Goal: Transaction & Acquisition: Purchase product/service

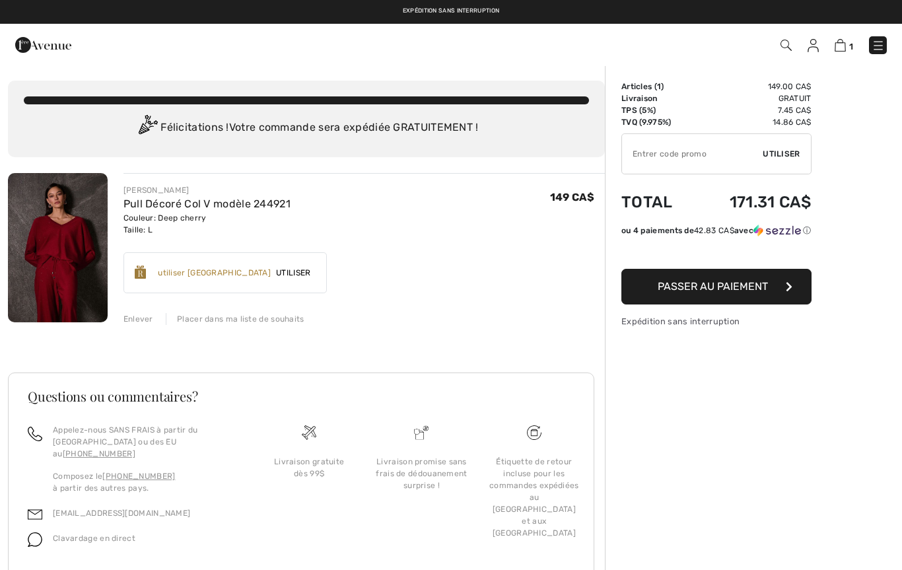
click at [65, 255] on img at bounding box center [58, 247] width 100 height 149
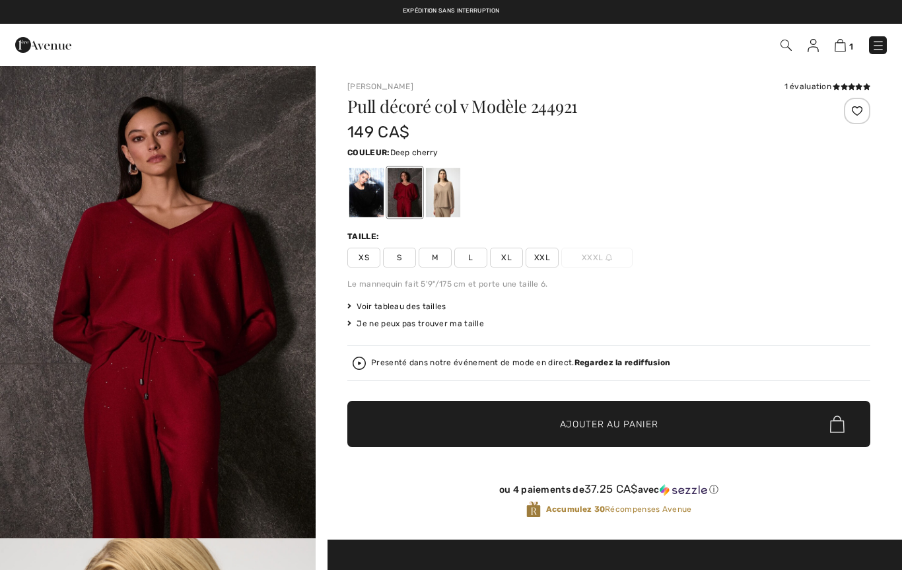
checkbox input "true"
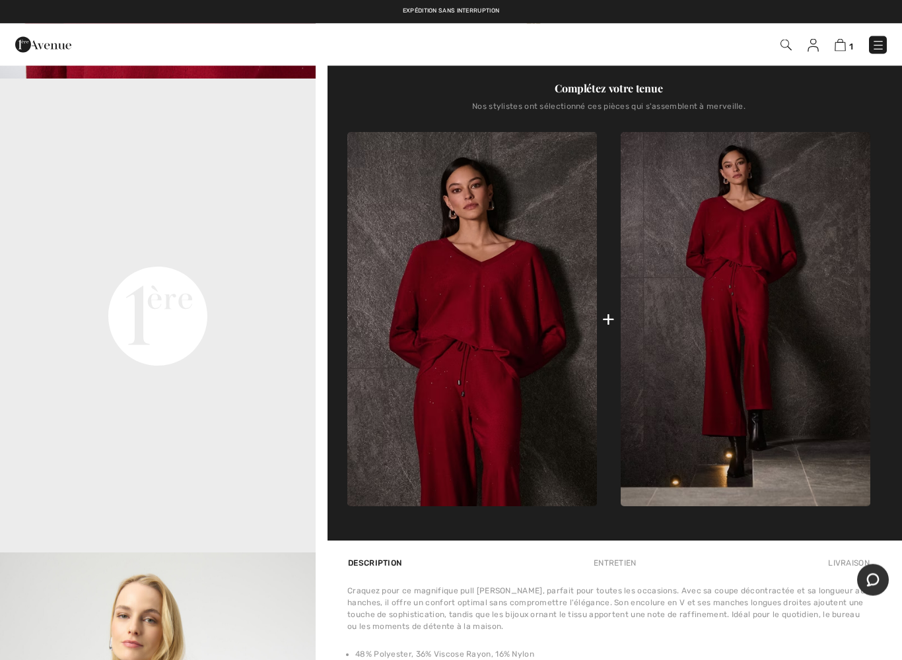
scroll to position [492, 0]
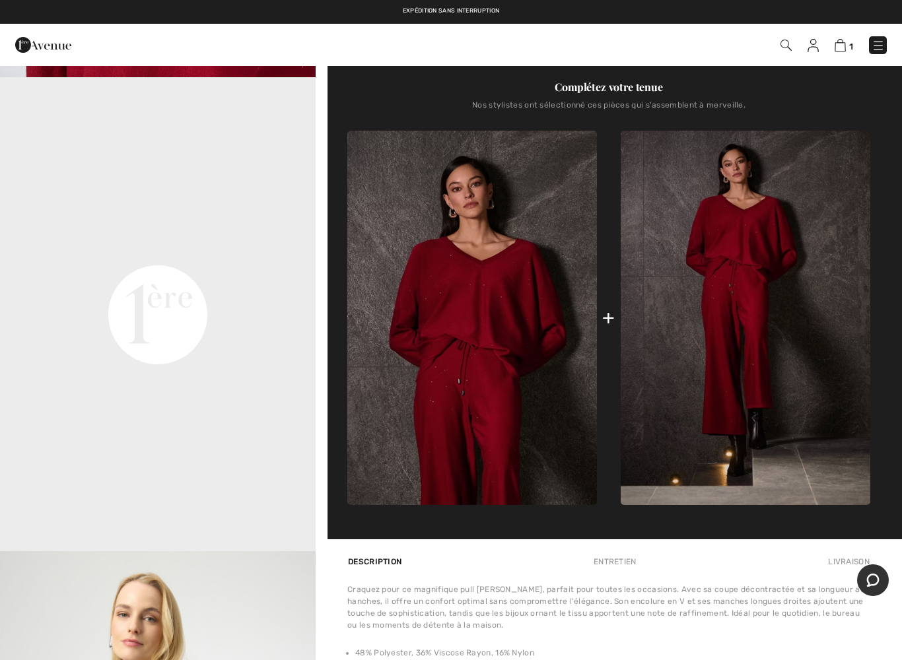
click at [731, 377] on img at bounding box center [746, 318] width 250 height 374
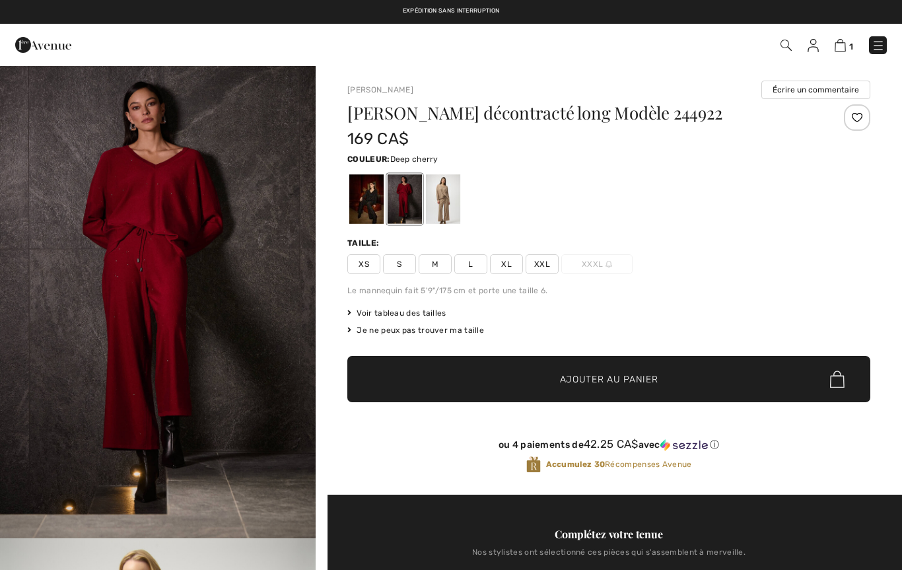
checkbox input "true"
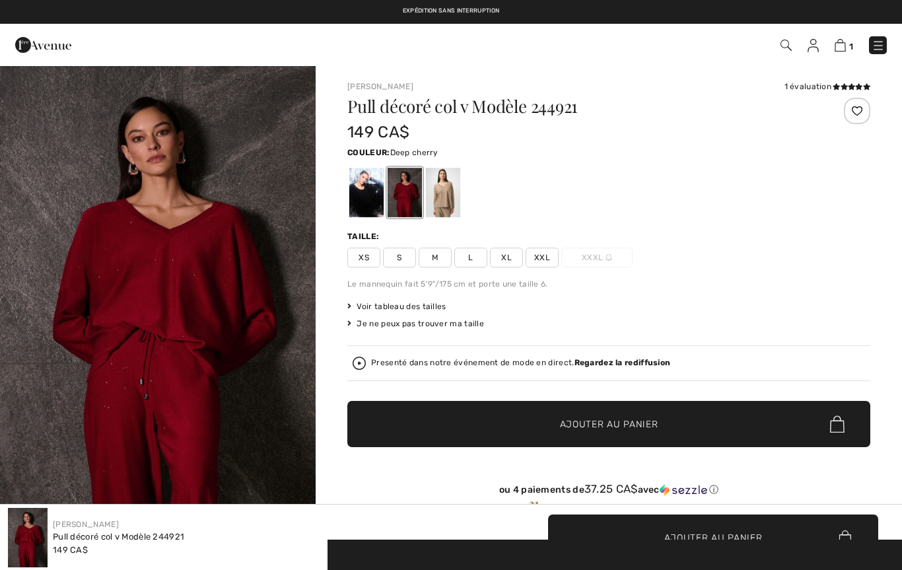
scroll to position [529, 0]
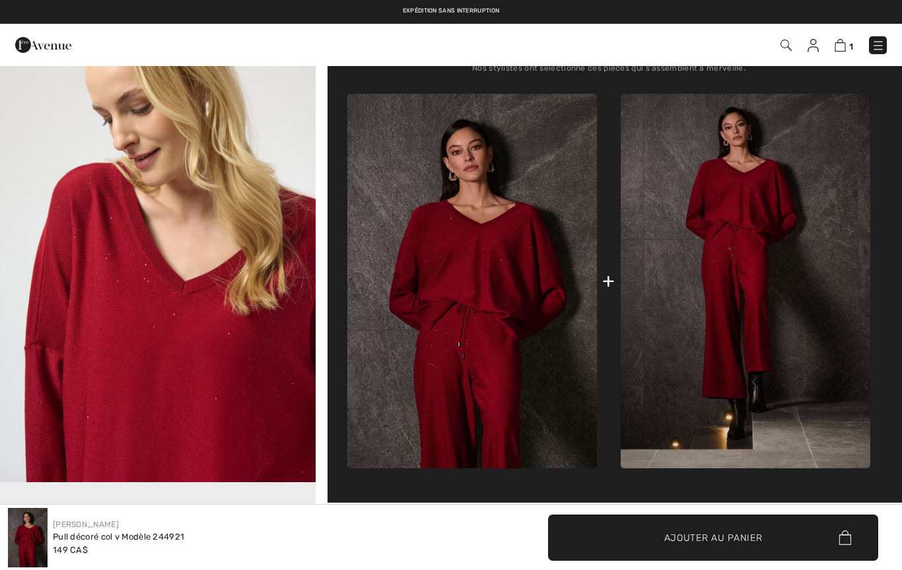
checkbox input "true"
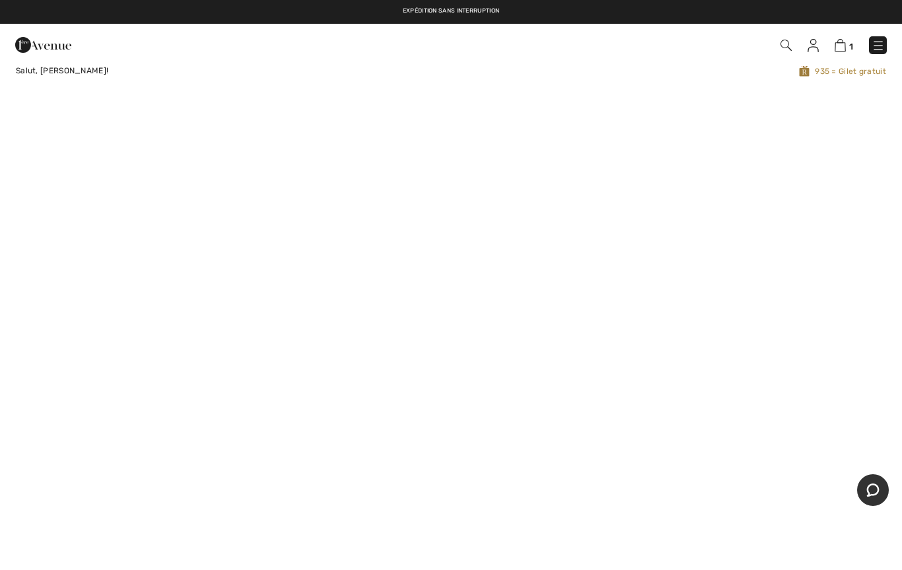
click at [873, 46] on img at bounding box center [877, 45] width 13 height 13
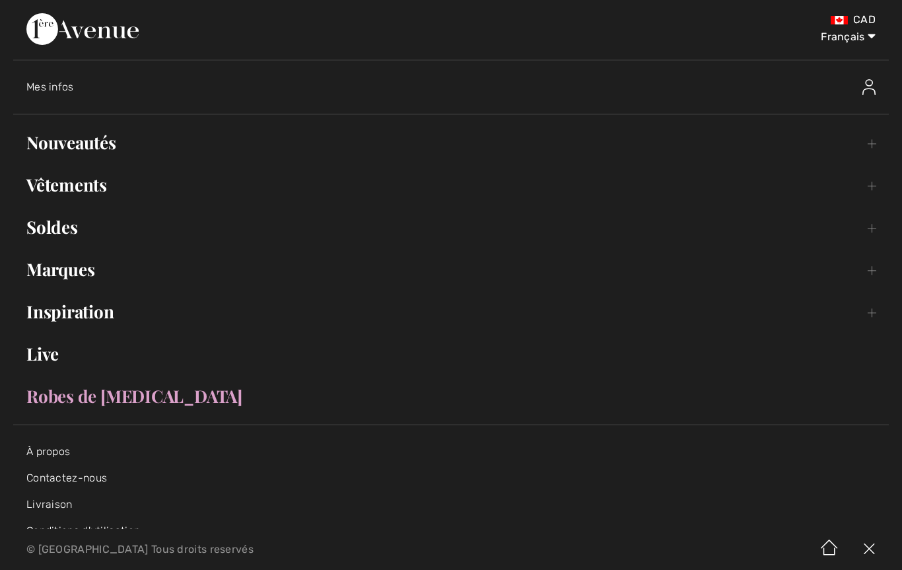
click at [88, 187] on link "Vêtements Toggle submenu" at bounding box center [450, 184] width 875 height 29
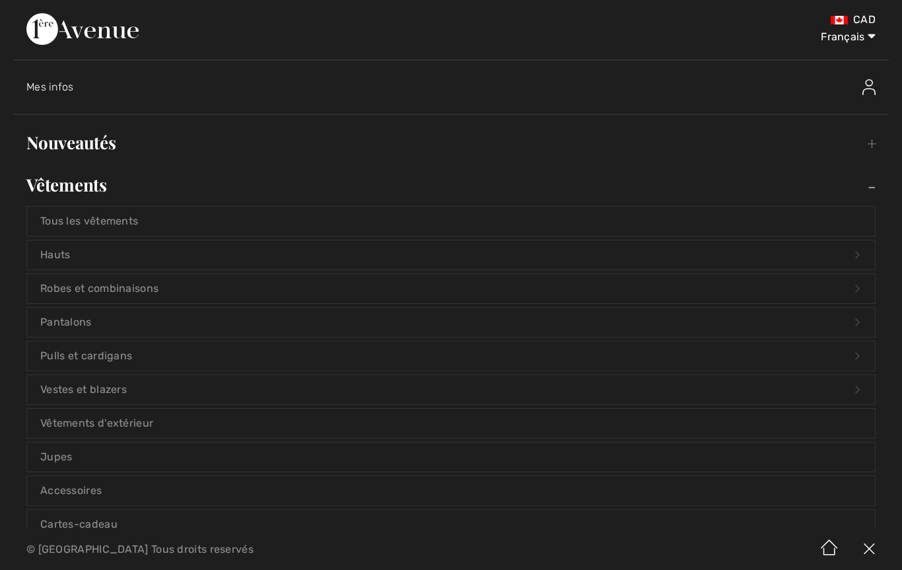
click at [50, 257] on link "Hauts Open submenu" at bounding box center [451, 254] width 848 height 29
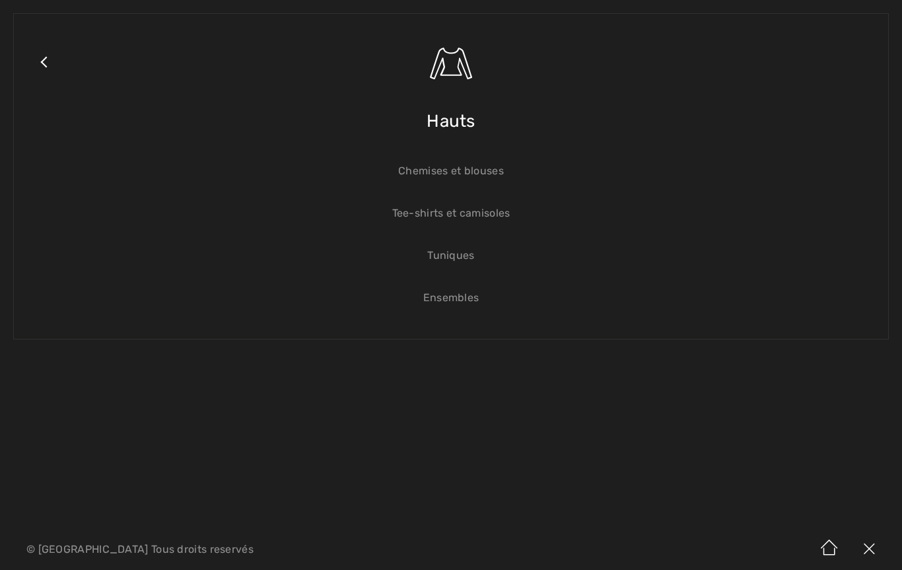
click at [479, 169] on link "Chemises et blouses" at bounding box center [451, 170] width 848 height 29
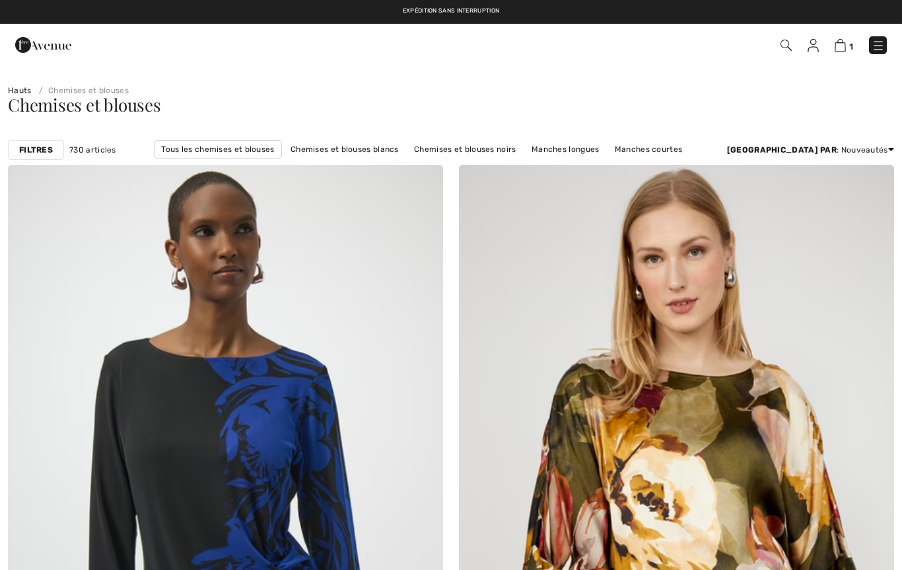
checkbox input "true"
click at [35, 148] on strong "Filtres" at bounding box center [36, 150] width 34 height 12
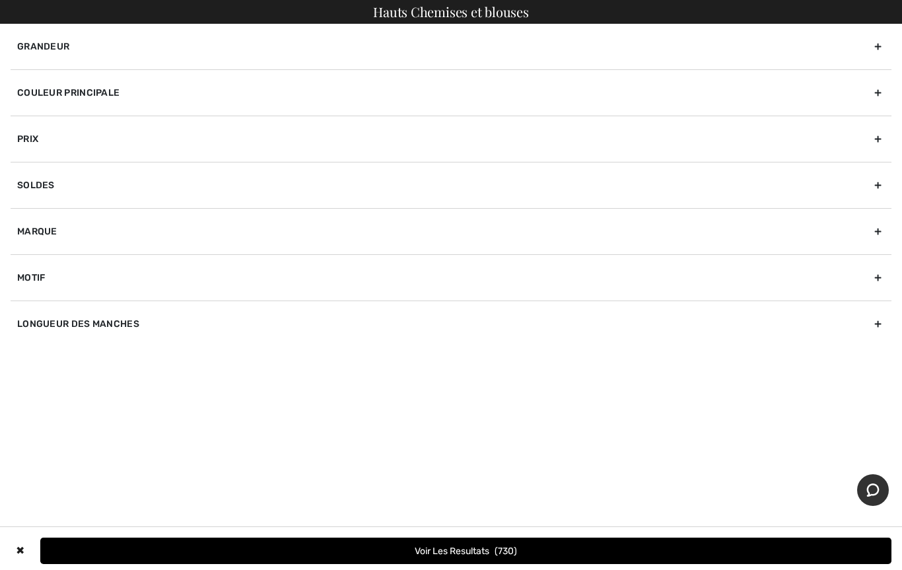
click at [46, 229] on div "Marque" at bounding box center [451, 231] width 881 height 46
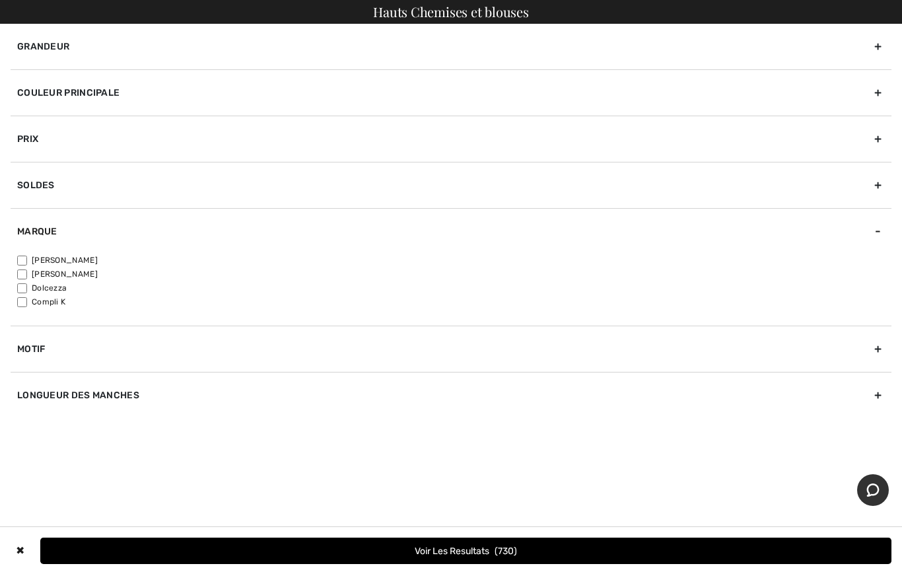
click at [20, 256] on input"] "[PERSON_NAME]" at bounding box center [22, 260] width 10 height 10
checkbox input"] "true"
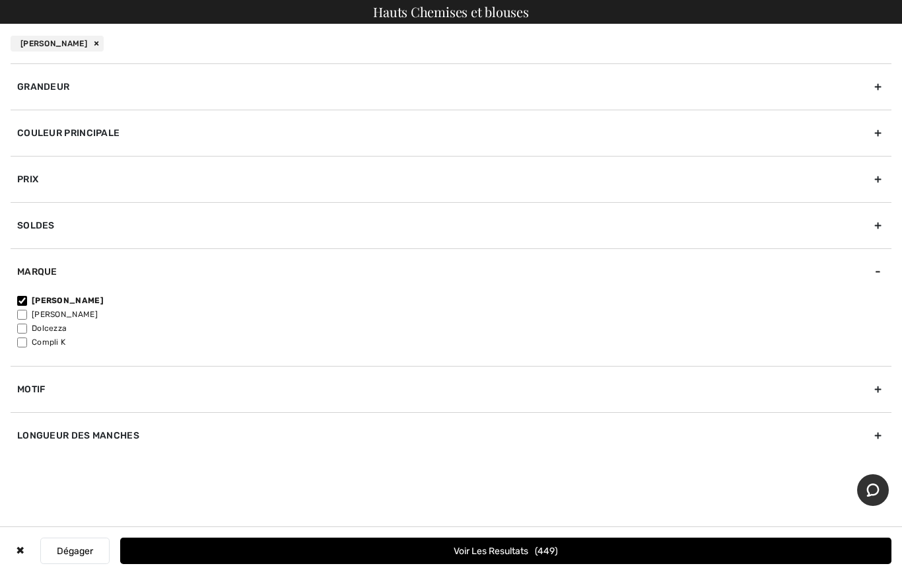
click at [467, 547] on button "Voir les resultats 449" at bounding box center [505, 550] width 771 height 26
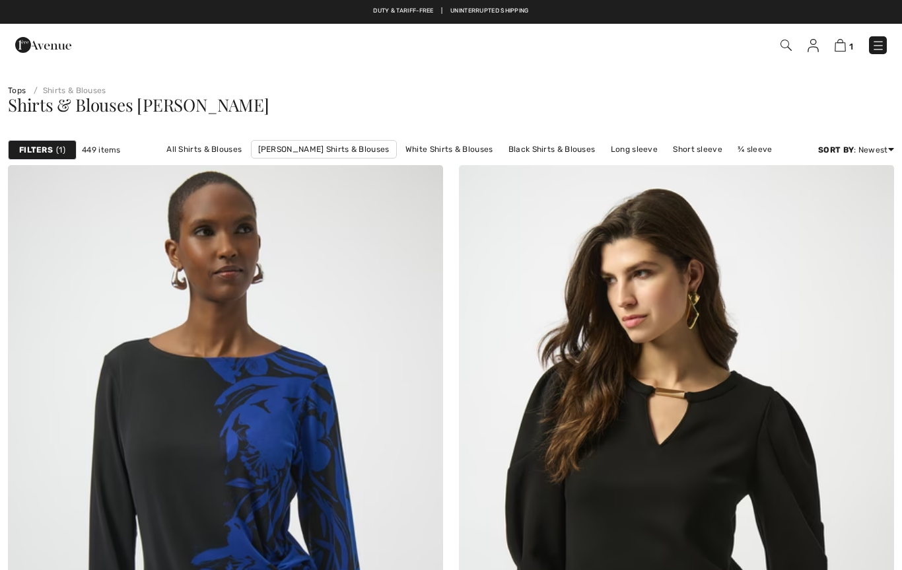
checkbox input "true"
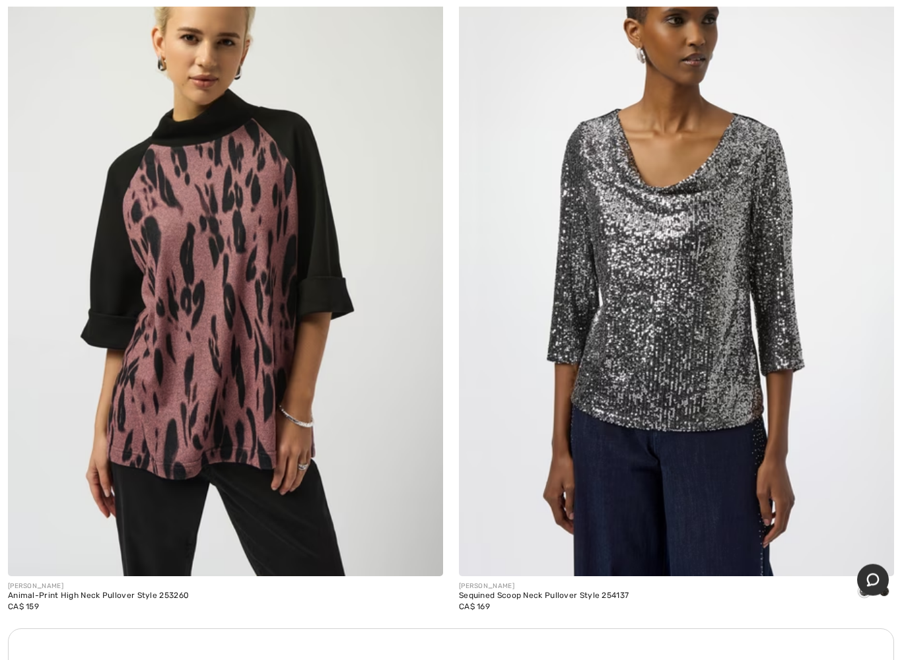
scroll to position [12494, 0]
click at [275, 475] on img at bounding box center [225, 250] width 435 height 653
click at [277, 359] on img at bounding box center [225, 250] width 435 height 653
click at [273, 407] on img at bounding box center [225, 250] width 435 height 653
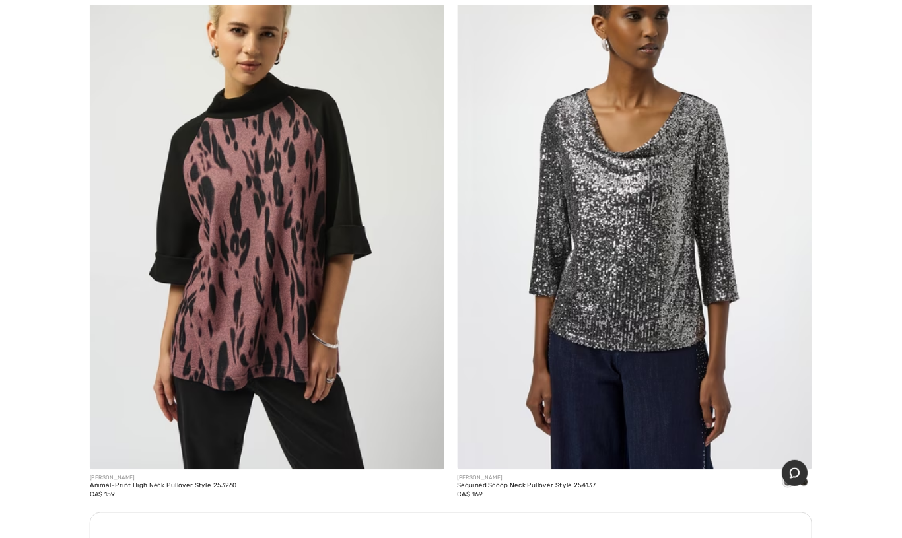
scroll to position [12563, 0]
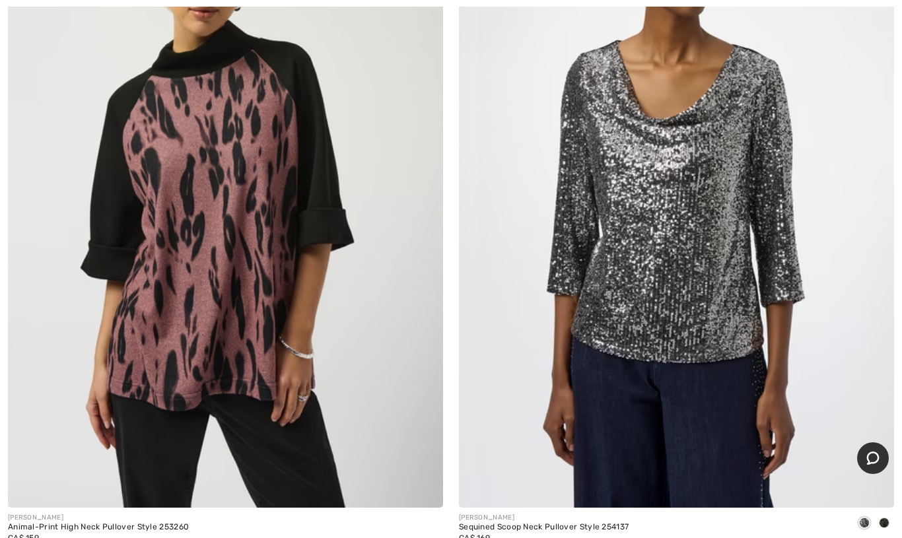
click at [235, 359] on img at bounding box center [225, 181] width 435 height 653
click at [254, 384] on img at bounding box center [225, 181] width 435 height 653
click at [198, 297] on img at bounding box center [225, 181] width 435 height 653
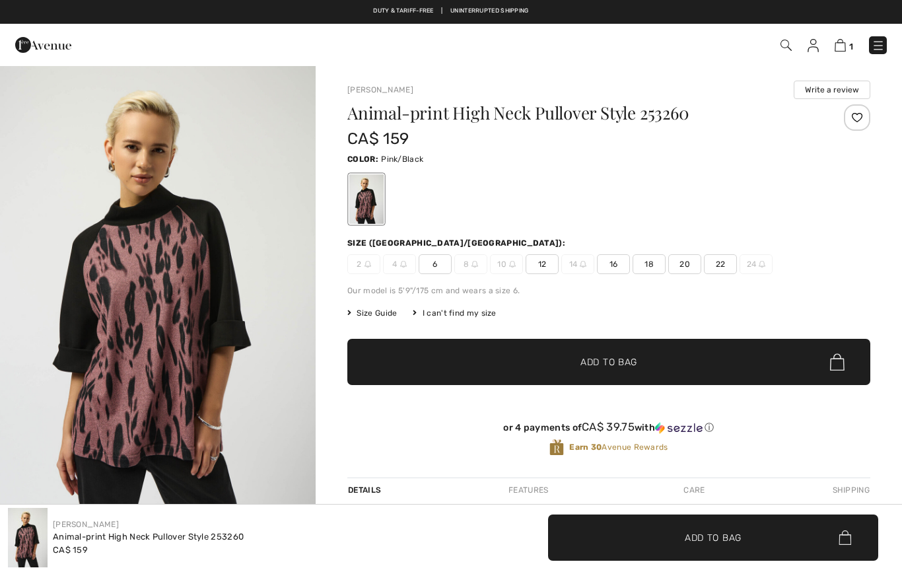
checkbox input "true"
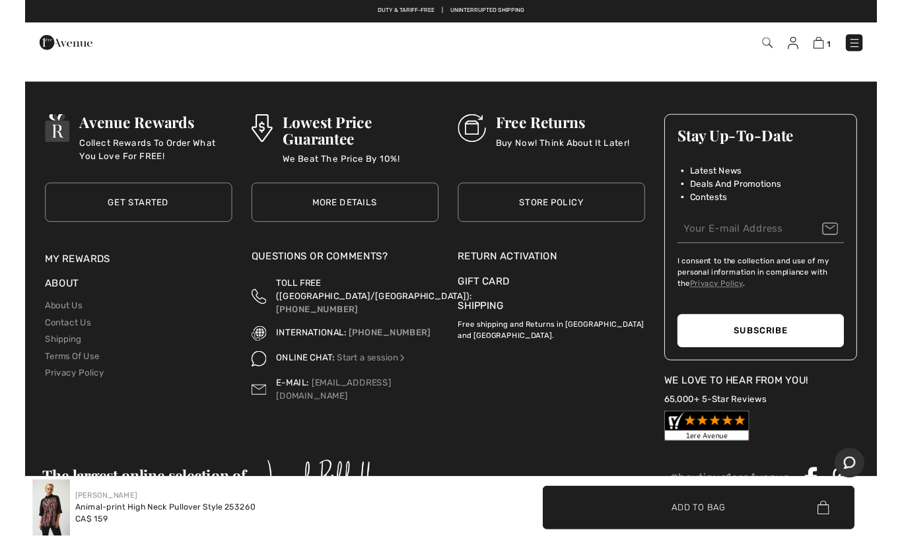
scroll to position [1944, 0]
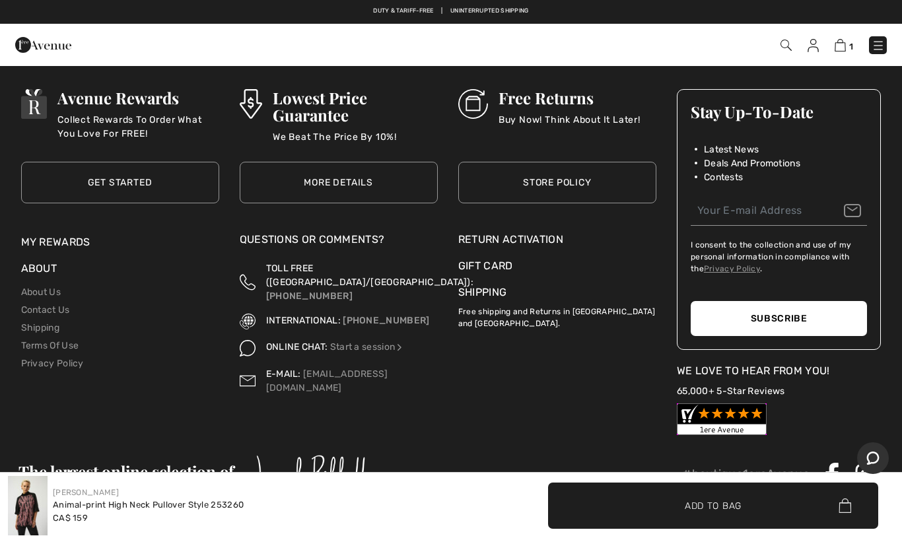
click at [46, 508] on img at bounding box center [28, 505] width 40 height 59
click at [43, 510] on img at bounding box center [28, 505] width 40 height 59
click at [46, 504] on img at bounding box center [28, 505] width 40 height 59
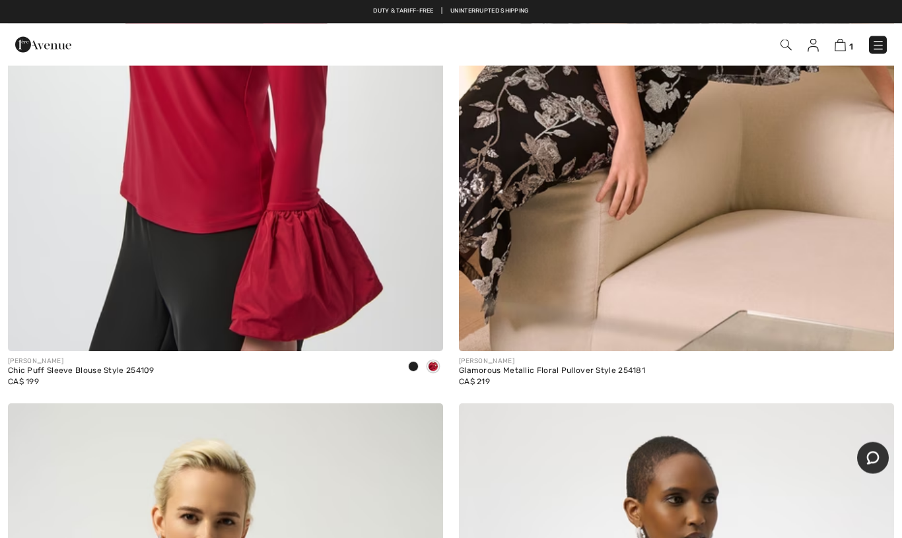
scroll to position [12015, 0]
click at [871, 51] on img at bounding box center [877, 45] width 13 height 13
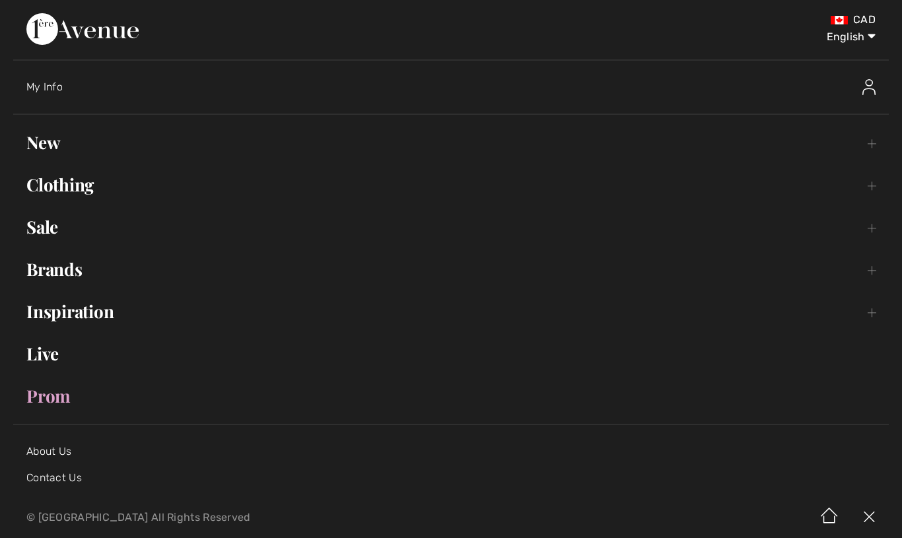
click at [865, 40] on select "English Français" at bounding box center [841, 35] width 69 height 40
select select "/fr/hauts-82-c/shirts-blouses-4994-a71/joseph-ribkoff-5511-a92/"
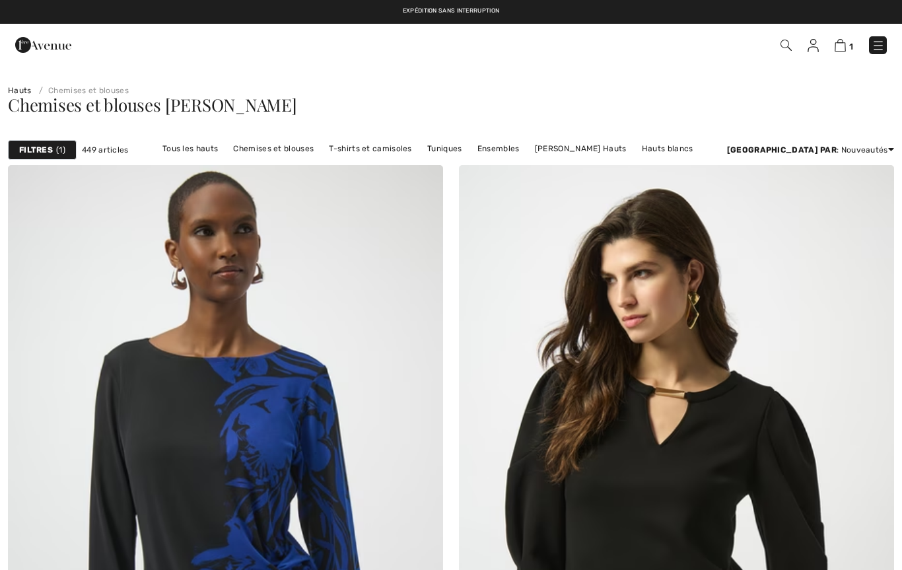
checkbox input "true"
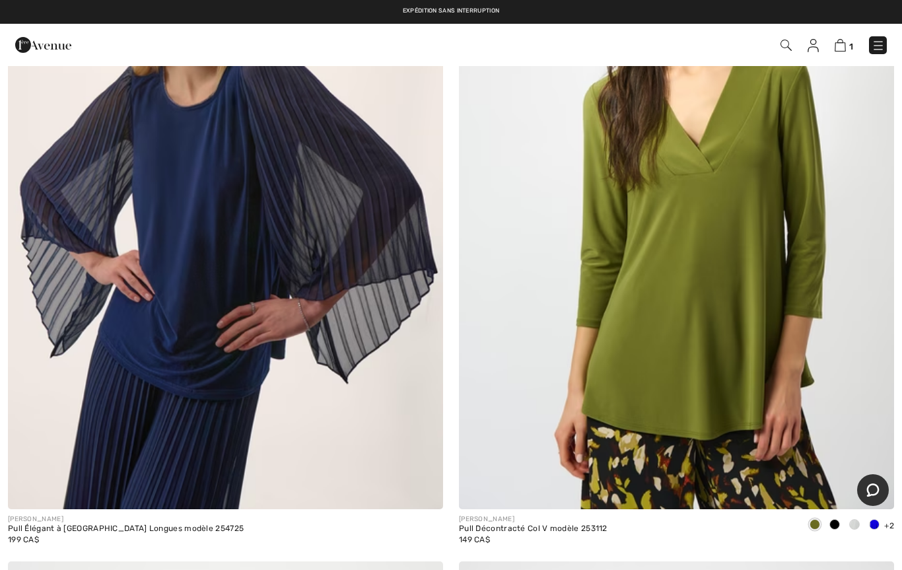
scroll to position [16217, 0]
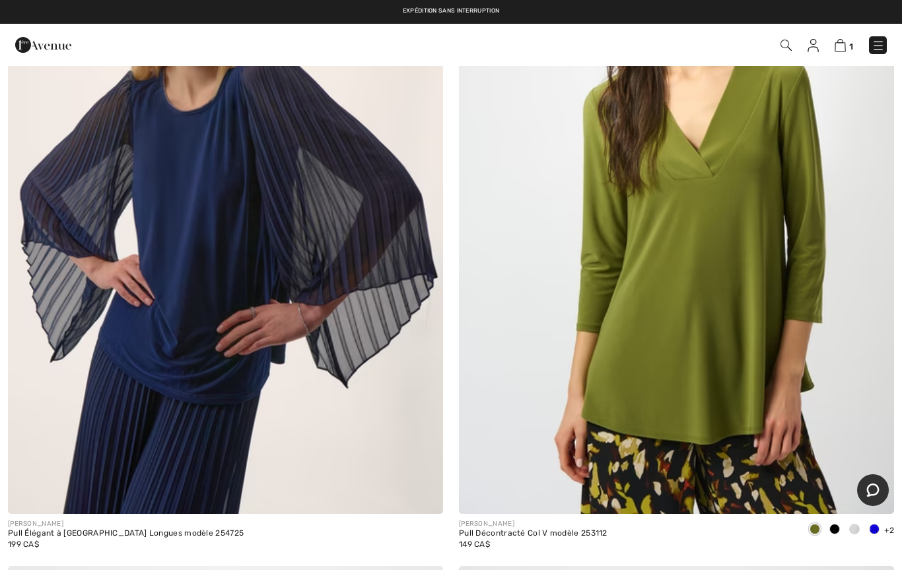
click at [875, 43] on img at bounding box center [877, 45] width 13 height 13
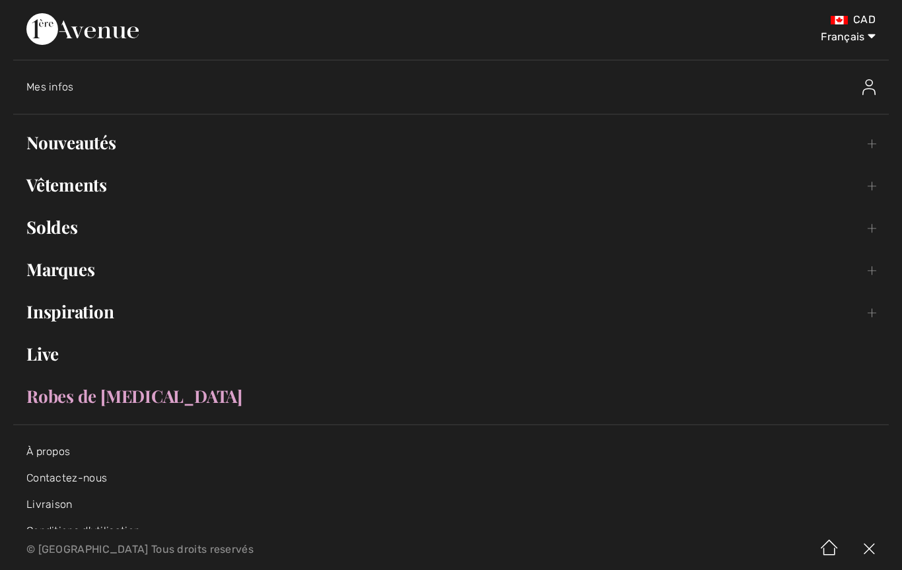
click at [104, 176] on link "Vêtements Toggle submenu" at bounding box center [450, 184] width 875 height 29
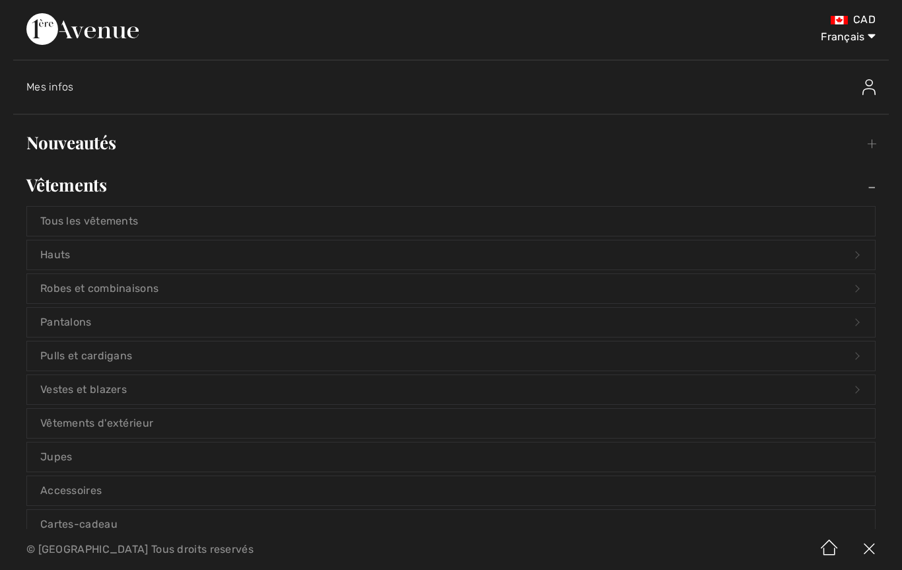
click at [80, 318] on link "Pantalons Open submenu" at bounding box center [451, 322] width 848 height 29
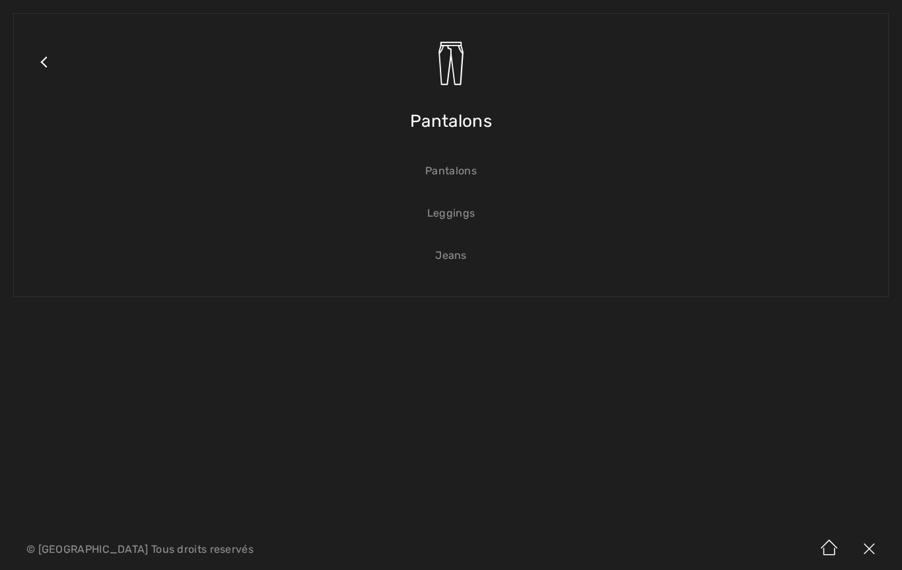
click at [465, 164] on link "Pantalons" at bounding box center [451, 170] width 848 height 29
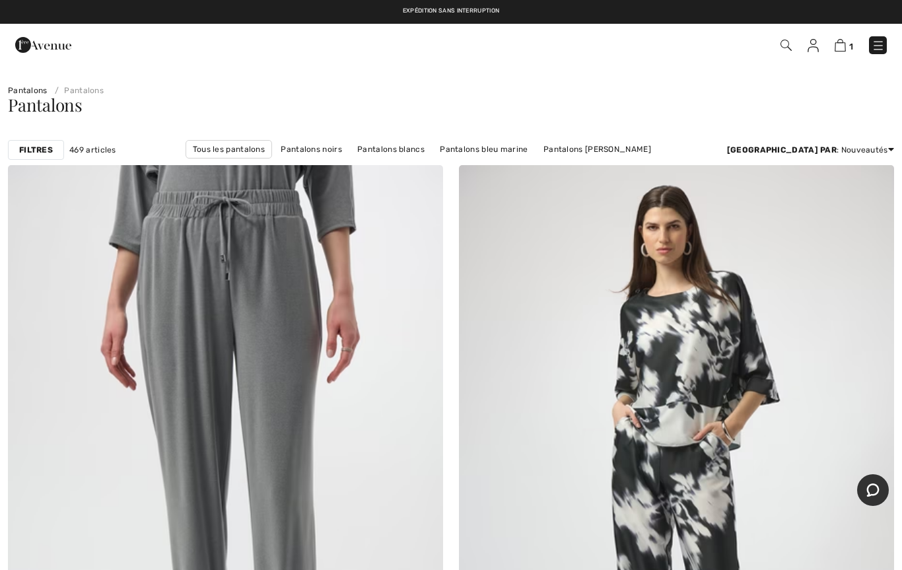
click at [39, 150] on strong "Filtres" at bounding box center [36, 150] width 34 height 12
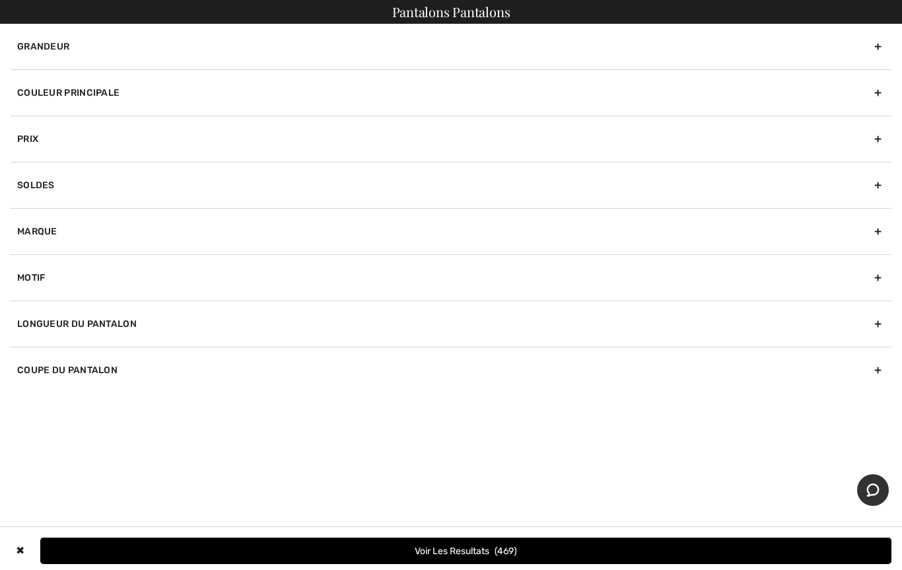
click at [47, 226] on div "Marque" at bounding box center [451, 231] width 881 height 46
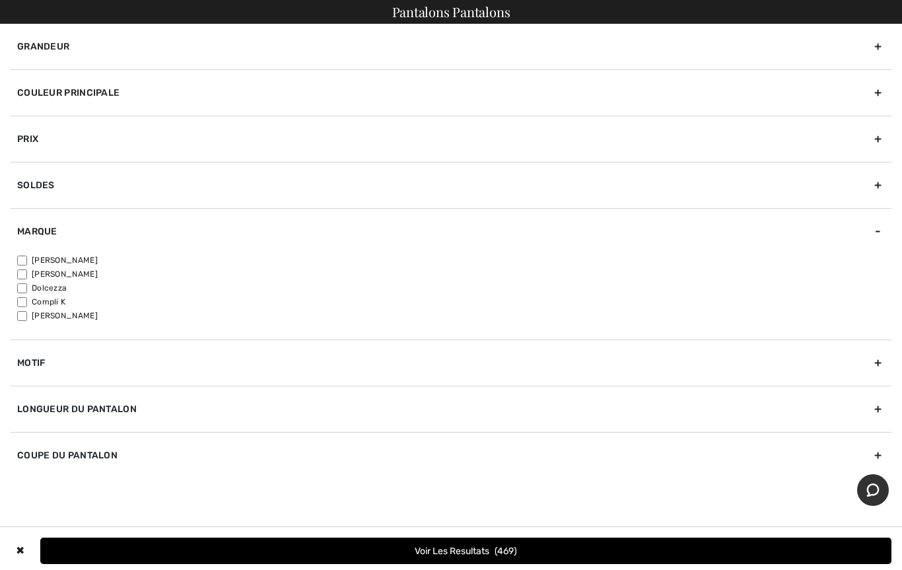
click at [22, 257] on input"] "[PERSON_NAME]" at bounding box center [22, 260] width 10 height 10
checkbox input"] "true"
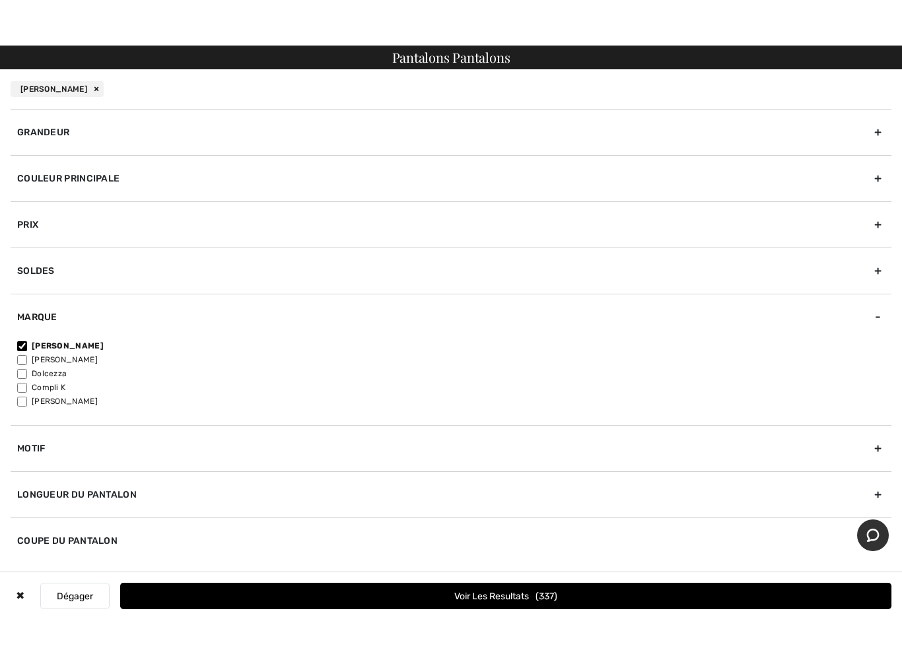
scroll to position [5, 0]
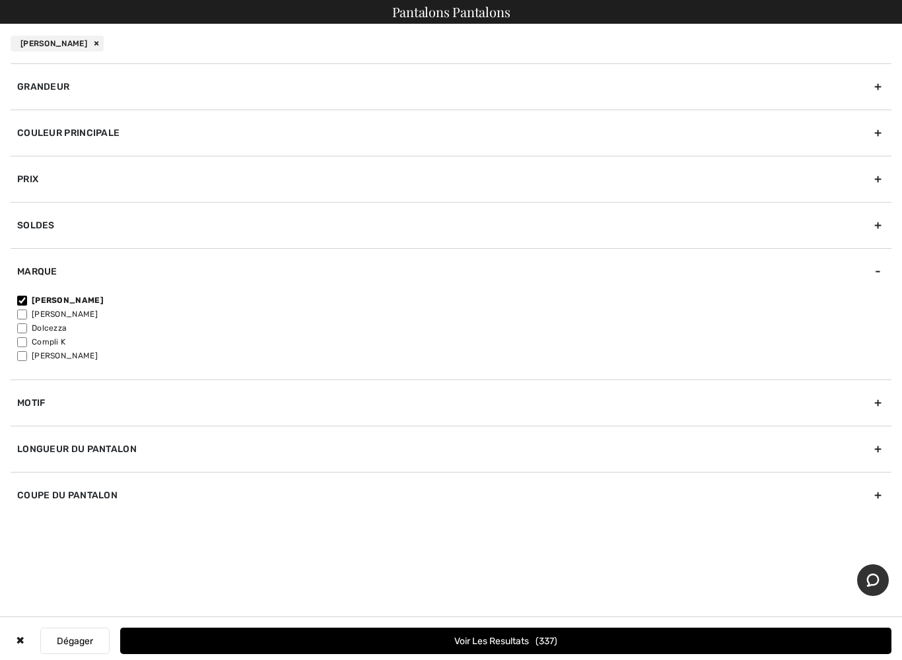
click at [117, 453] on div "Longueur du pantalon" at bounding box center [451, 449] width 881 height 46
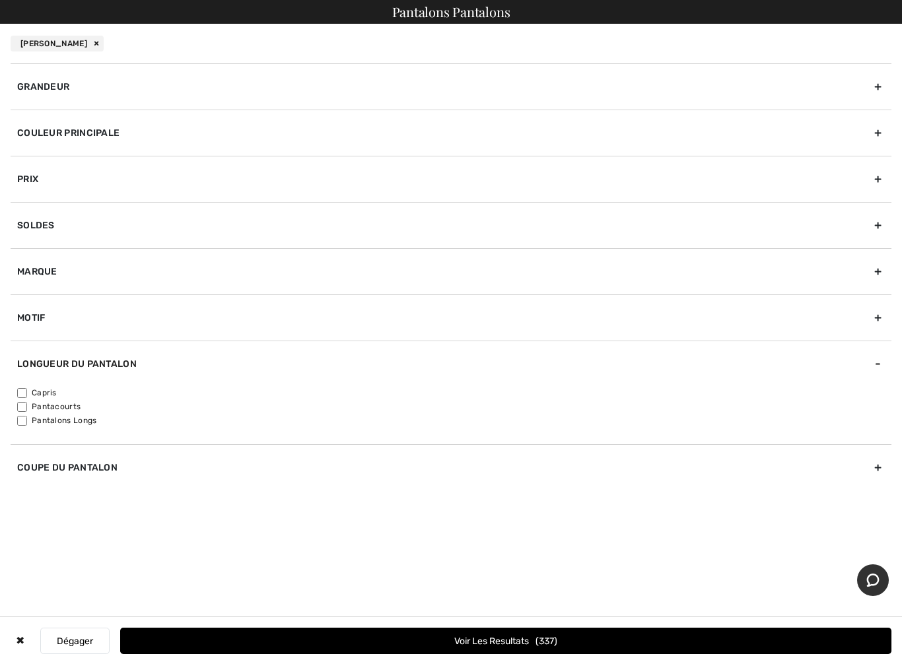
click at [27, 405] on input"] "Pantacourts" at bounding box center [22, 407] width 10 height 10
checkbox input"] "true"
click at [61, 464] on div "Coupe du pantalon" at bounding box center [451, 467] width 881 height 46
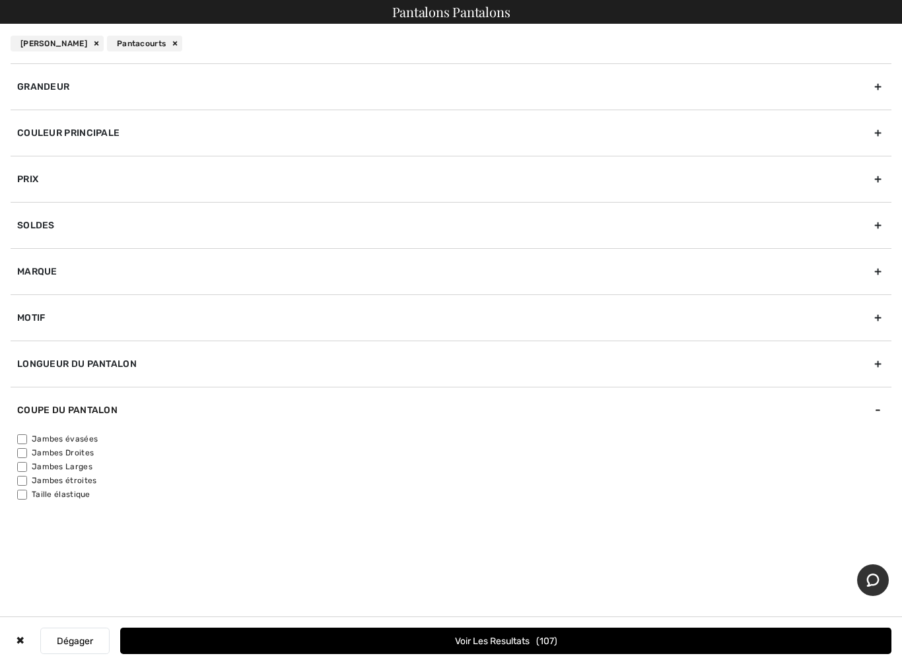
click at [20, 450] on input"] "Jambes Droites" at bounding box center [22, 453] width 10 height 10
checkbox input"] "true"
click at [25, 434] on input"] "Jambes évasées" at bounding box center [22, 439] width 10 height 10
checkbox input"] "true"
click at [27, 494] on input"] "Taille élastique" at bounding box center [22, 495] width 10 height 10
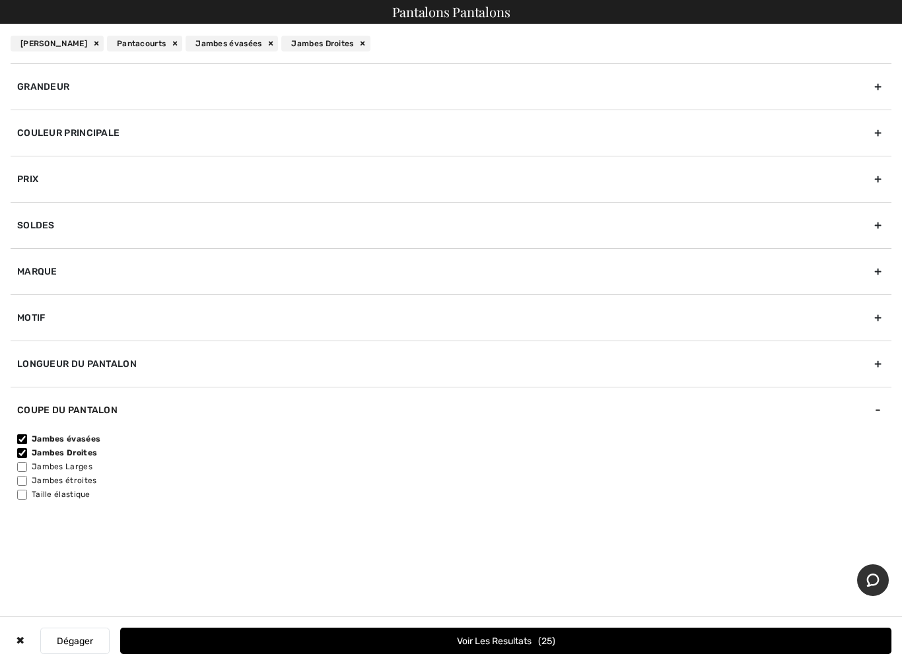
checkbox input"] "true"
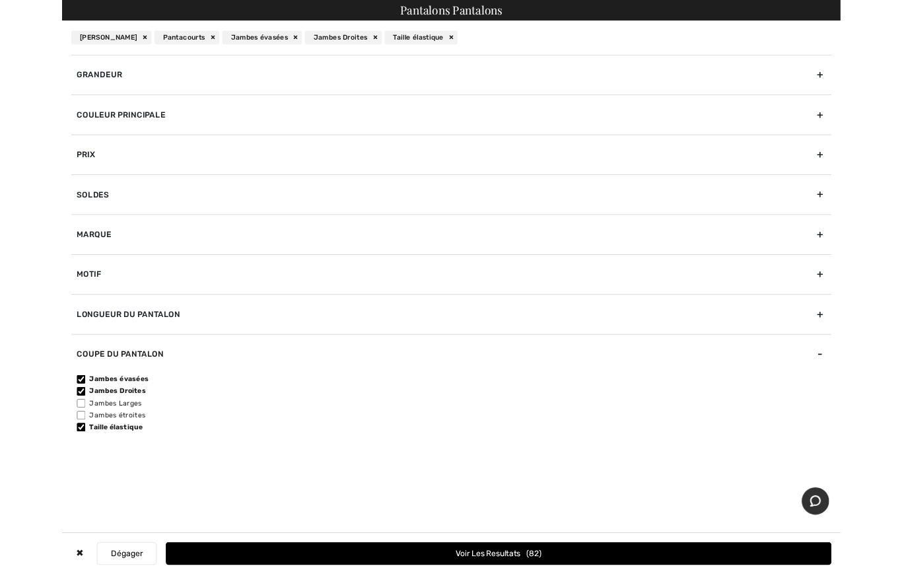
scroll to position [0, 0]
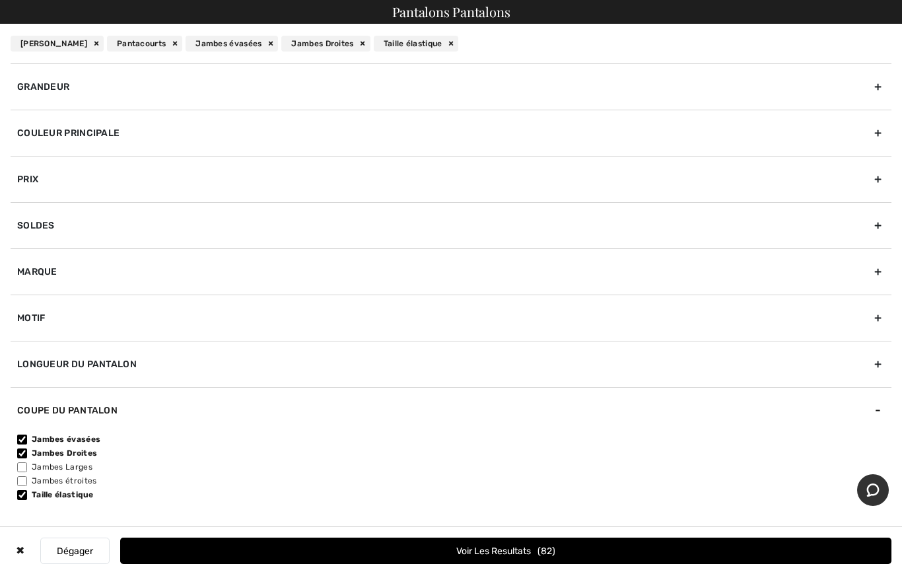
click at [470, 554] on button "Voir les resultats 82" at bounding box center [505, 550] width 771 height 26
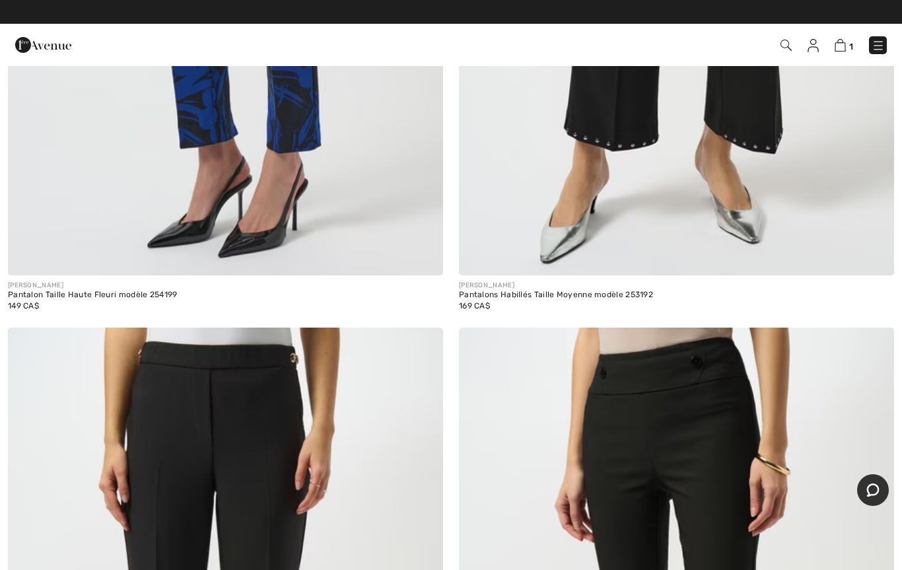
scroll to position [2643, 0]
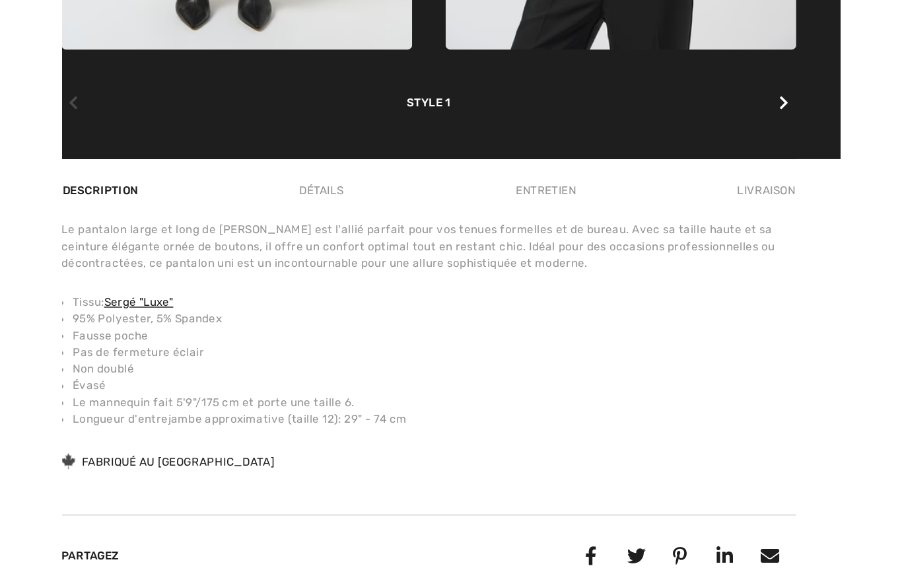
scroll to position [821, 0]
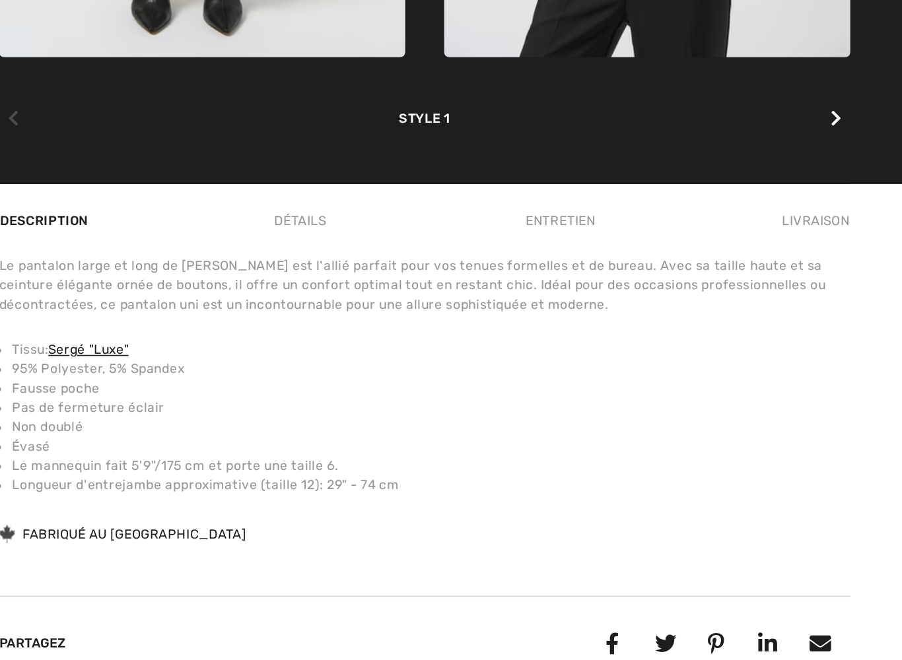
click at [355, 364] on li "Évasé" at bounding box center [612, 370] width 515 height 12
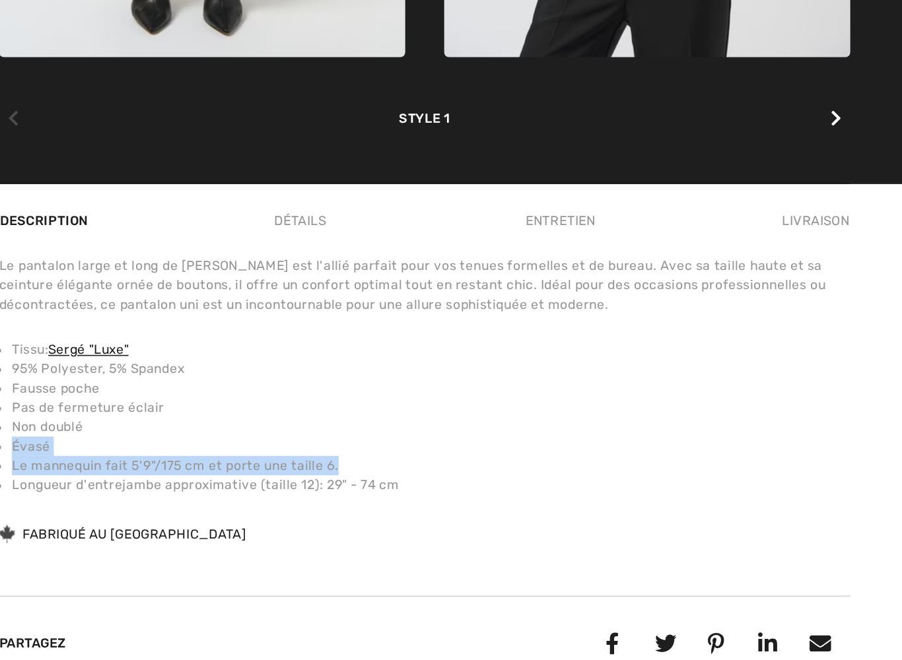
click at [355, 388] on li "Longueur d'entrejambe approximative (taille 12): 29" - 74 cm" at bounding box center [612, 394] width 515 height 12
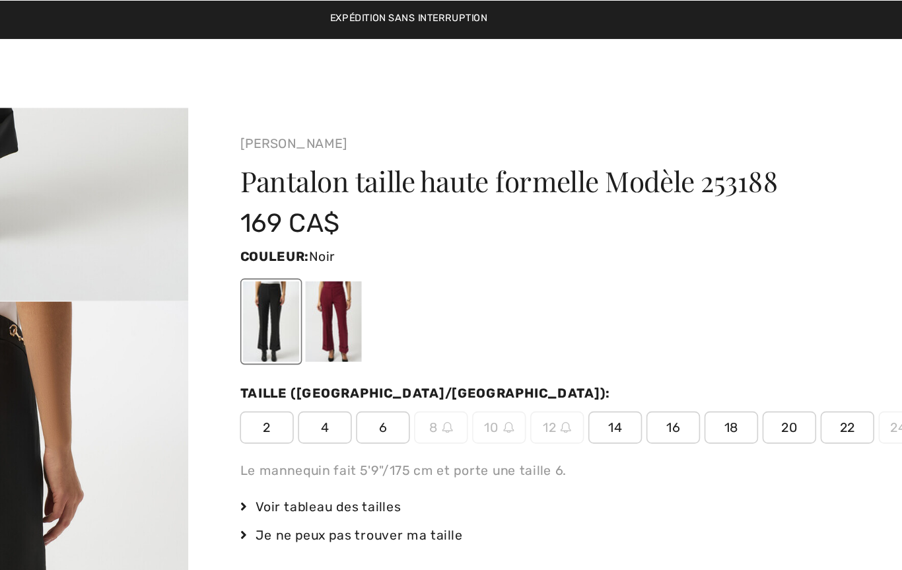
scroll to position [0, 0]
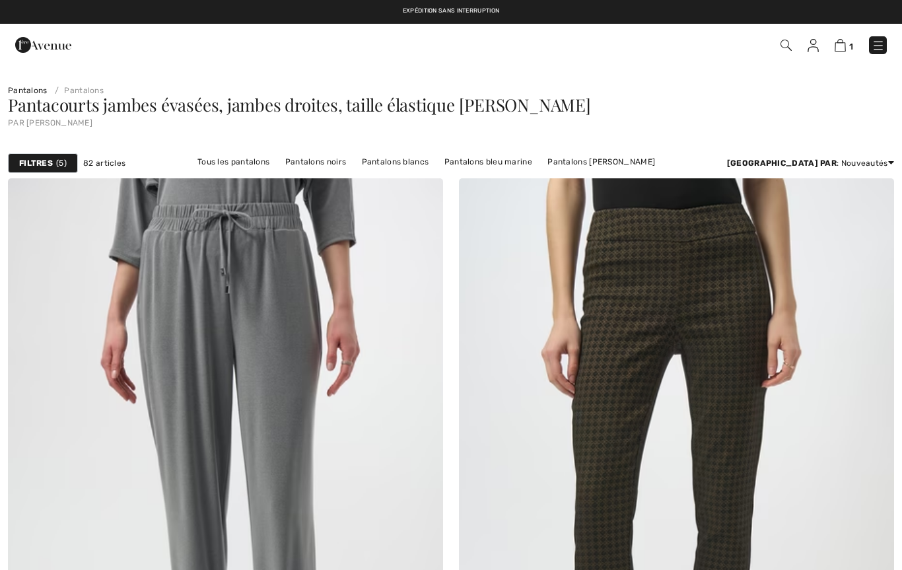
checkbox input "true"
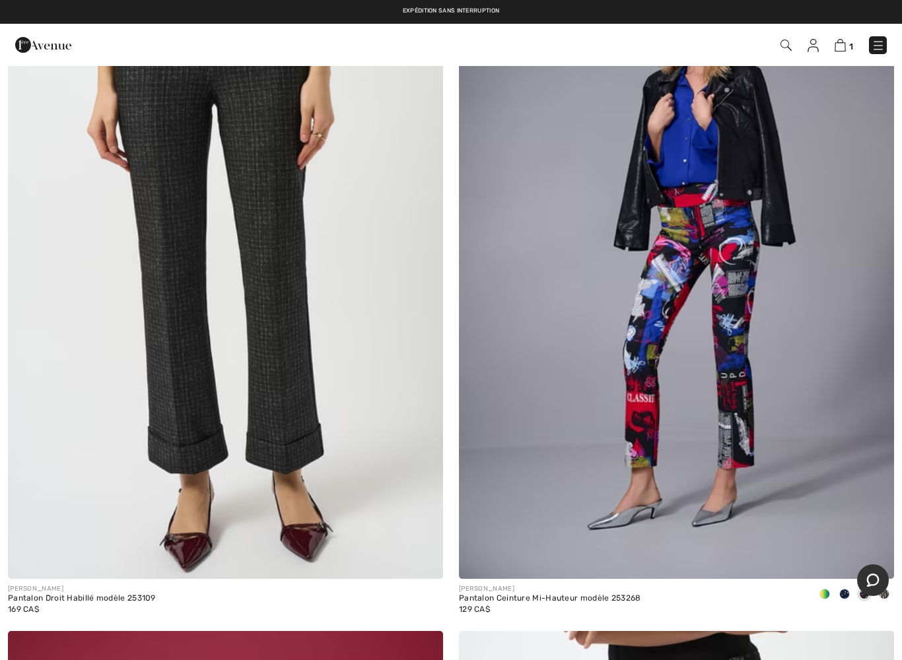
scroll to position [5321, 0]
click at [300, 434] on img at bounding box center [225, 253] width 435 height 653
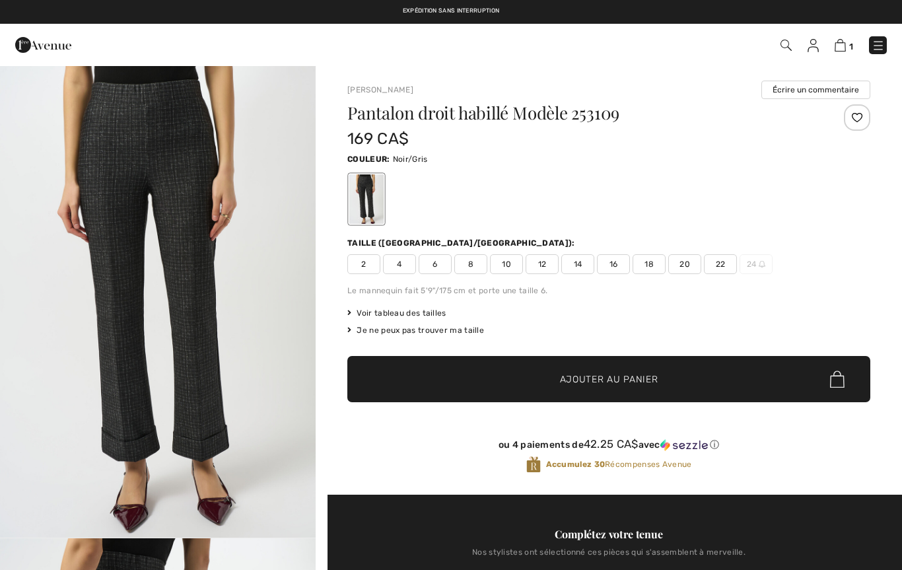
checkbox input "true"
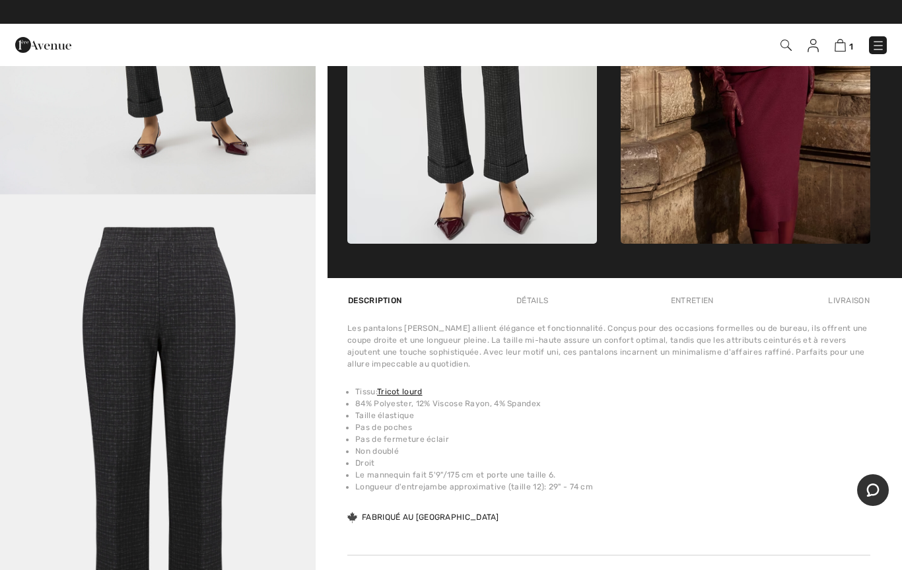
scroll to position [705, 0]
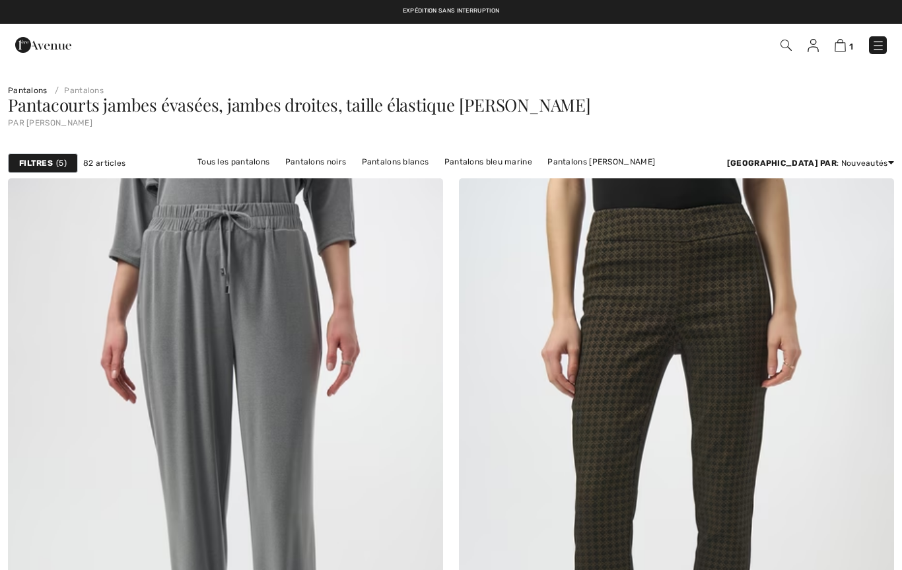
checkbox input "true"
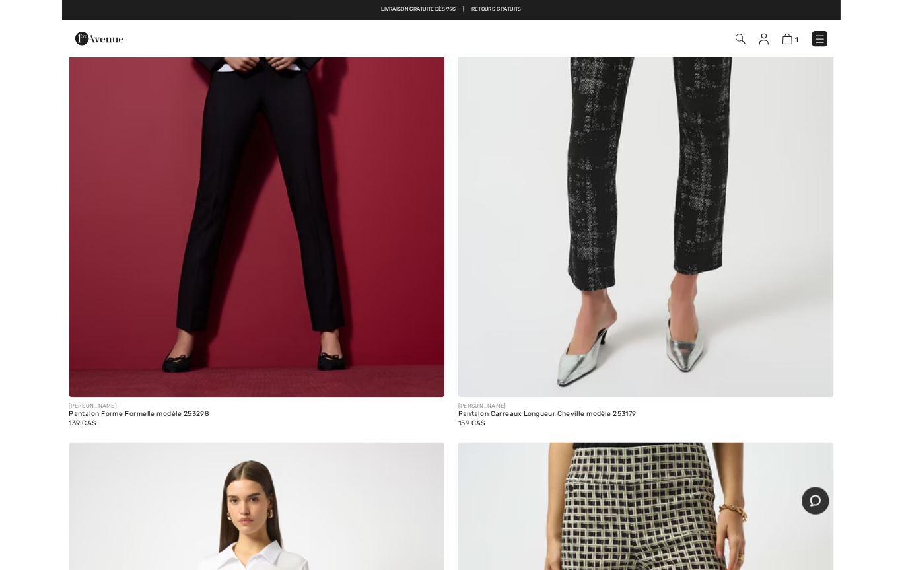
scroll to position [6145, 0]
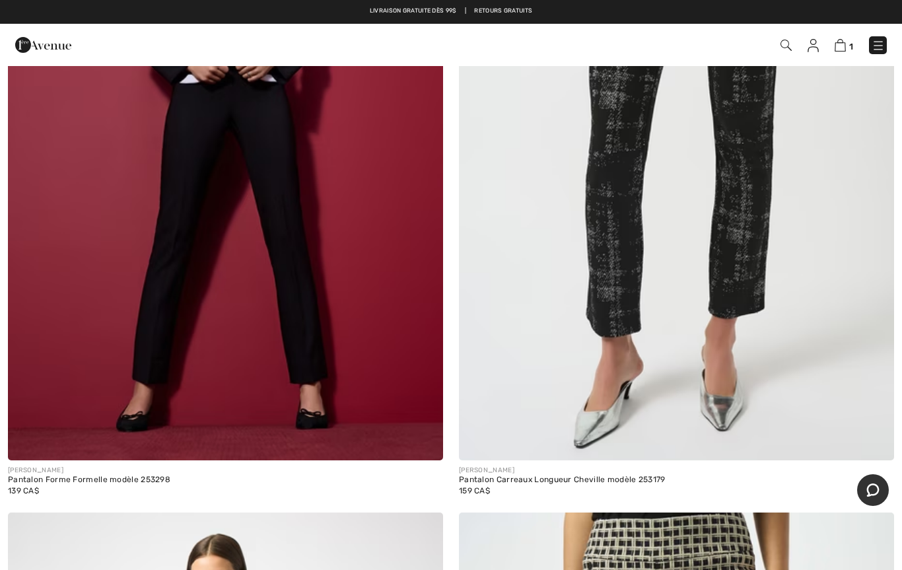
click at [322, 349] on img at bounding box center [225, 134] width 435 height 653
click at [318, 360] on img at bounding box center [225, 134] width 435 height 653
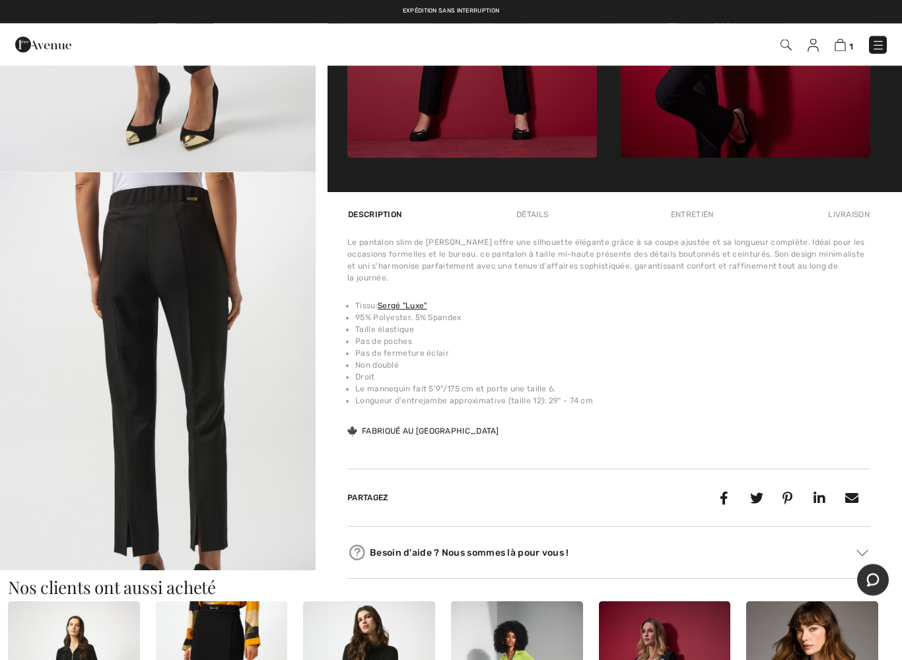
scroll to position [841, 0]
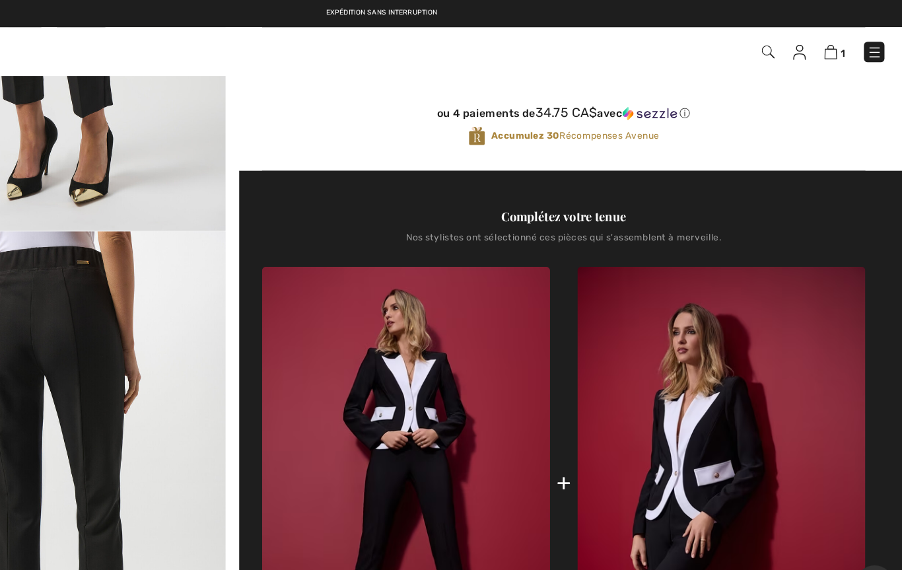
scroll to position [384, 0]
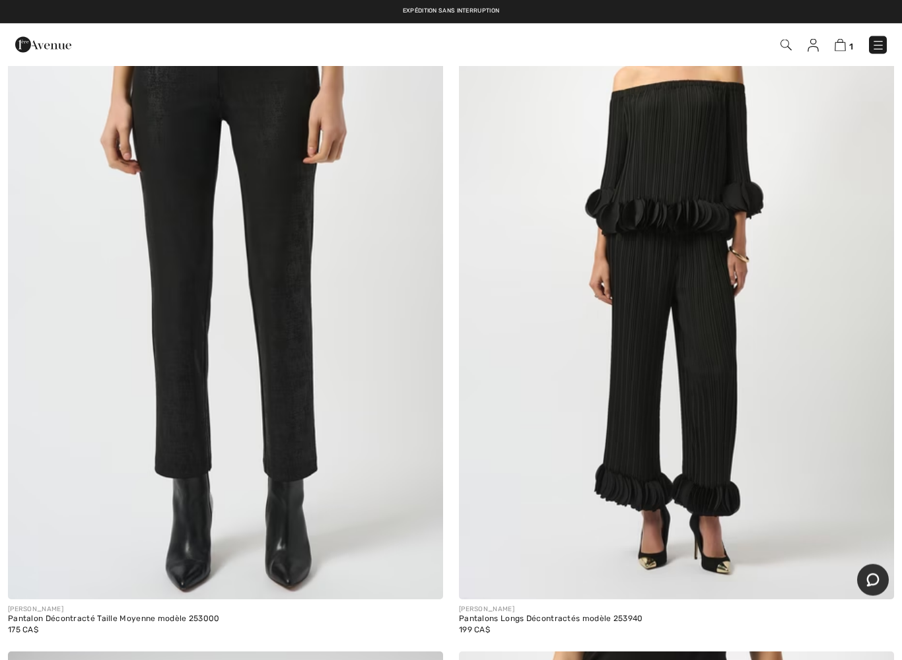
scroll to position [7412, 0]
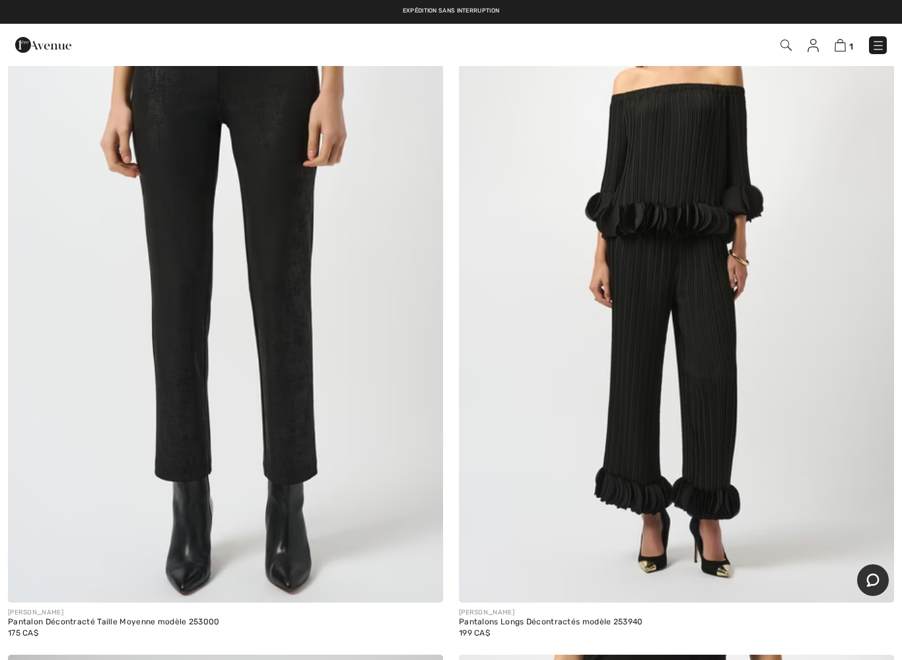
click at [310, 440] on img at bounding box center [225, 276] width 435 height 653
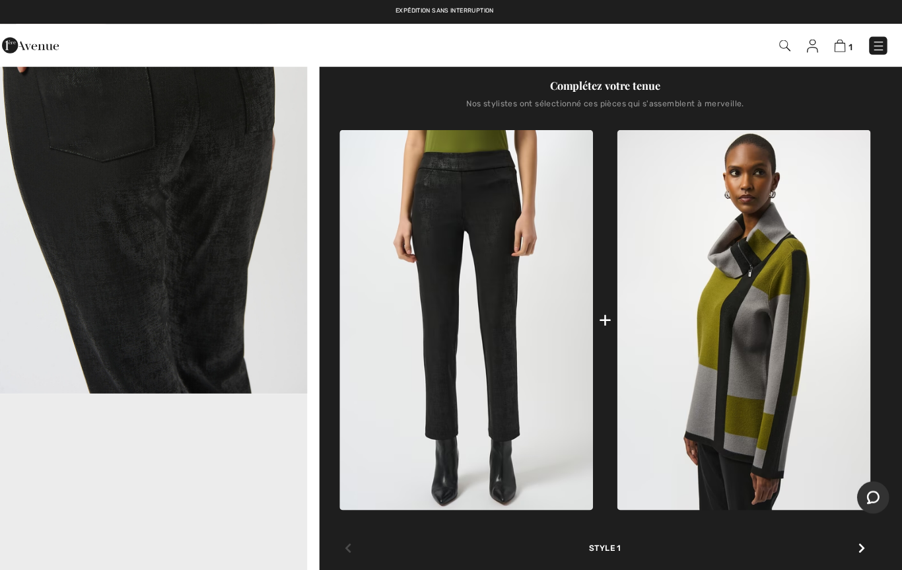
scroll to position [448, 0]
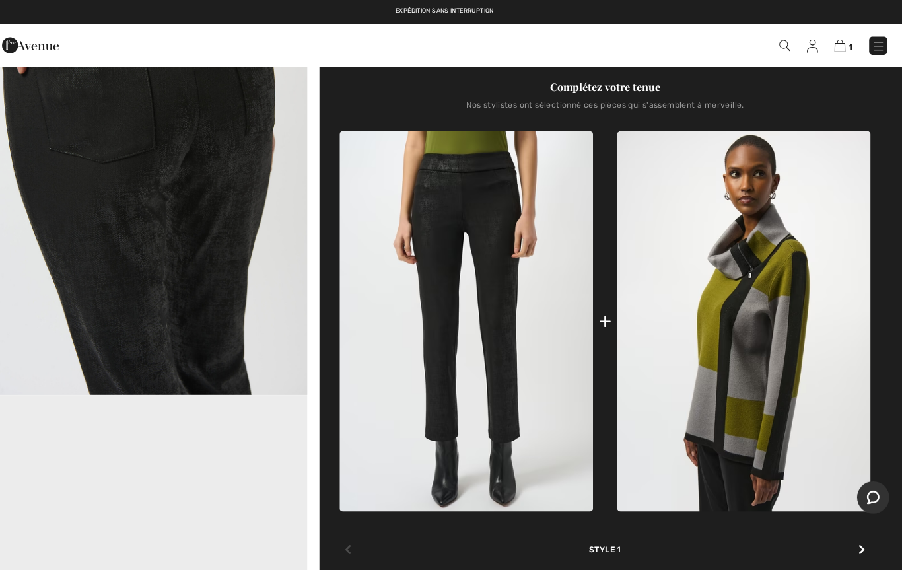
click at [483, 475] on img at bounding box center [472, 316] width 250 height 374
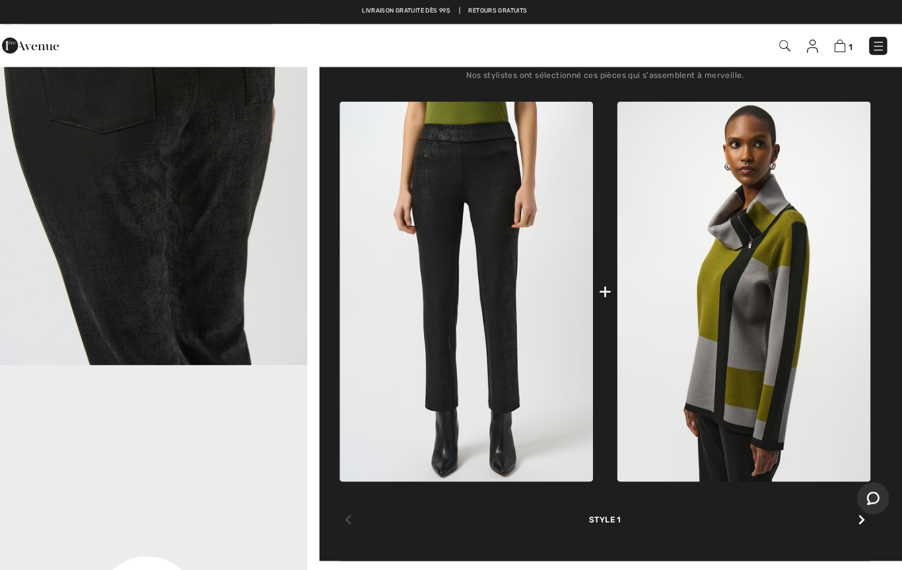
scroll to position [0, 0]
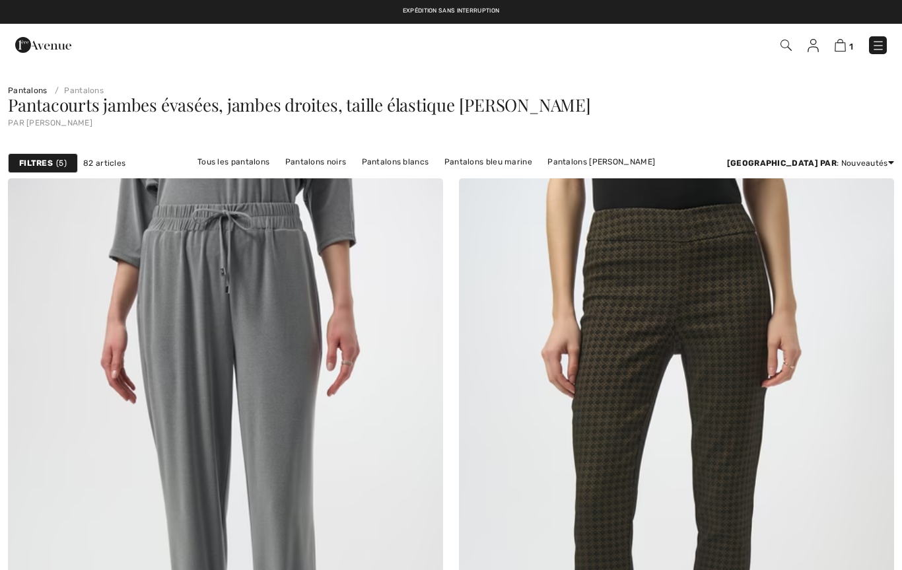
scroll to position [7449, 0]
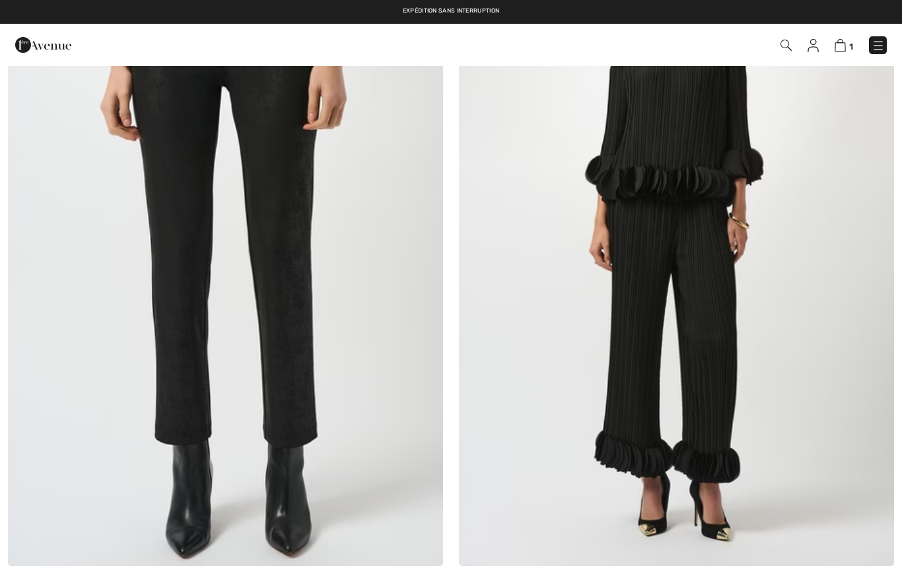
checkbox input "true"
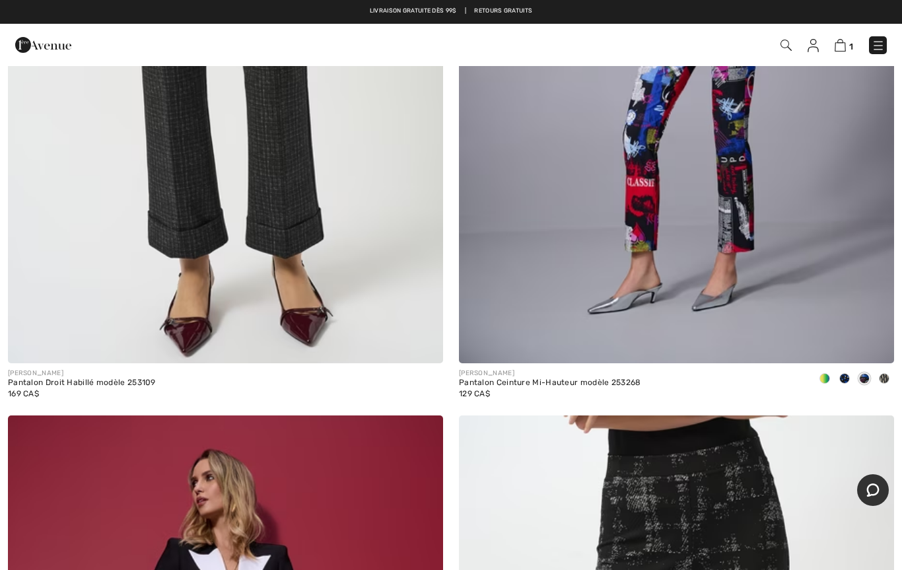
scroll to position [5533, 0]
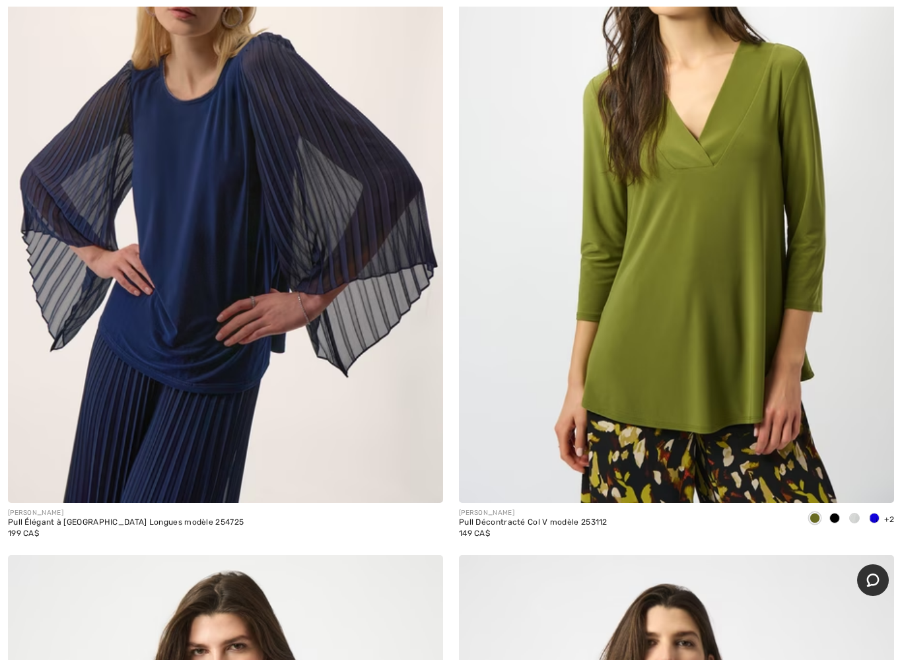
scroll to position [16246, 0]
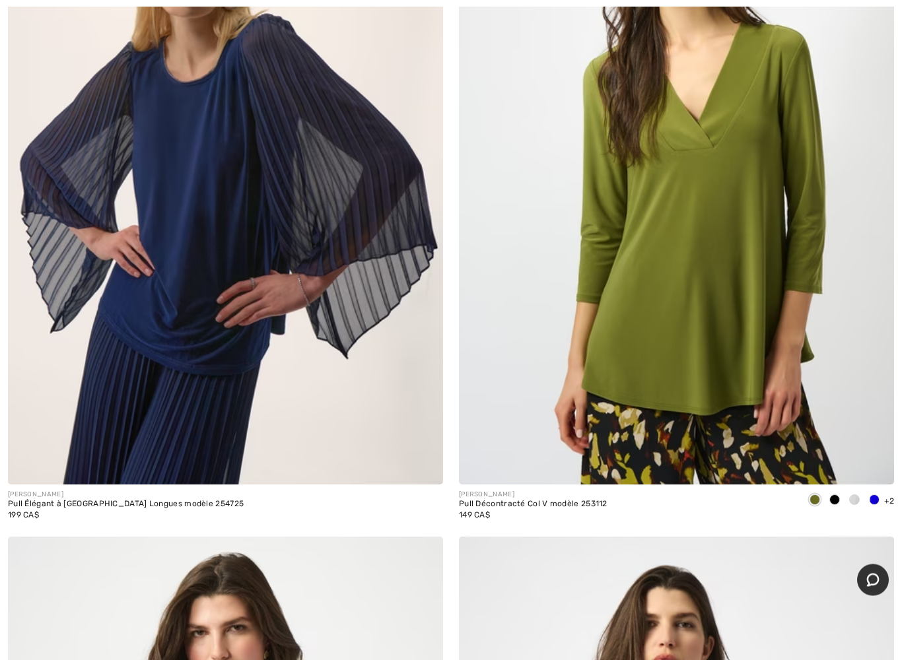
click at [691, 353] on img at bounding box center [676, 159] width 435 height 653
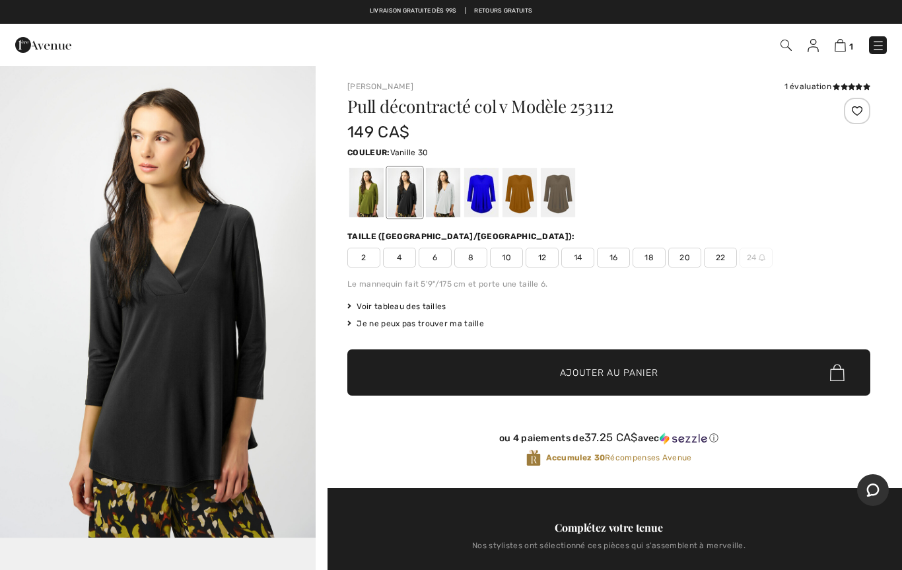
click at [442, 209] on div at bounding box center [443, 193] width 34 height 50
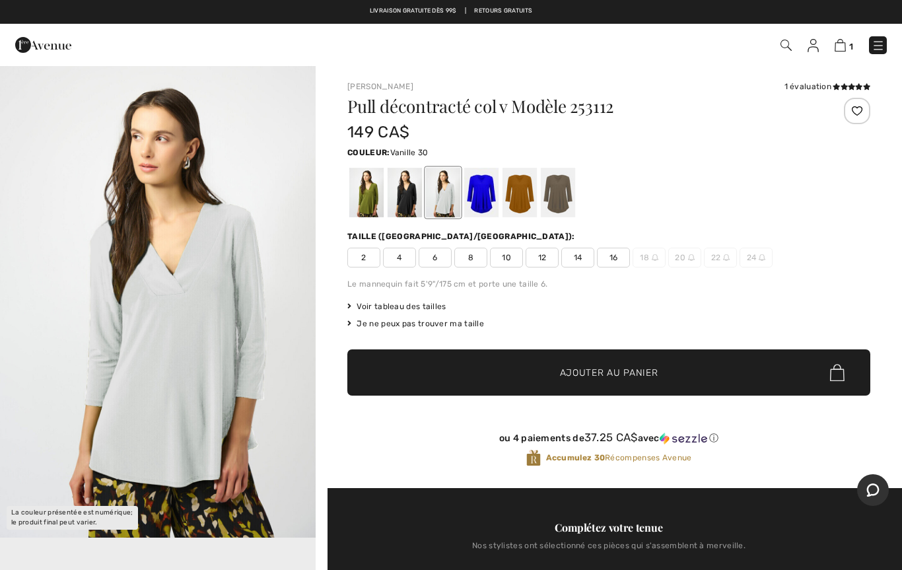
click at [480, 199] on div at bounding box center [481, 193] width 34 height 50
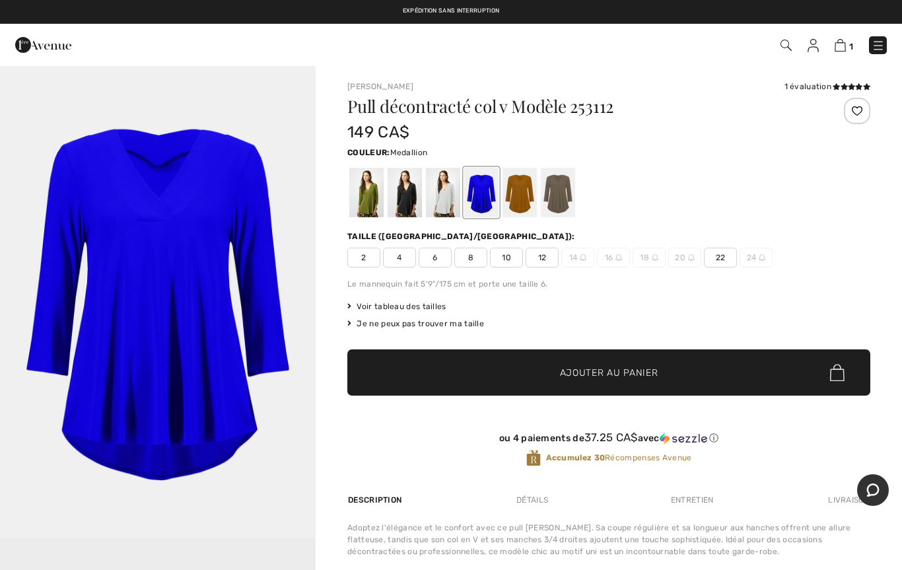
click at [506, 202] on div at bounding box center [519, 193] width 34 height 50
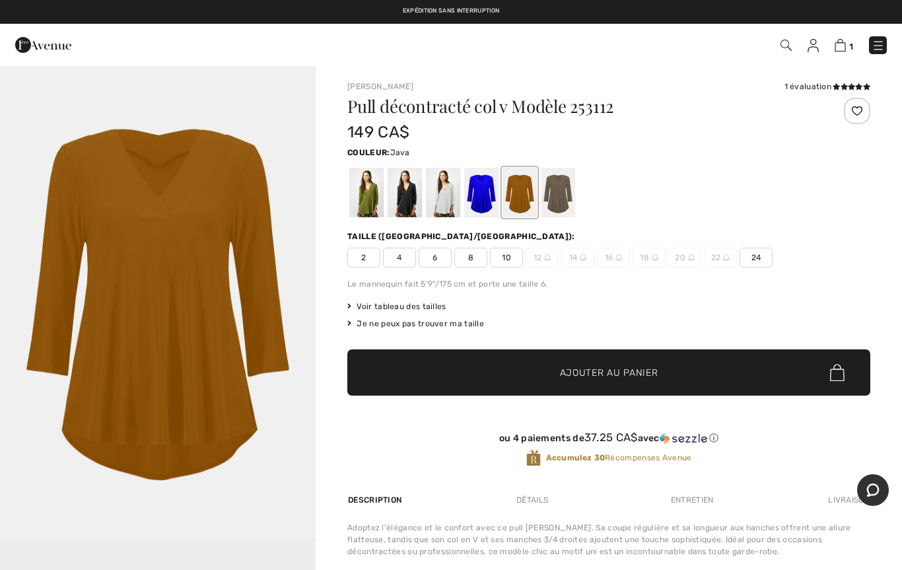
click at [555, 203] on div at bounding box center [558, 193] width 34 height 50
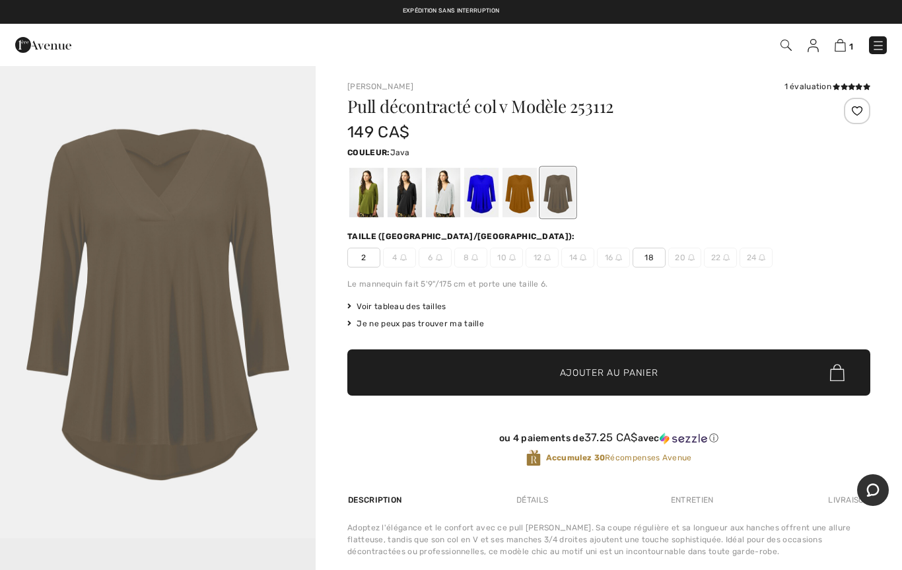
click at [404, 204] on div at bounding box center [405, 193] width 34 height 50
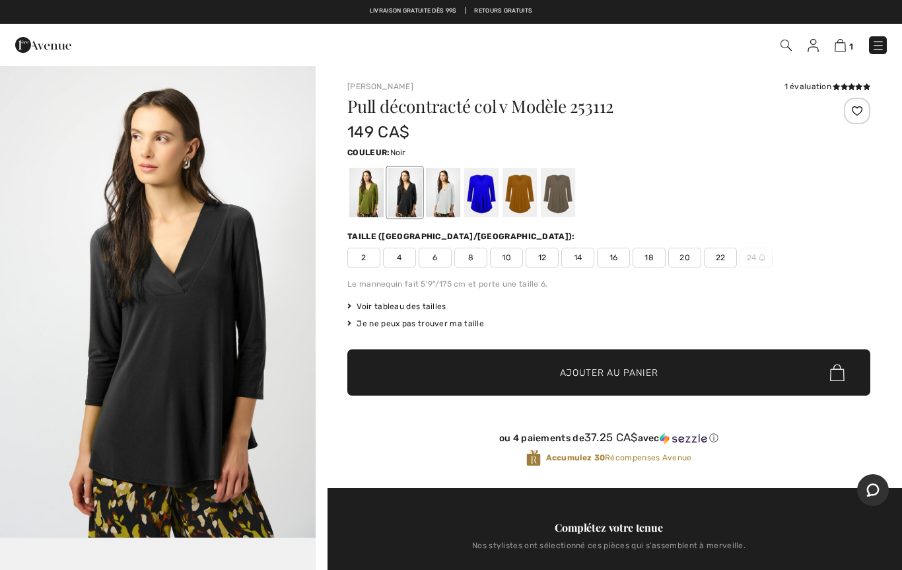
click at [449, 211] on div at bounding box center [443, 193] width 34 height 50
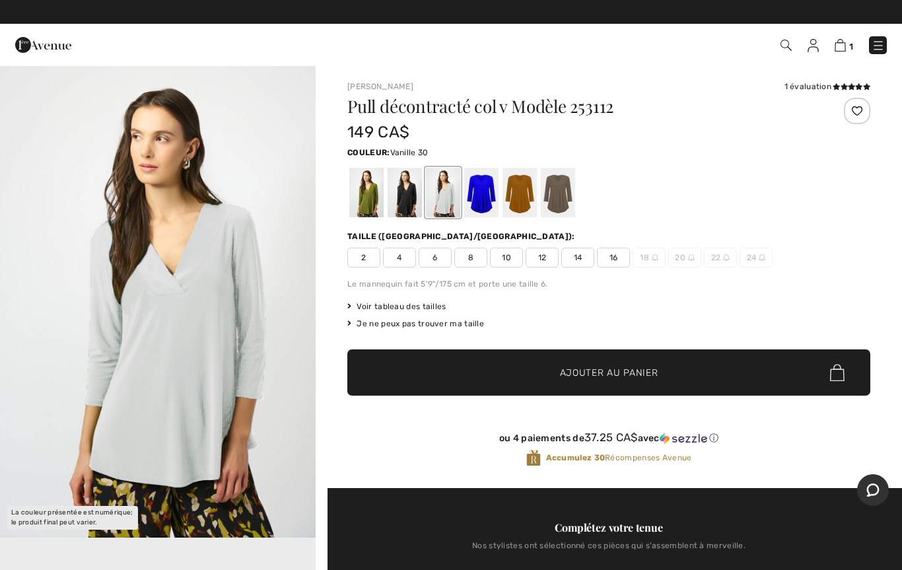
click at [405, 198] on div at bounding box center [405, 193] width 34 height 50
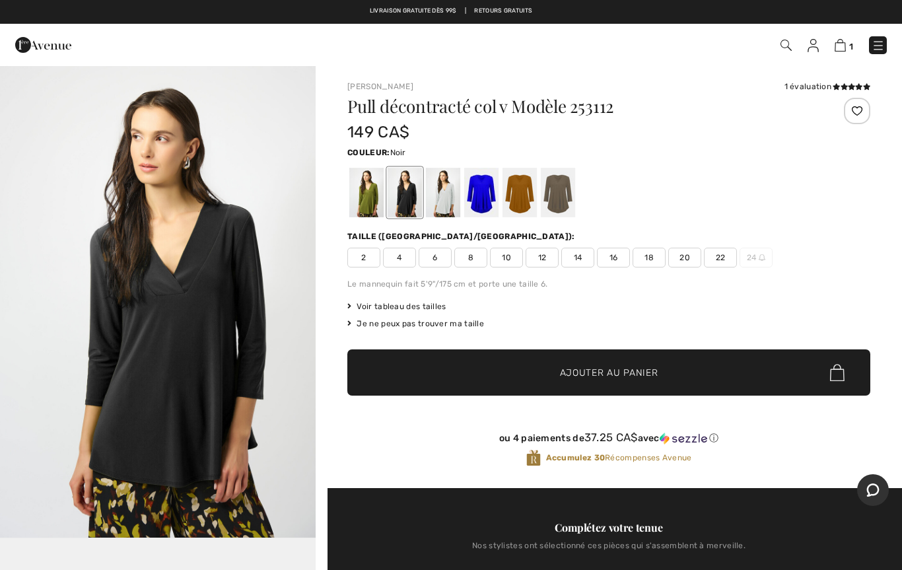
click at [580, 256] on span "14" at bounding box center [577, 258] width 33 height 20
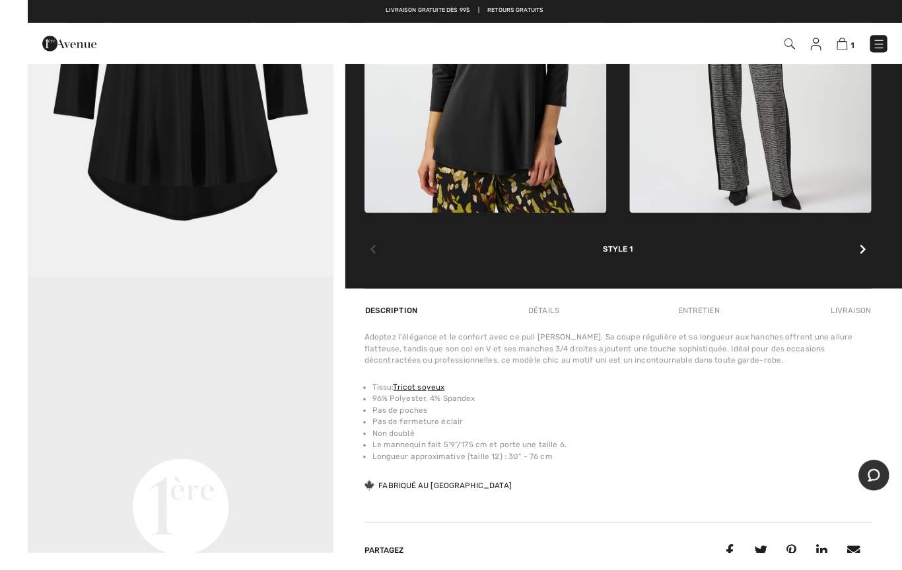
scroll to position [622, 0]
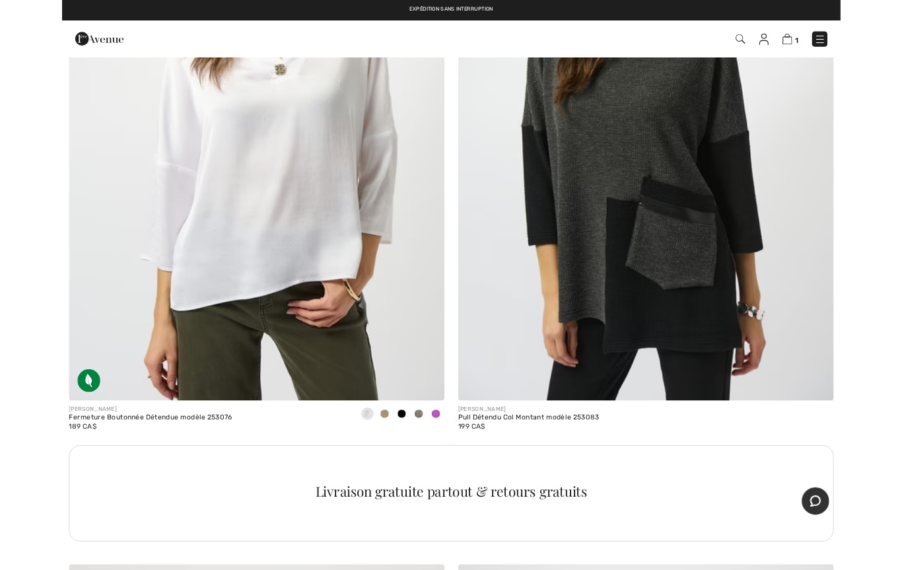
scroll to position [16971, 0]
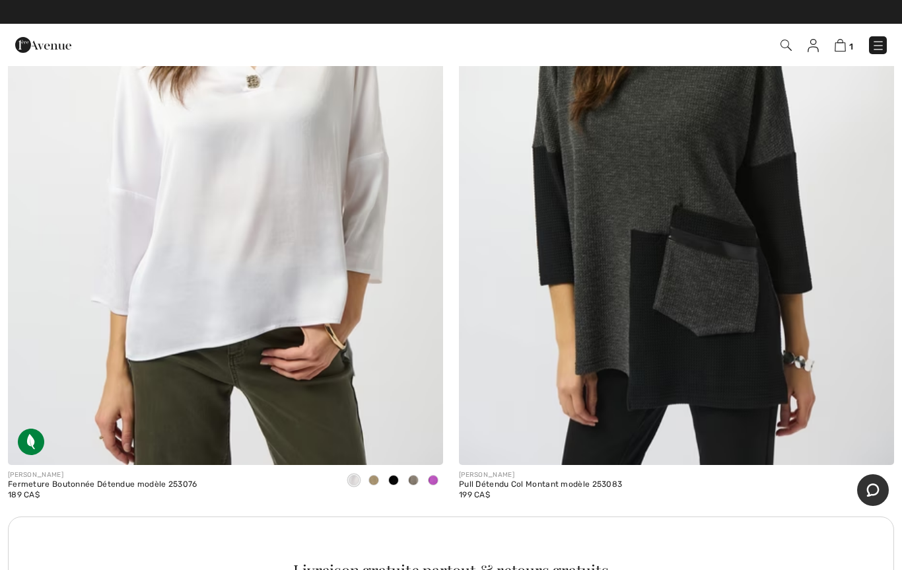
click at [304, 327] on img at bounding box center [225, 138] width 435 height 653
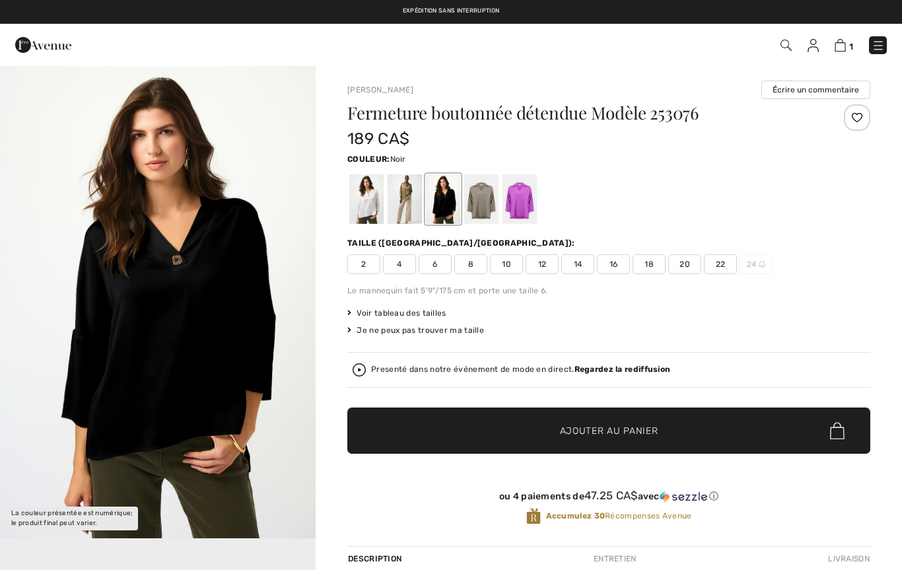
checkbox input "true"
click at [404, 206] on div at bounding box center [405, 199] width 34 height 50
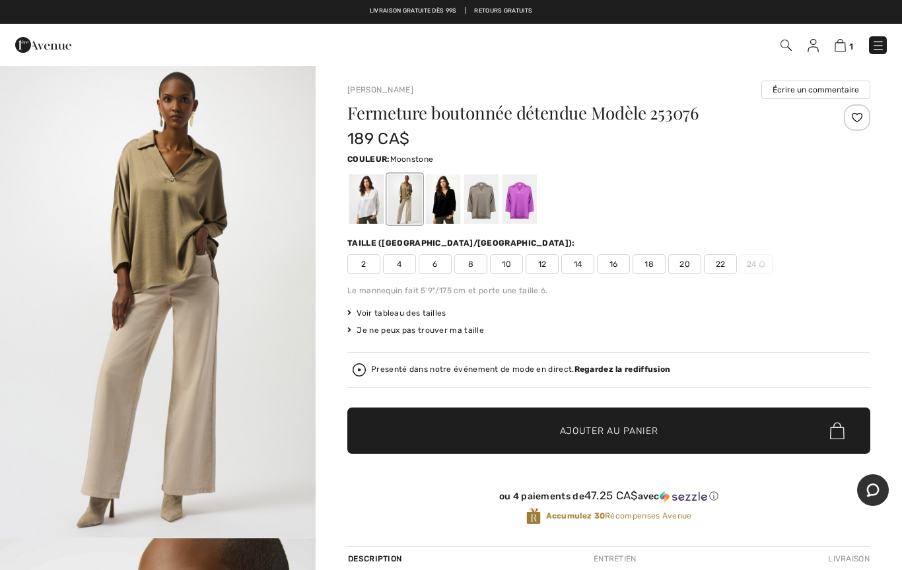
click at [481, 207] on div at bounding box center [481, 199] width 34 height 50
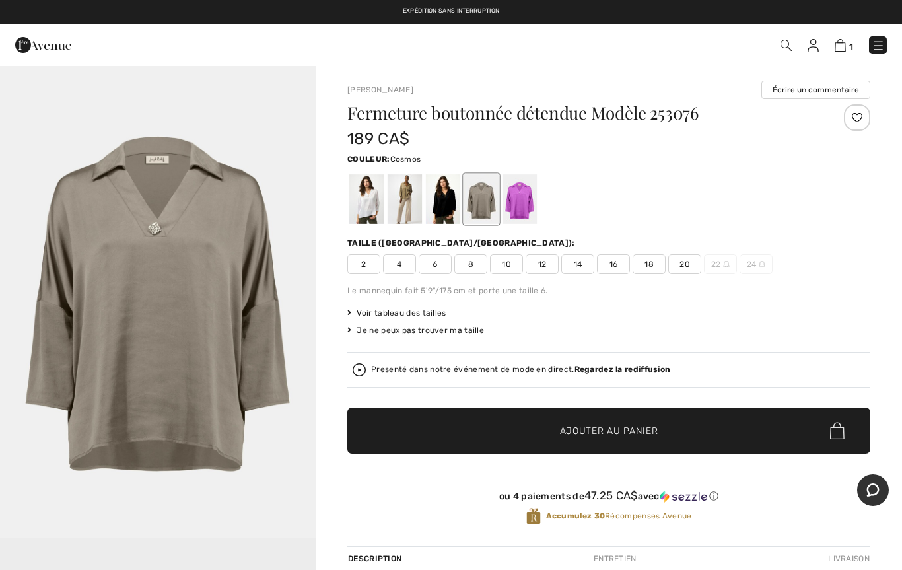
click at [522, 205] on div at bounding box center [519, 199] width 34 height 50
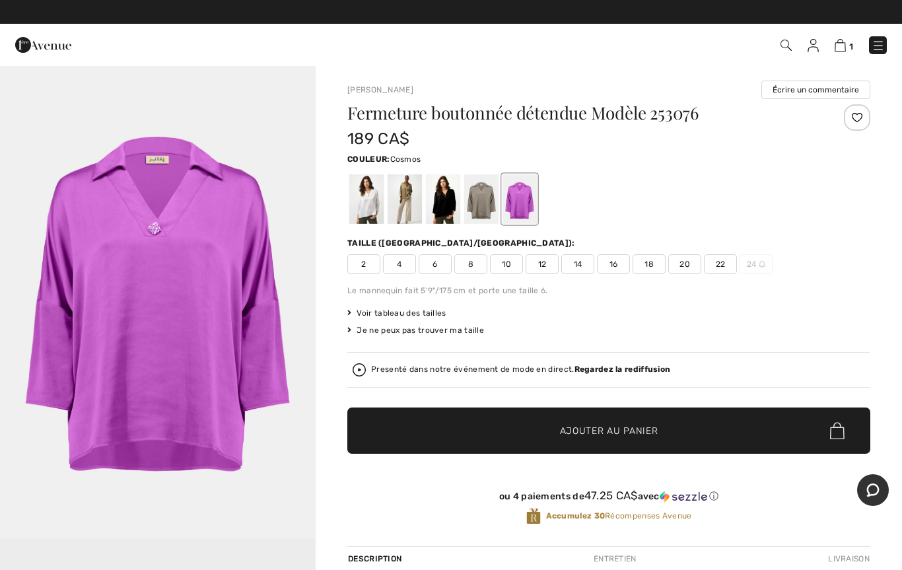
click at [480, 207] on div at bounding box center [481, 199] width 34 height 50
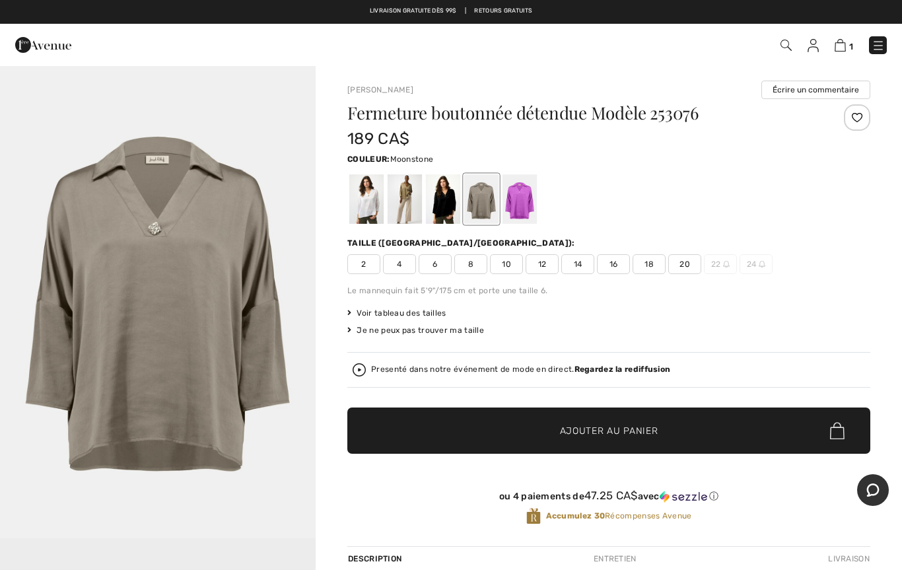
click at [373, 210] on div at bounding box center [366, 199] width 34 height 50
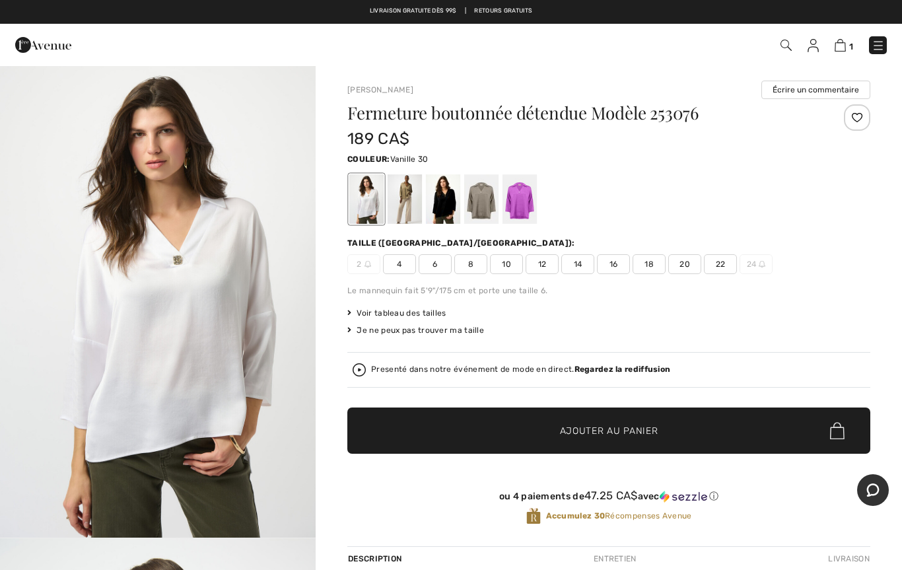
click at [412, 205] on div at bounding box center [405, 199] width 34 height 50
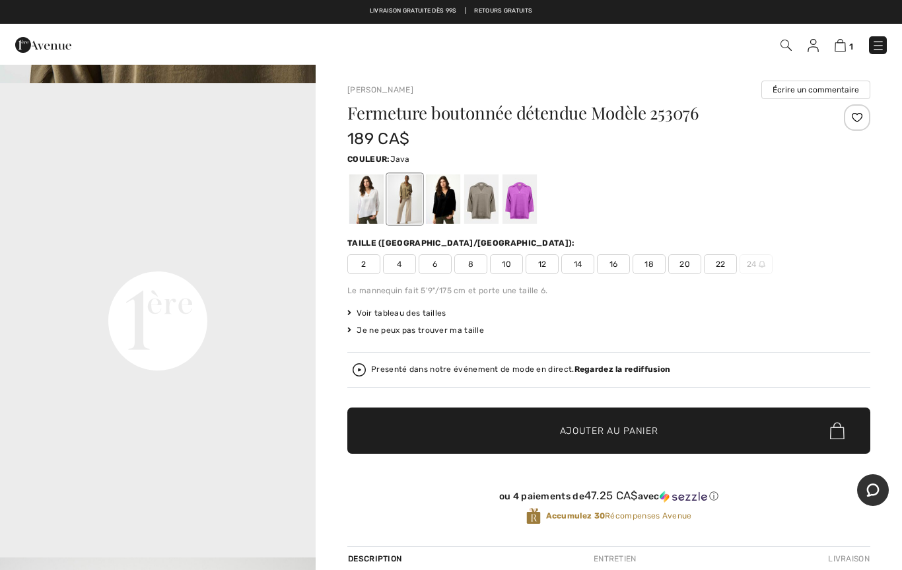
scroll to position [928, 0]
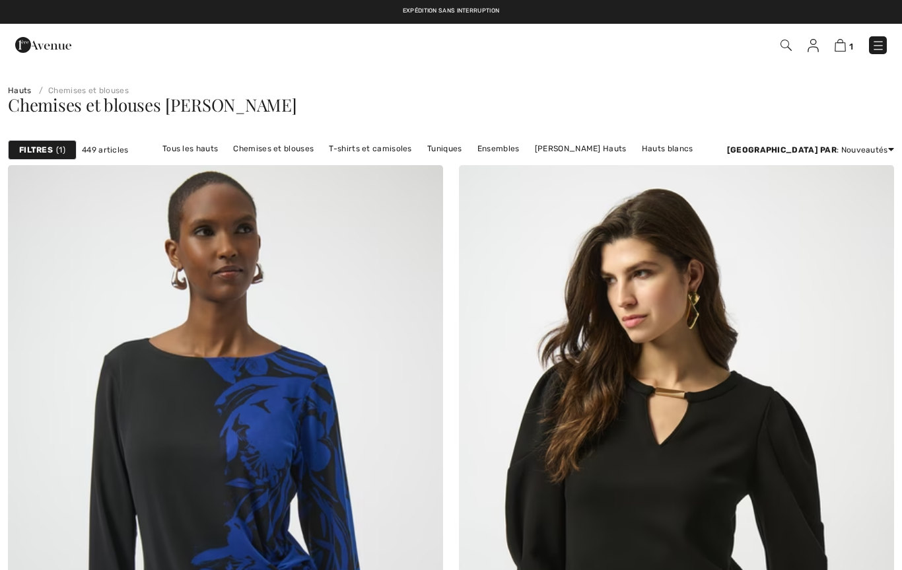
checkbox input "true"
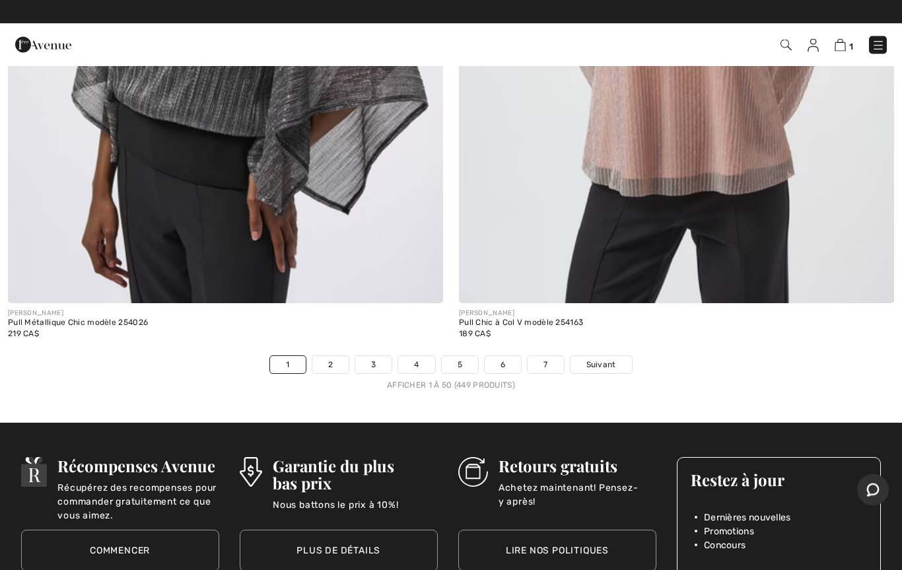
scroll to position [17975, 0]
click at [334, 356] on link "2" at bounding box center [330, 364] width 36 height 17
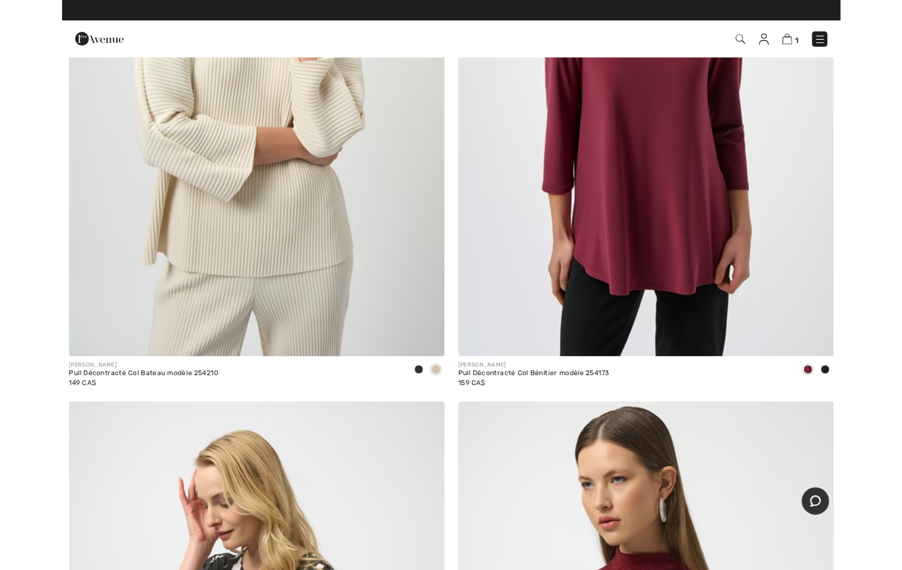
scroll to position [4768, 0]
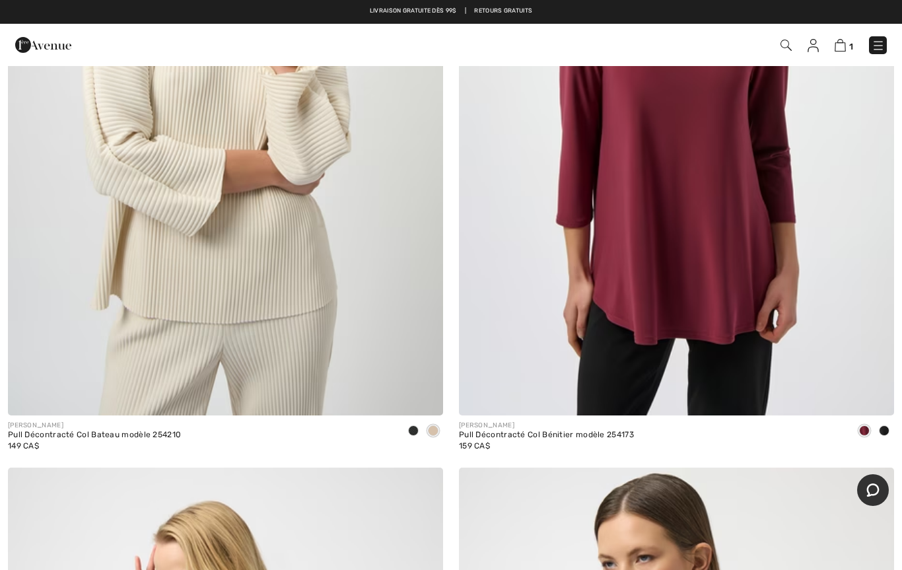
click at [285, 361] on img at bounding box center [225, 88] width 435 height 653
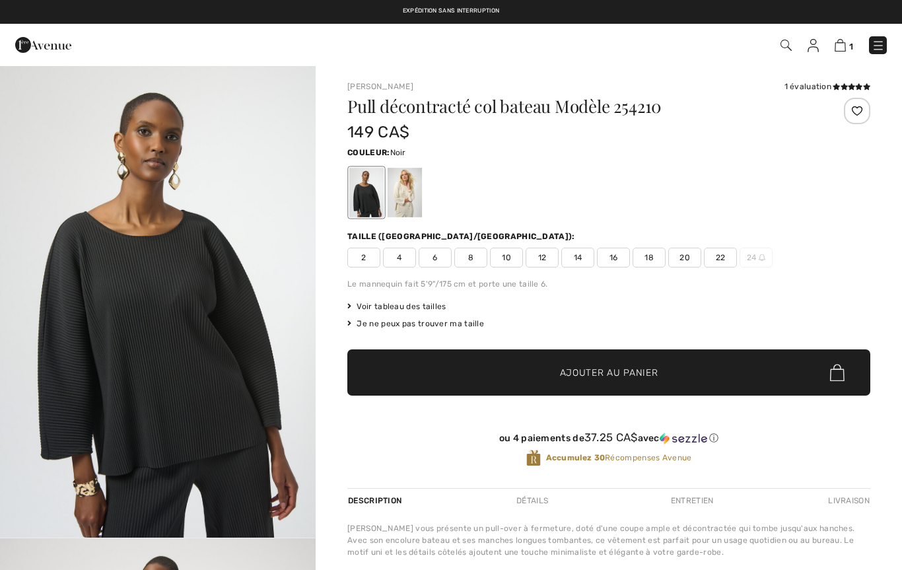
checkbox input "true"
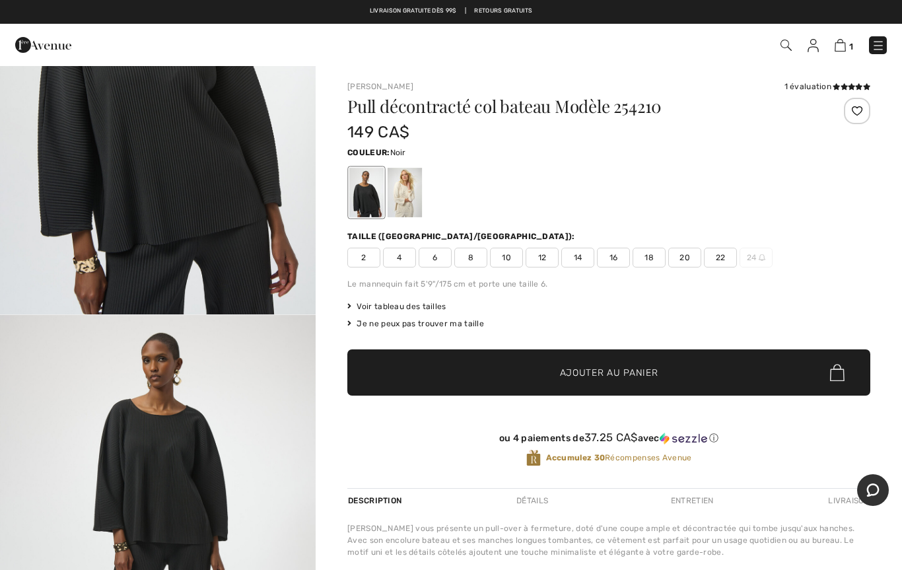
scroll to position [180, 0]
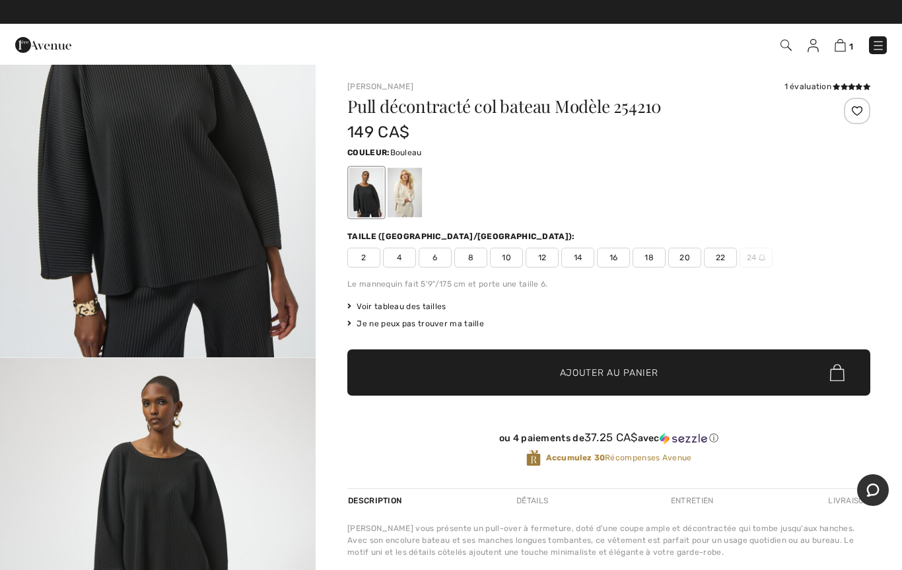
click at [411, 201] on div at bounding box center [405, 193] width 34 height 50
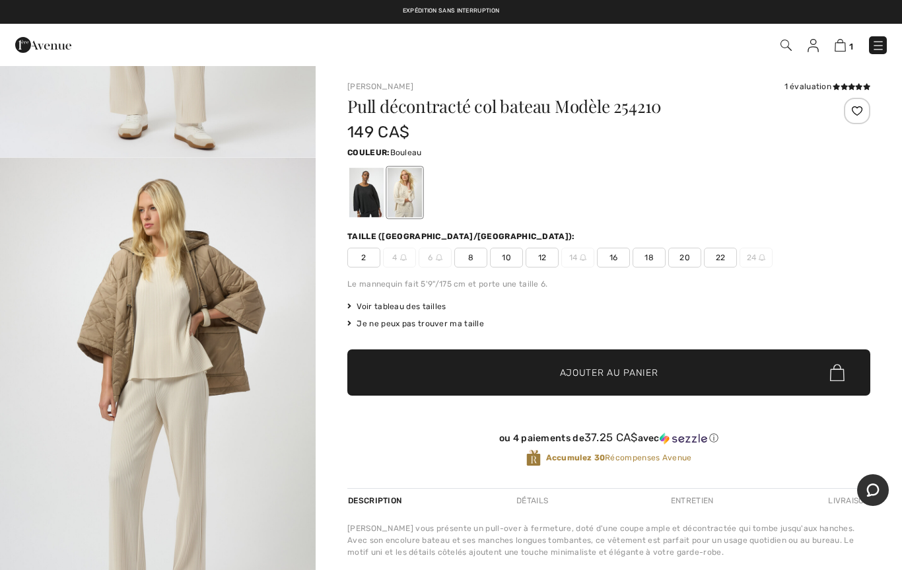
scroll to position [1307, 0]
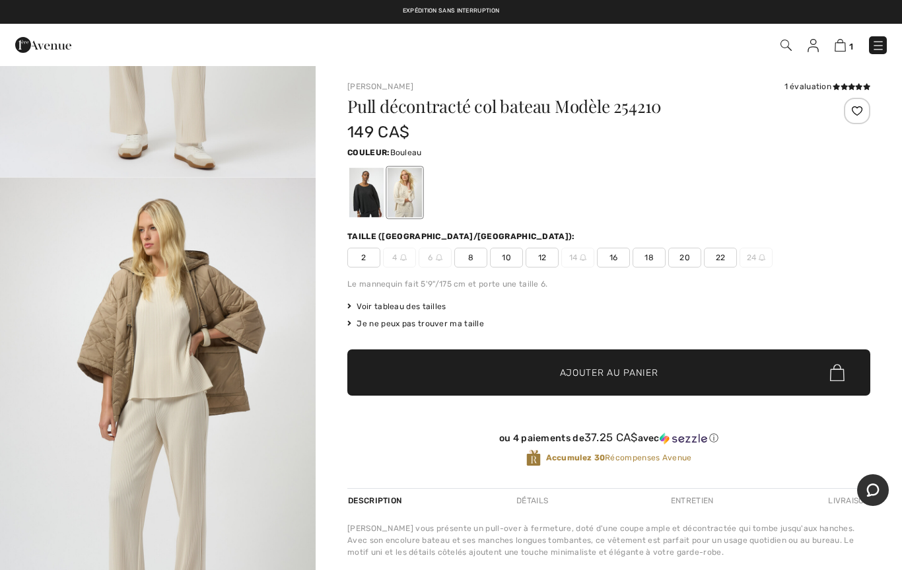
click at [243, 394] on img "4 / 5" at bounding box center [158, 414] width 316 height 473
click at [377, 187] on div at bounding box center [366, 193] width 34 height 50
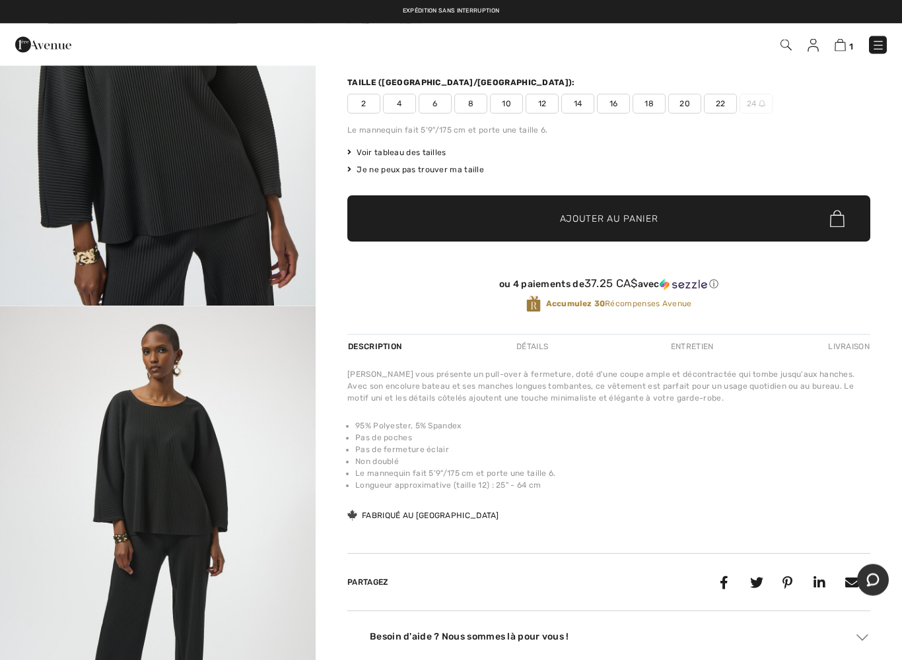
scroll to position [197, 0]
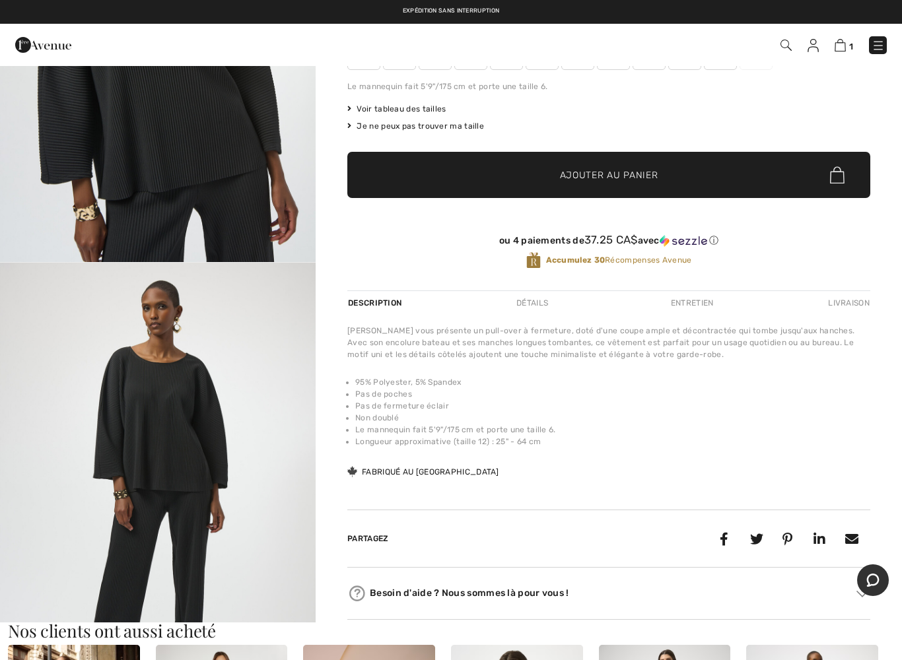
click at [385, 413] on li "Non doublé" at bounding box center [612, 418] width 515 height 12
click at [391, 452] on div "Joseph Ribkoff vous présente un pull-over à fermeture, doté d'une coupe ample e…" at bounding box center [608, 402] width 523 height 154
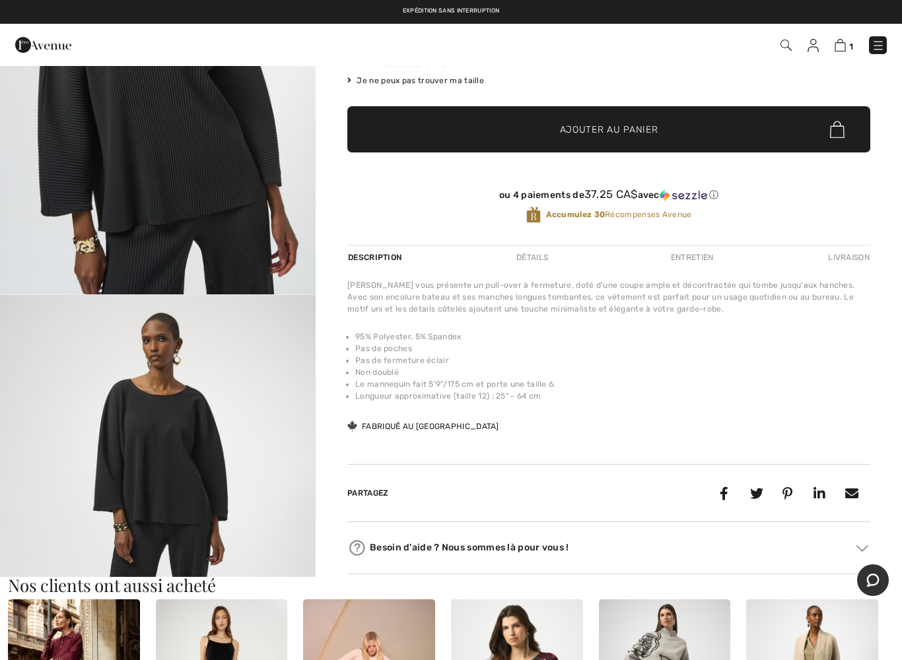
scroll to position [0, 0]
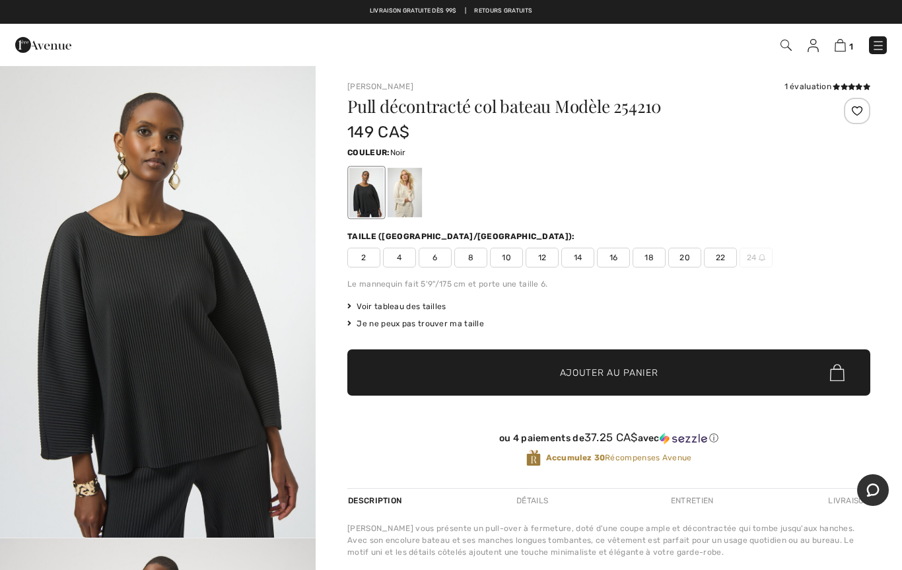
click at [576, 257] on span "14" at bounding box center [577, 258] width 33 height 20
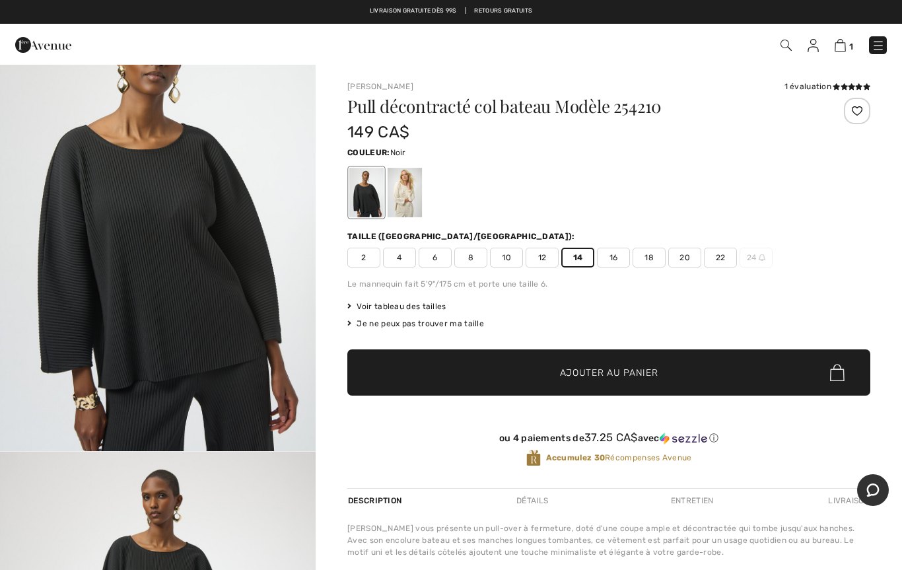
scroll to position [85, 0]
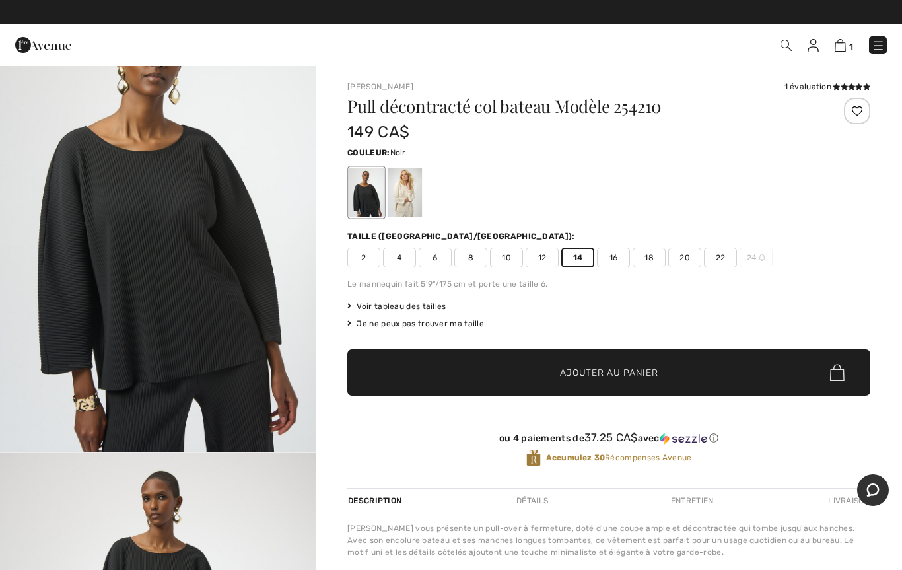
click at [588, 368] on span "Ajouter au panier" at bounding box center [609, 373] width 98 height 14
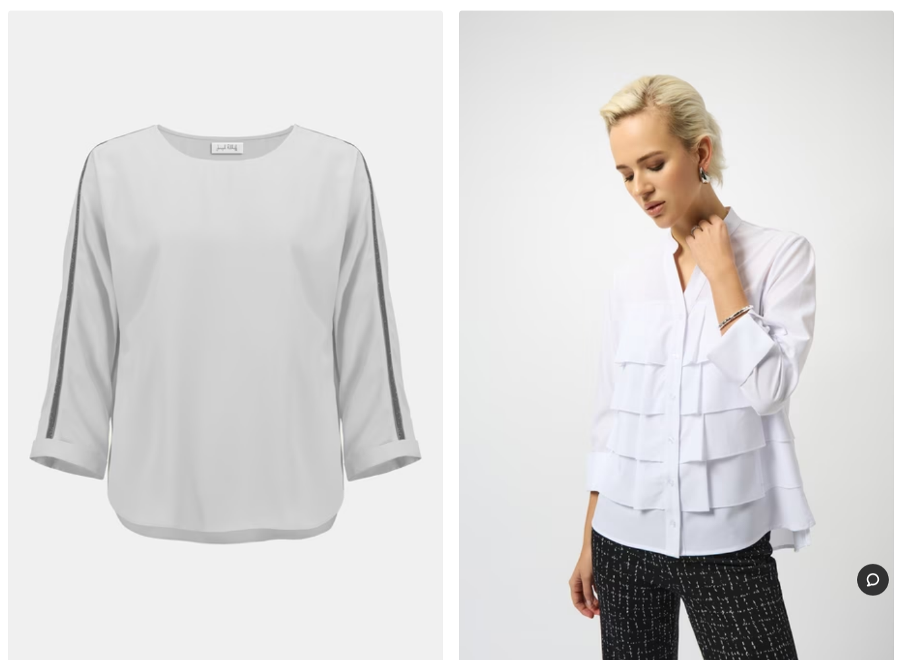
scroll to position [10294, 0]
click at [304, 454] on img at bounding box center [225, 337] width 435 height 653
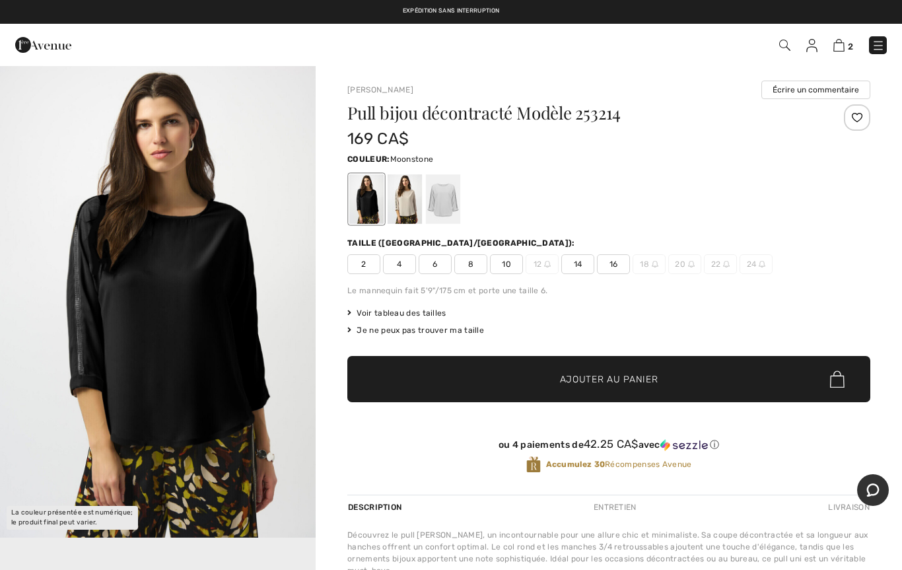
click at [411, 203] on div at bounding box center [405, 199] width 34 height 50
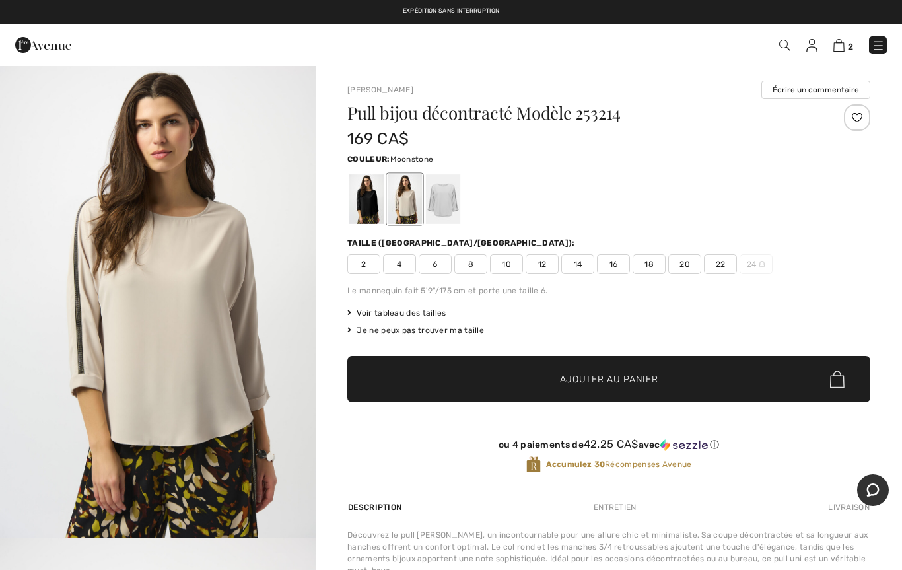
click at [450, 208] on div at bounding box center [443, 199] width 34 height 50
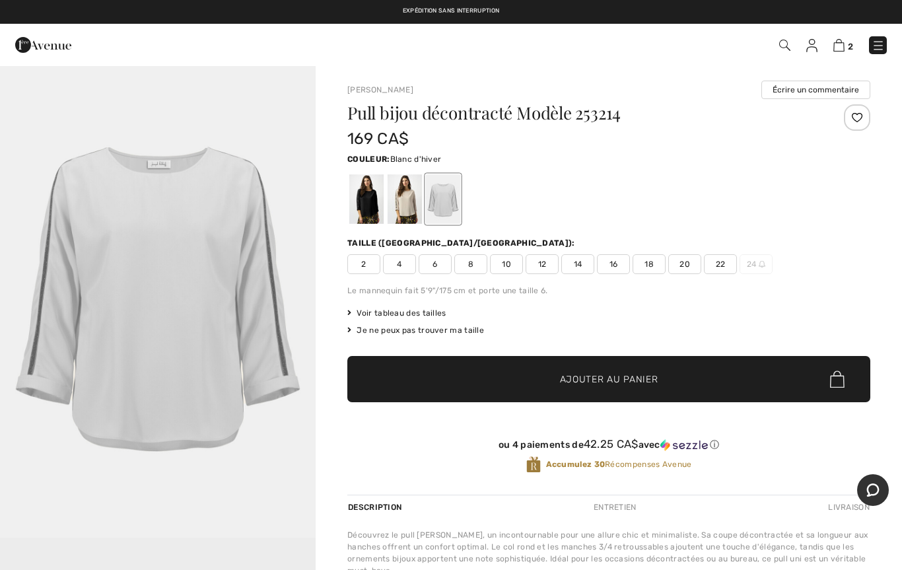
click at [408, 206] on div at bounding box center [405, 199] width 34 height 50
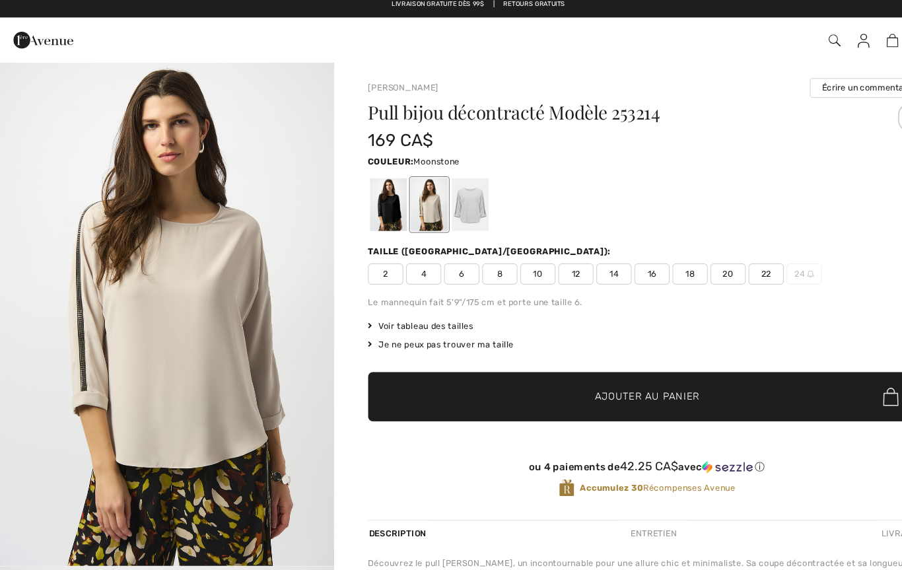
click at [370, 191] on div at bounding box center [366, 199] width 34 height 50
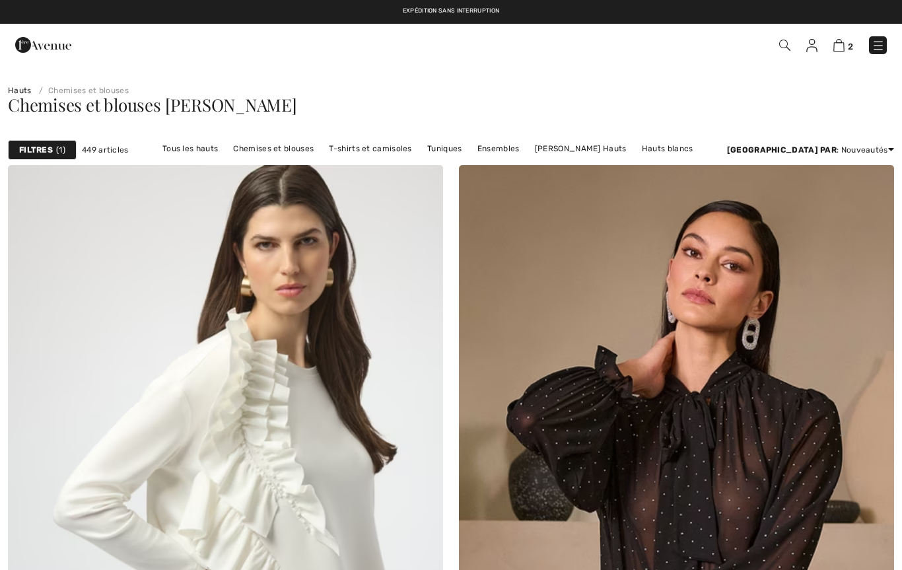
checkbox input "true"
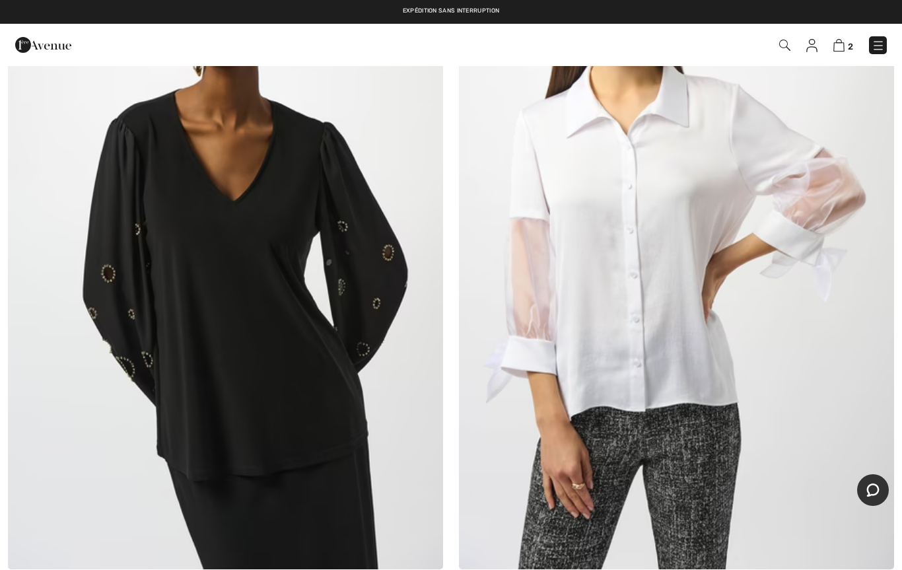
scroll to position [11091, 0]
click at [342, 409] on img at bounding box center [225, 243] width 435 height 653
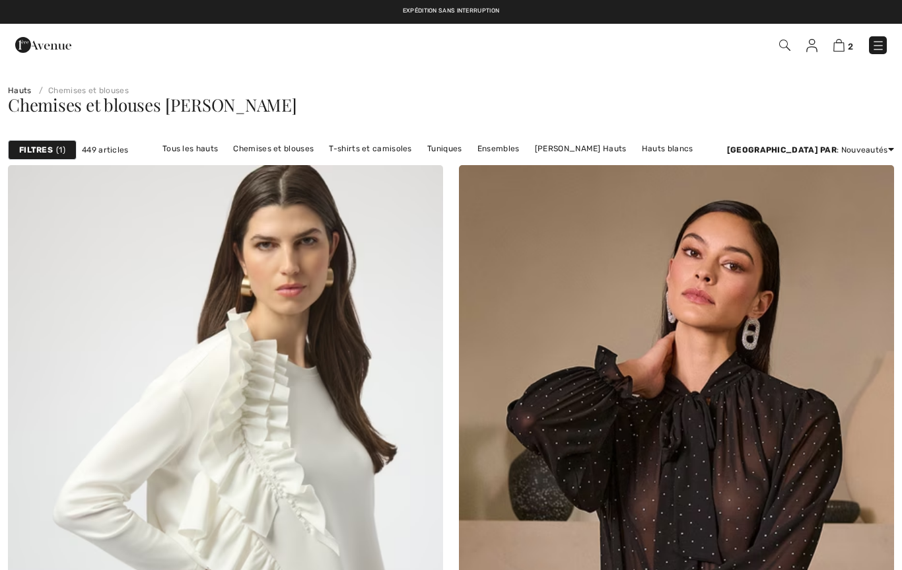
checkbox input "true"
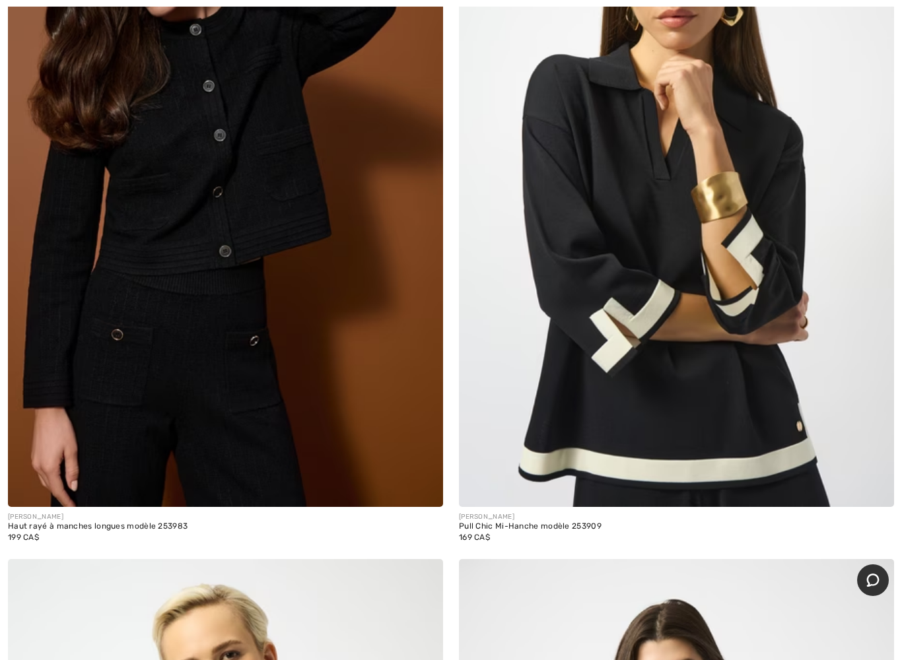
scroll to position [11860, 0]
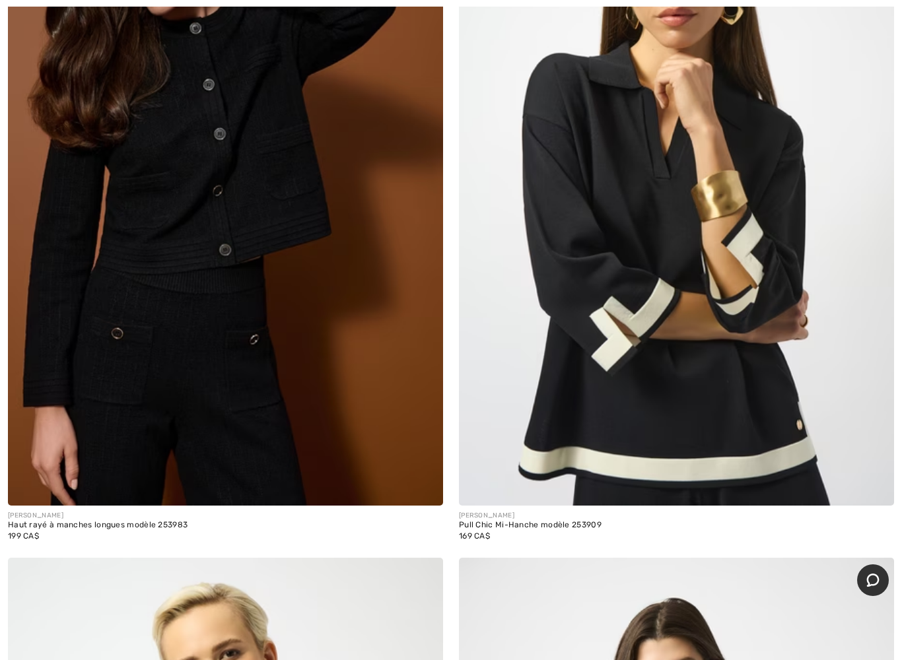
click at [594, 388] on img at bounding box center [676, 179] width 435 height 653
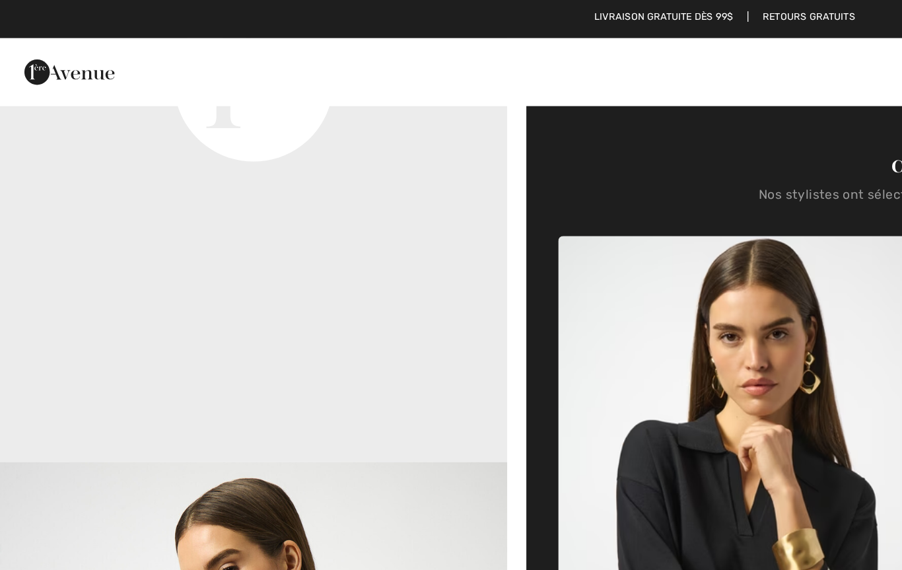
scroll to position [758, 0]
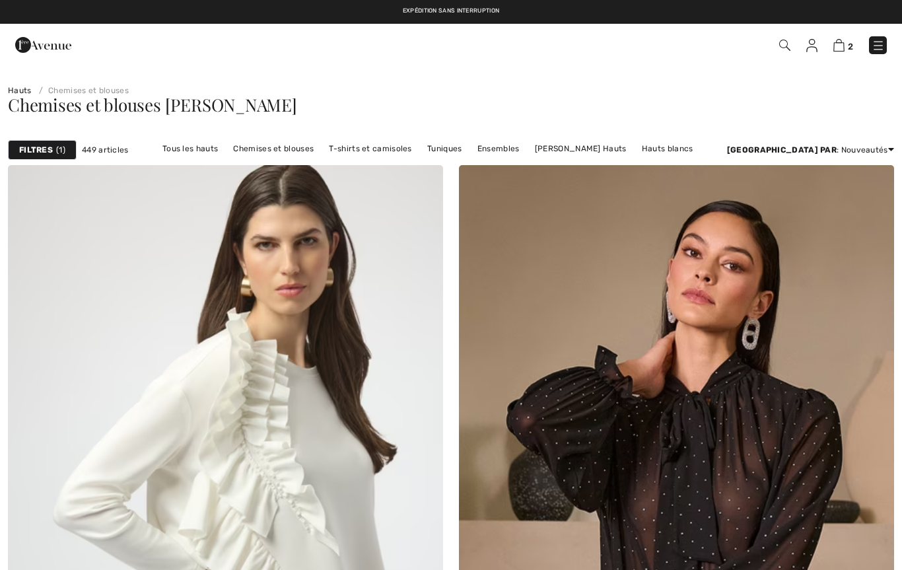
checkbox input "true"
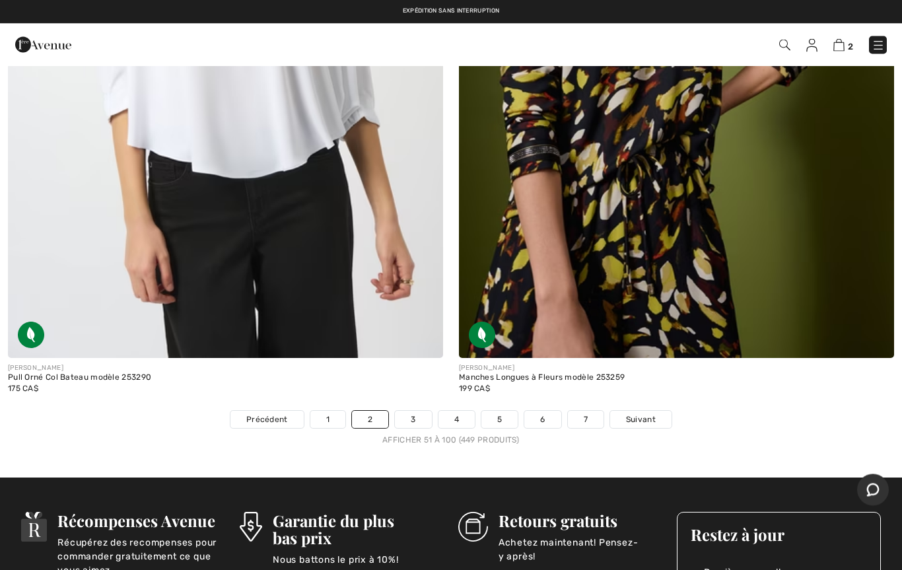
scroll to position [17920, 0]
click at [413, 411] on link "3" at bounding box center [413, 419] width 36 height 17
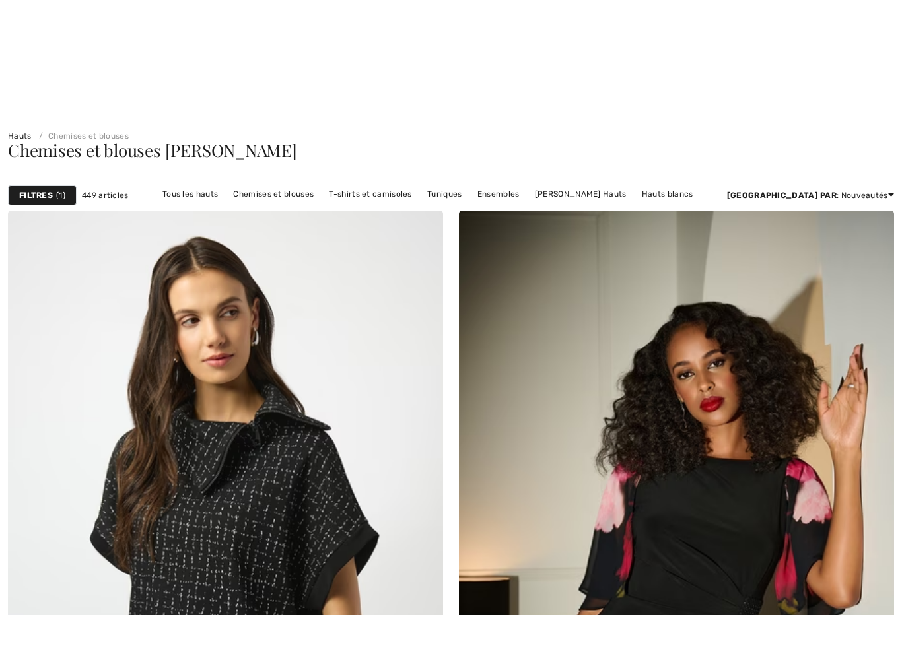
scroll to position [100, 0]
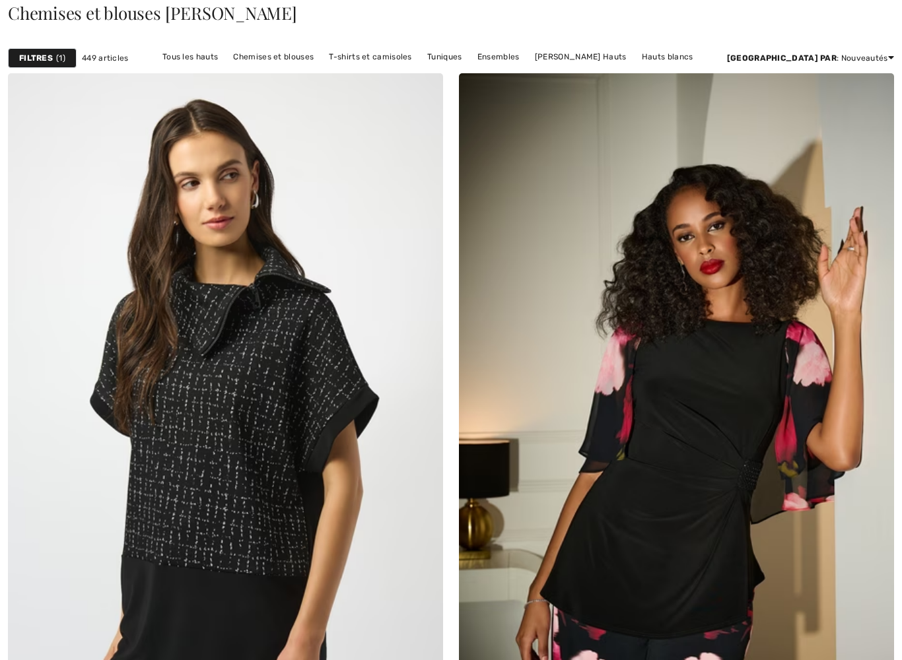
checkbox input "true"
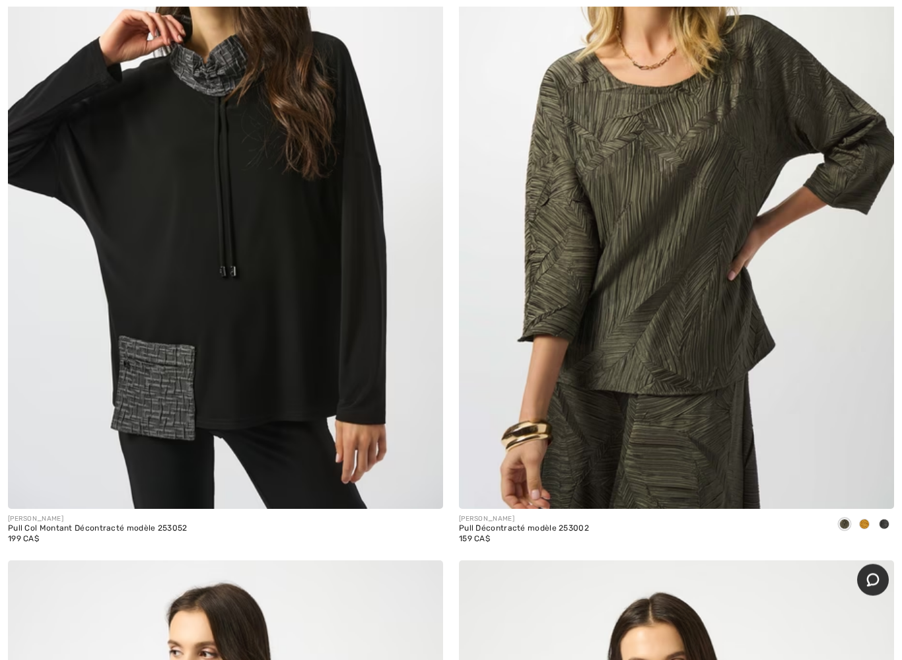
scroll to position [3127, 0]
click at [621, 348] on img at bounding box center [676, 182] width 435 height 653
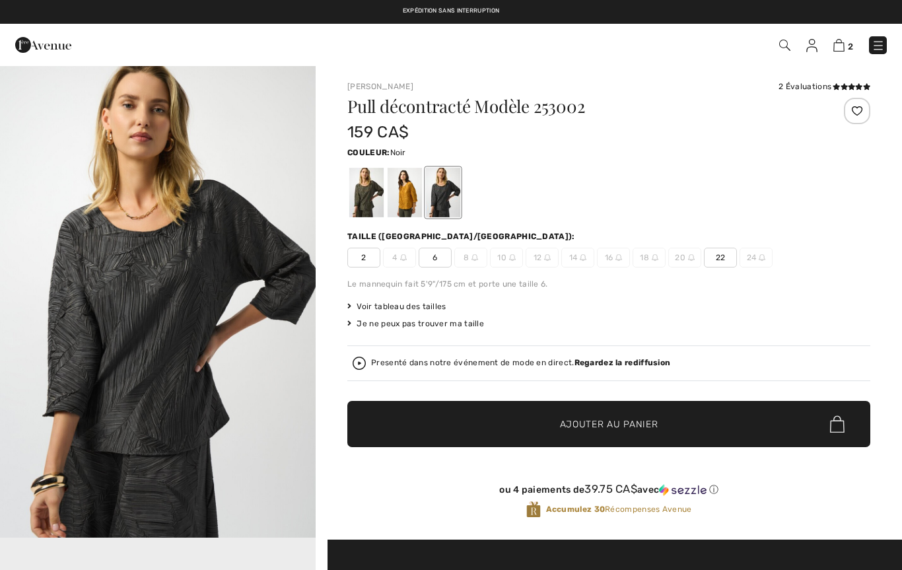
checkbox input "true"
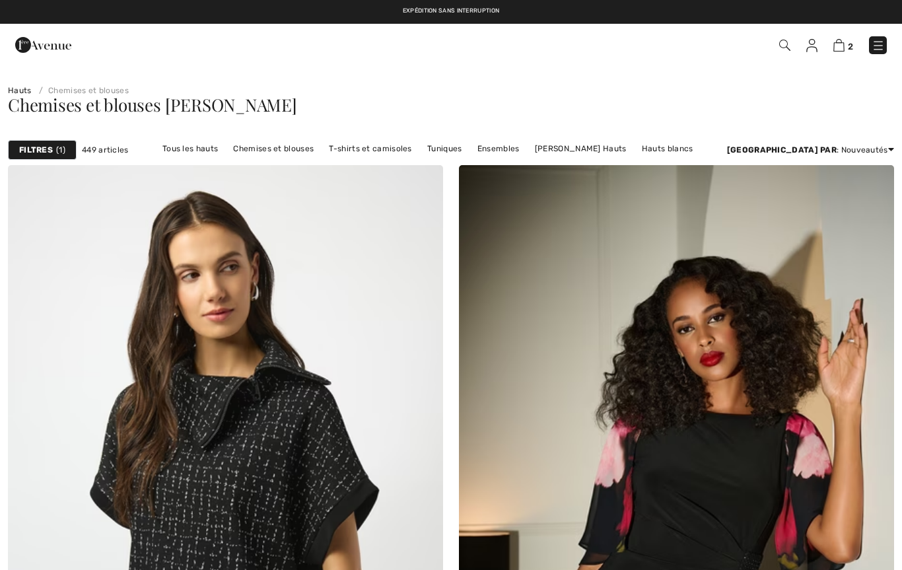
checkbox input "true"
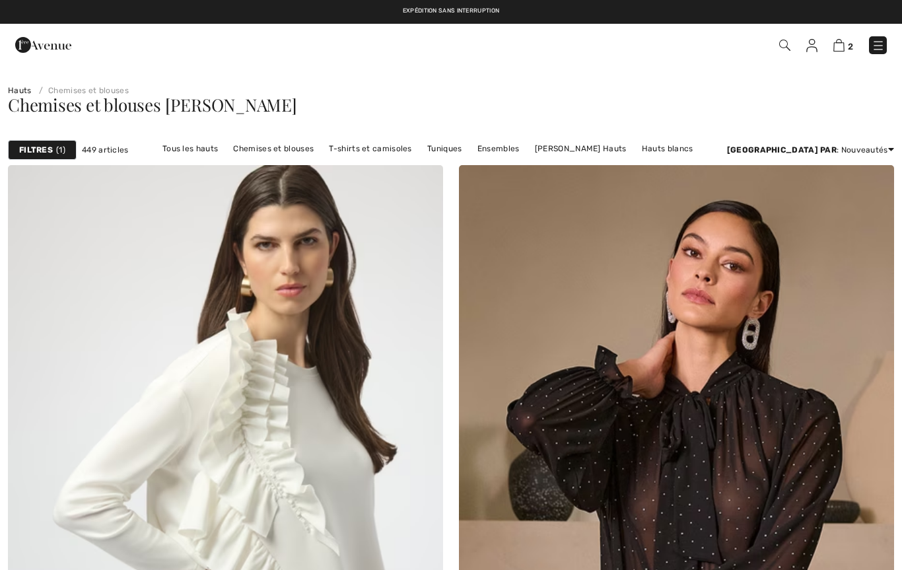
checkbox input "true"
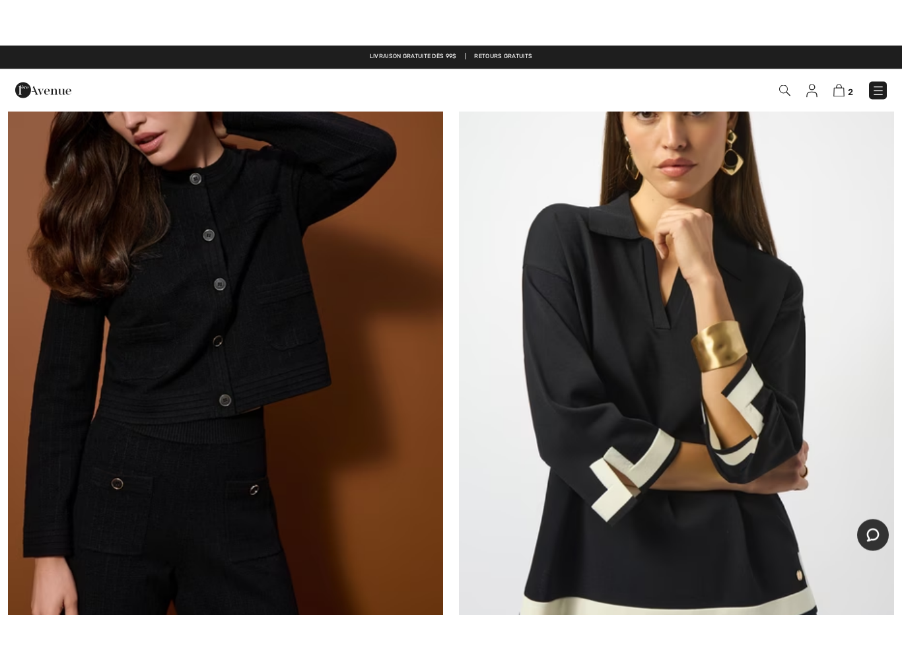
scroll to position [11718, 0]
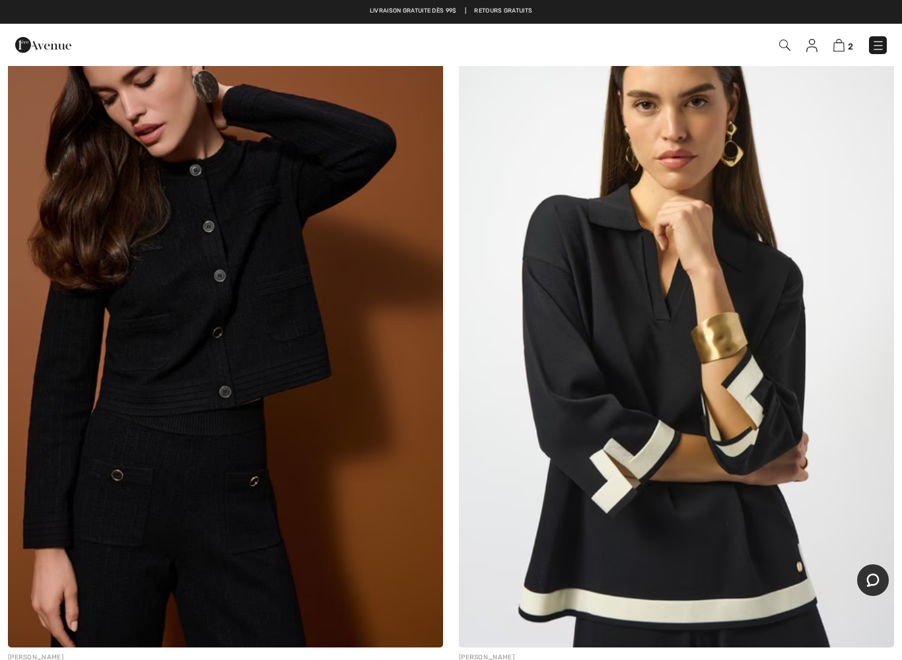
click at [595, 427] on img at bounding box center [676, 321] width 435 height 653
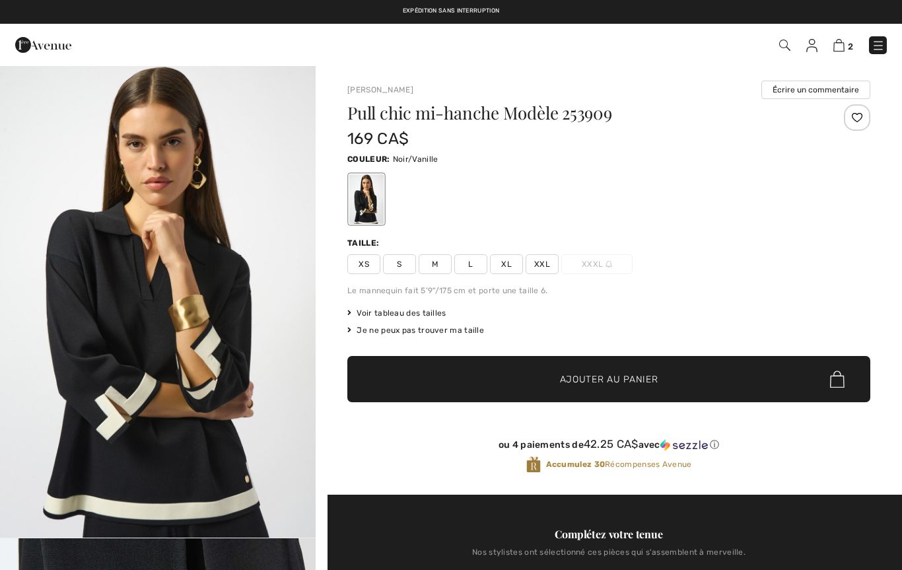
checkbox input "true"
click at [315, 327] on img "1 / 8" at bounding box center [158, 301] width 316 height 473
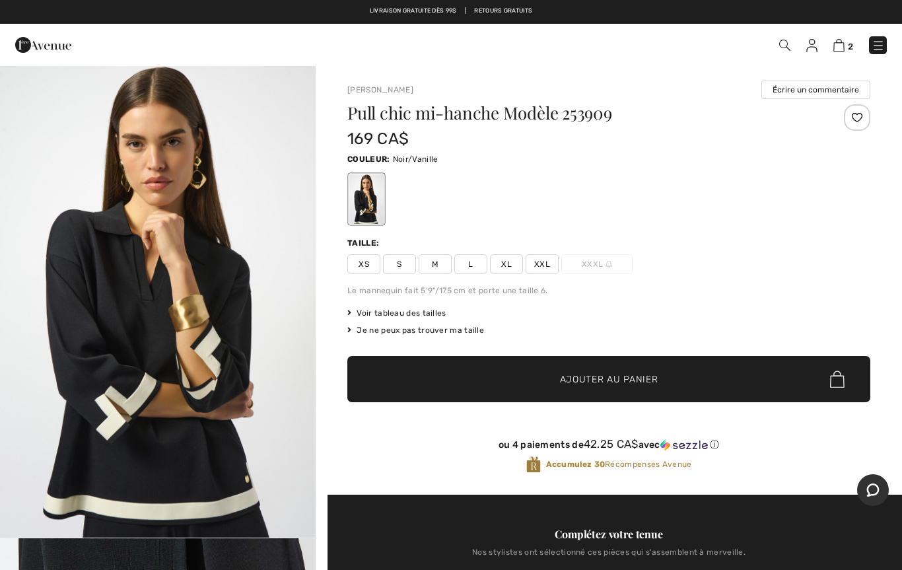
click at [471, 265] on span "L" at bounding box center [470, 264] width 33 height 20
click at [423, 307] on span "Voir tableau des tailles" at bounding box center [396, 313] width 99 height 12
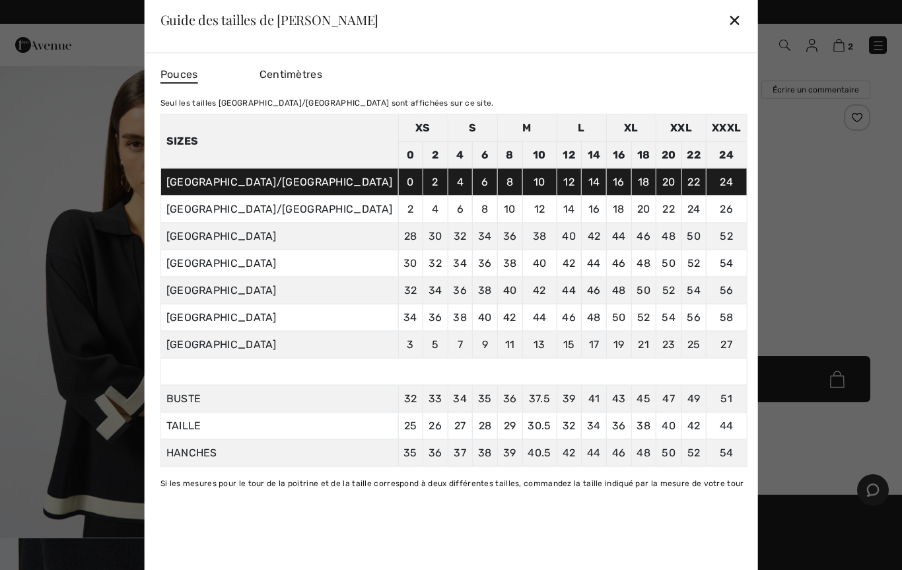
click at [727, 22] on div "✕" at bounding box center [734, 20] width 14 height 28
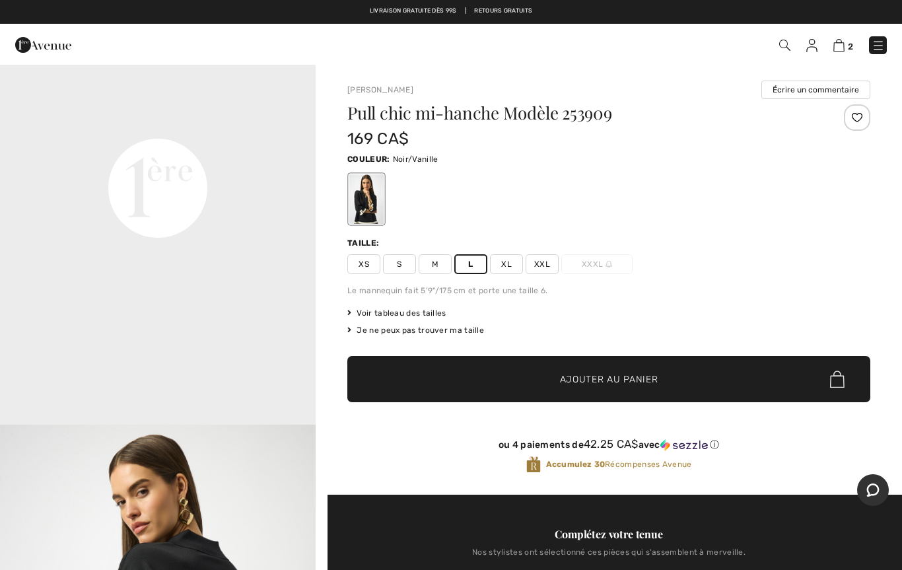
scroll to position [1056, 0]
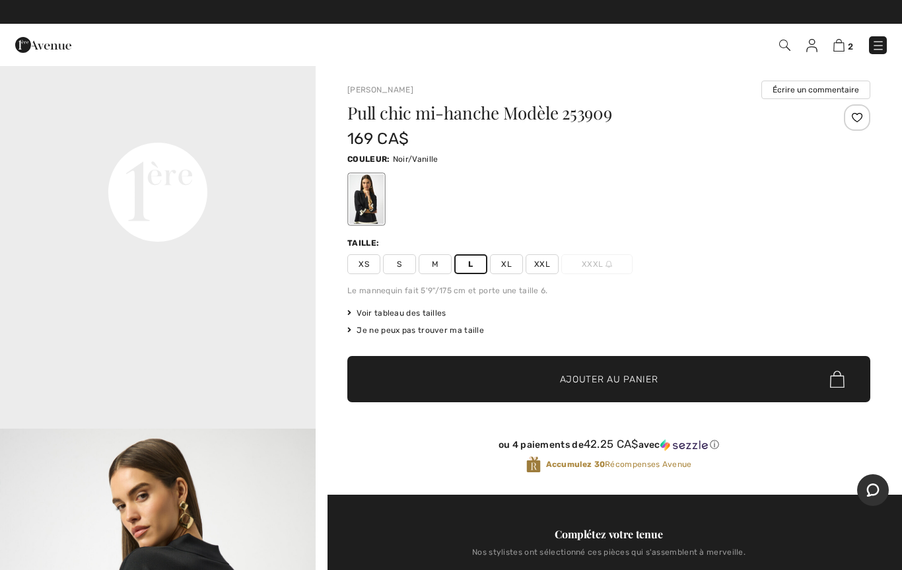
click at [846, 41] on link "2" at bounding box center [843, 45] width 20 height 16
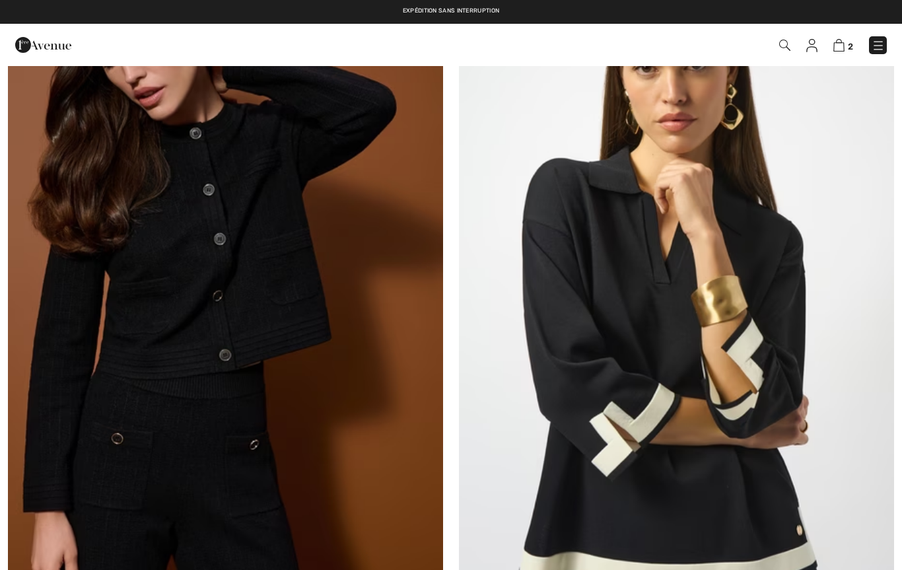
checkbox input "true"
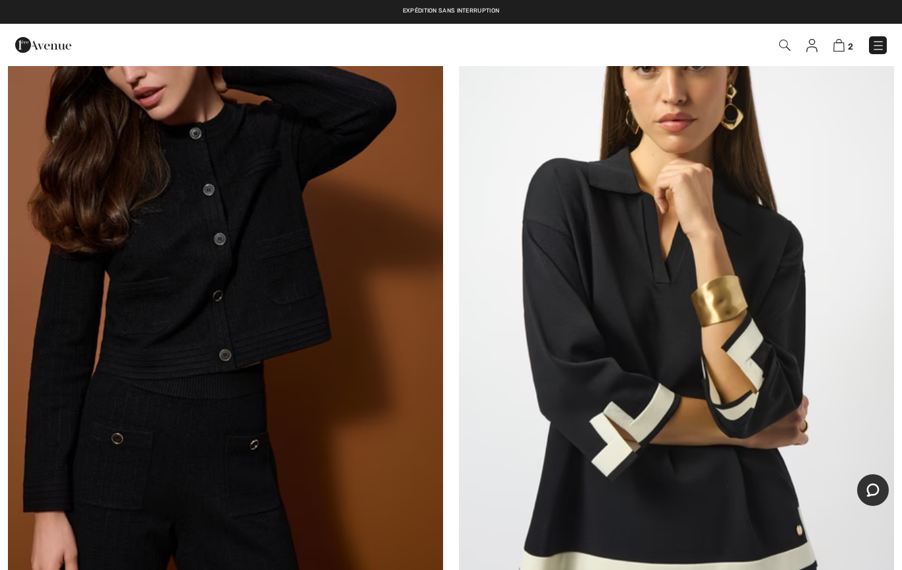
click at [871, 50] on img at bounding box center [877, 45] width 13 height 13
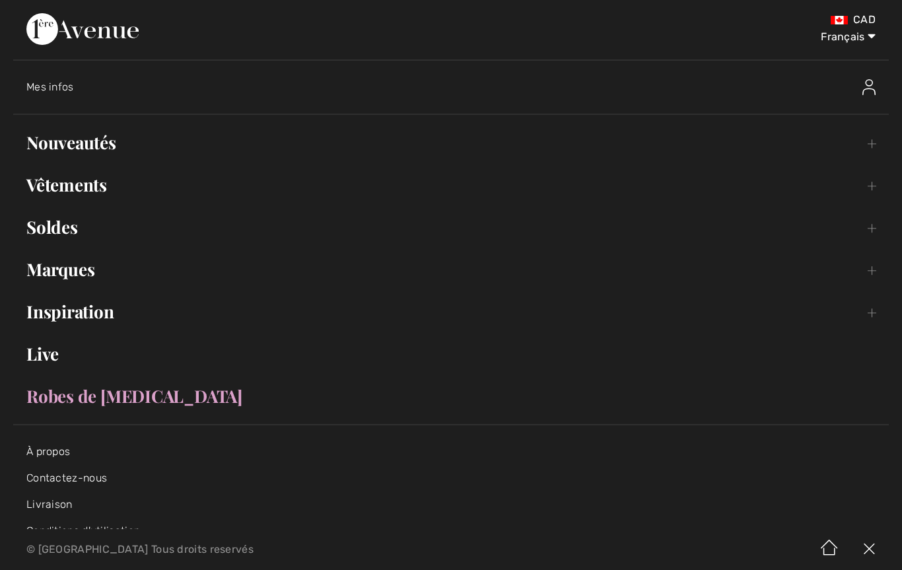
click at [100, 182] on link "Vêtements Toggle submenu" at bounding box center [450, 184] width 875 height 29
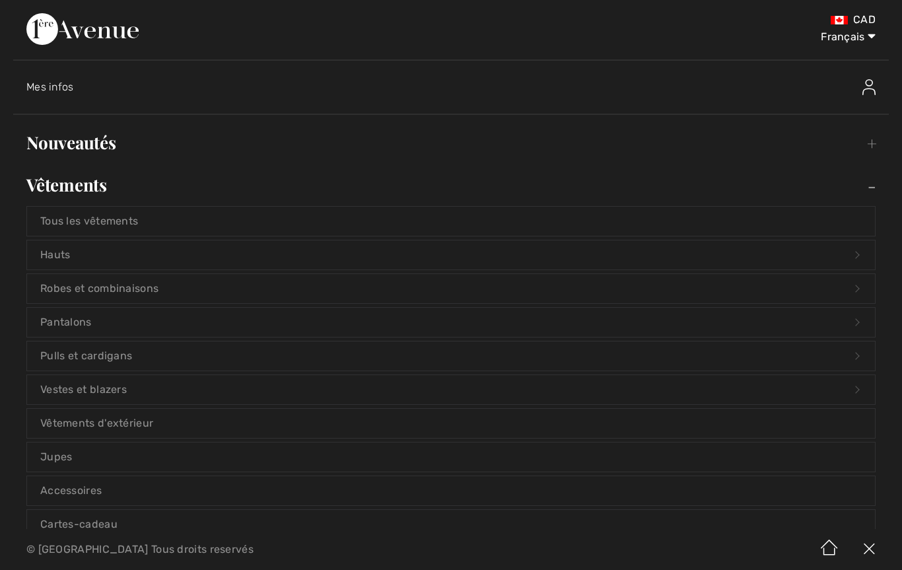
click at [83, 323] on link "Pantalons Open submenu" at bounding box center [451, 322] width 848 height 29
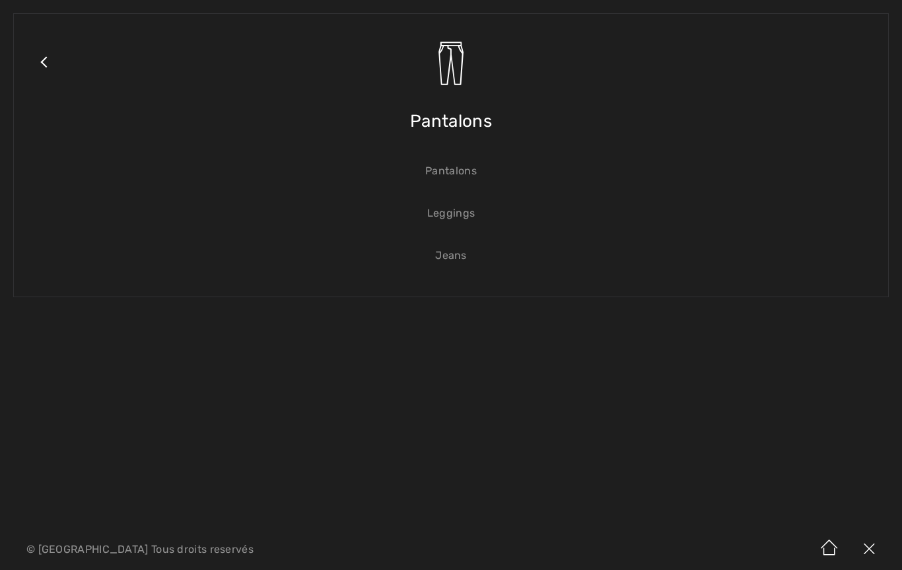
click at [467, 177] on link "Pantalons" at bounding box center [451, 170] width 848 height 29
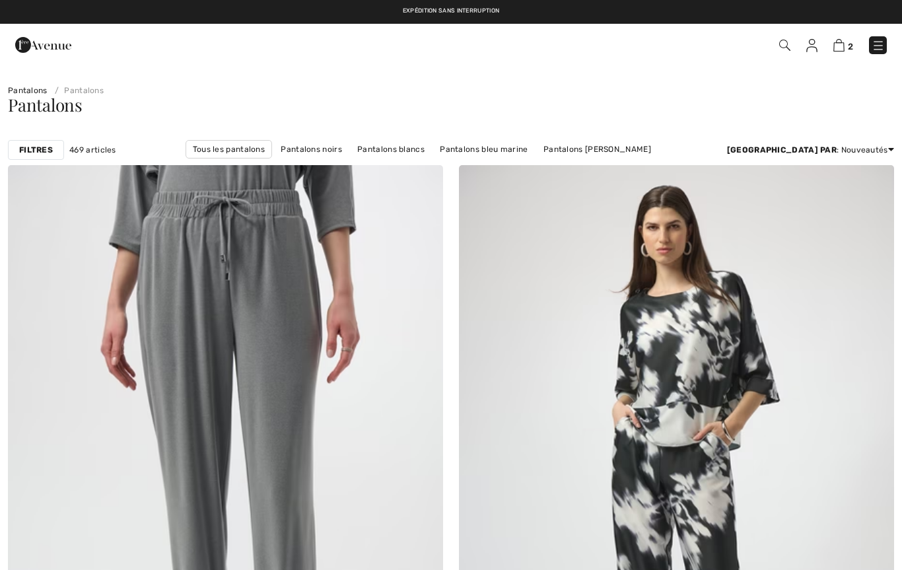
checkbox input "true"
click at [40, 147] on strong "Filtres" at bounding box center [36, 150] width 34 height 12
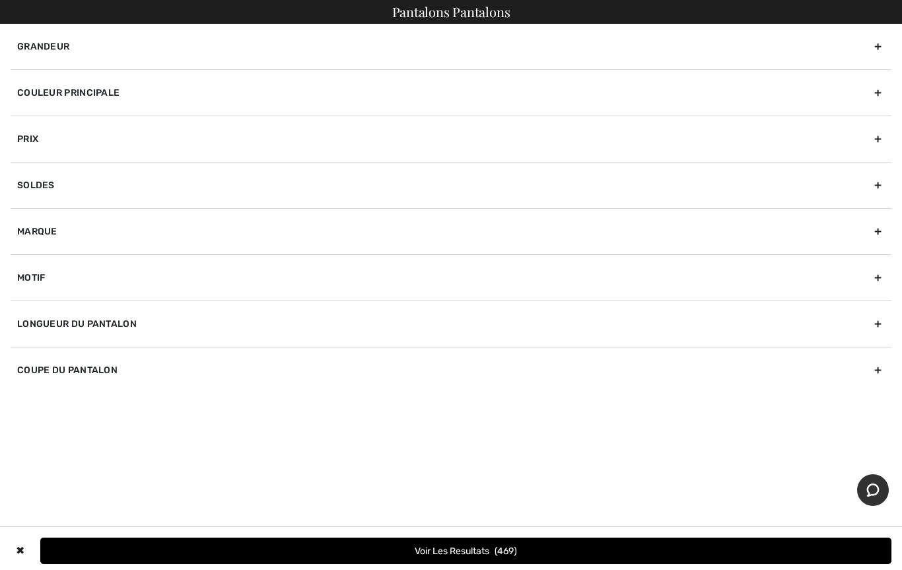
click at [46, 232] on div "Marque" at bounding box center [451, 231] width 881 height 46
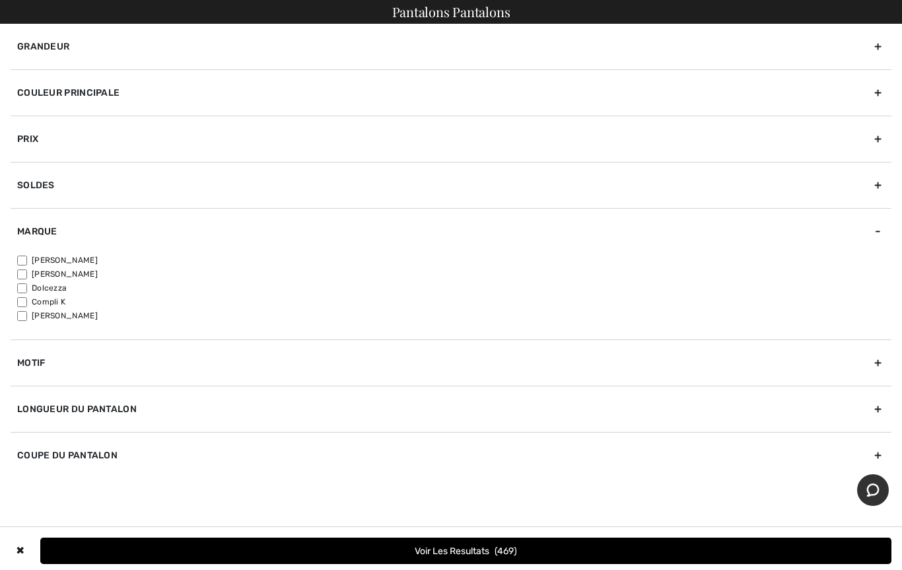
click at [25, 257] on input"] "[PERSON_NAME]" at bounding box center [22, 260] width 10 height 10
checkbox input"] "true"
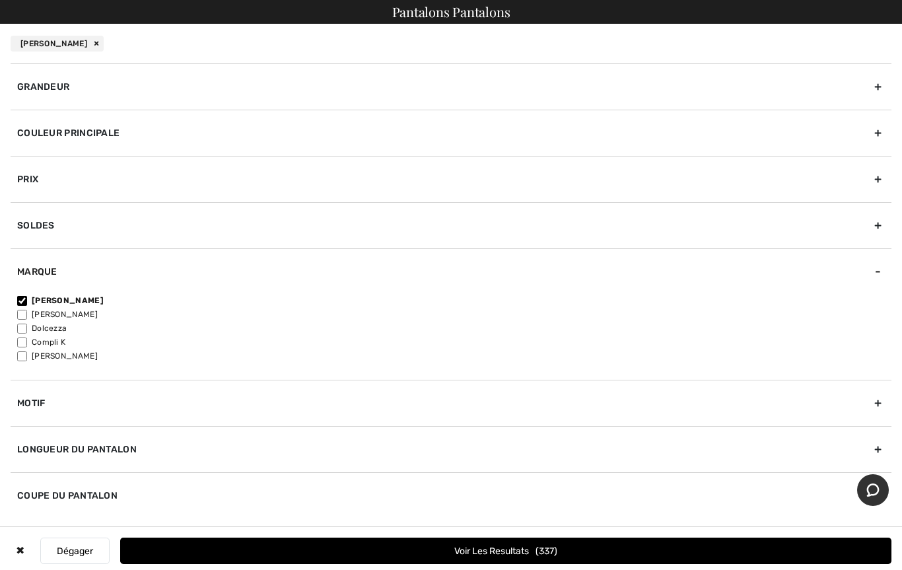
click at [83, 448] on div "Longueur du pantalon" at bounding box center [451, 449] width 881 height 46
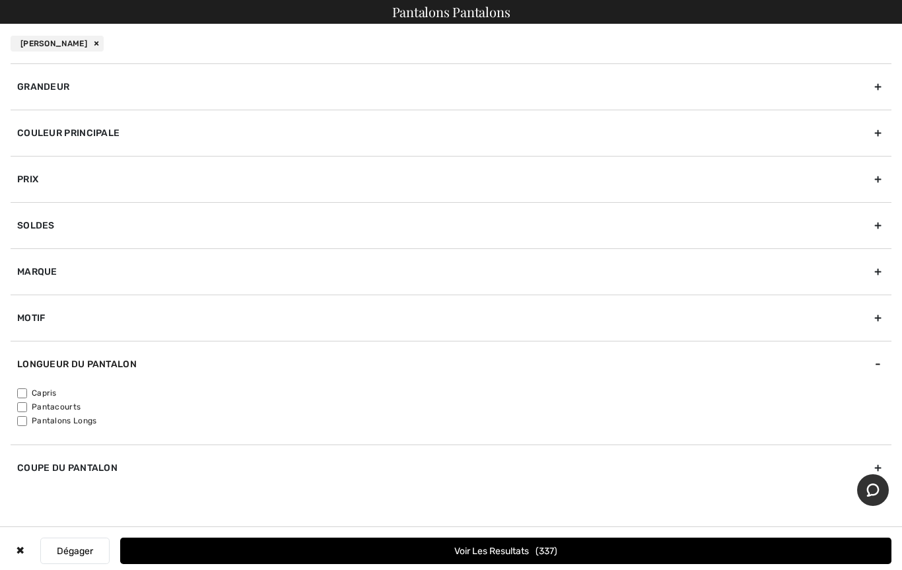
click at [20, 404] on input"] "Pantacourts" at bounding box center [22, 407] width 10 height 10
checkbox input"] "true"
click at [42, 465] on div "Coupe du pantalon" at bounding box center [451, 467] width 881 height 46
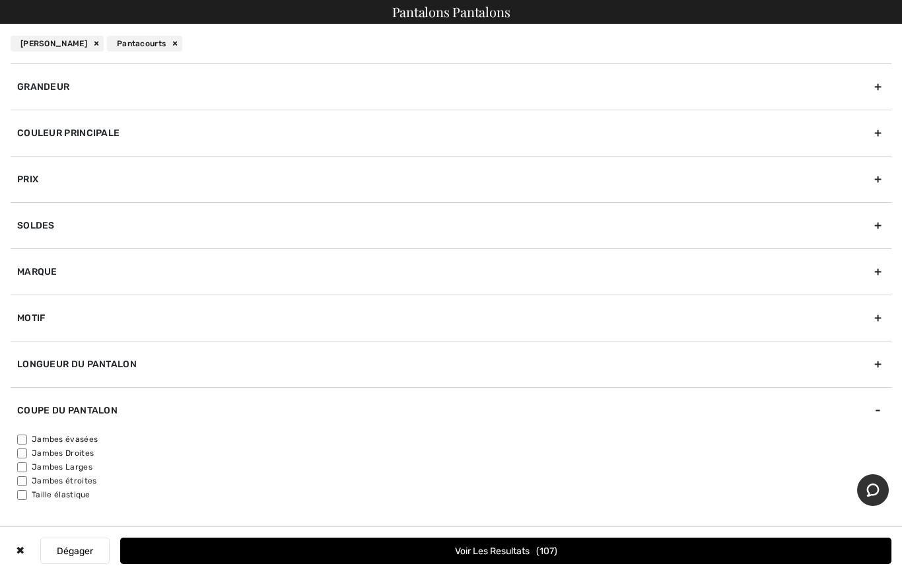
click at [27, 437] on input"] "Jambes évasées" at bounding box center [22, 439] width 10 height 10
checkbox input"] "true"
click at [26, 454] on input"] "Jambes Droites" at bounding box center [22, 453] width 10 height 10
checkbox input"] "true"
click at [102, 132] on div "Couleur Principale" at bounding box center [451, 133] width 881 height 46
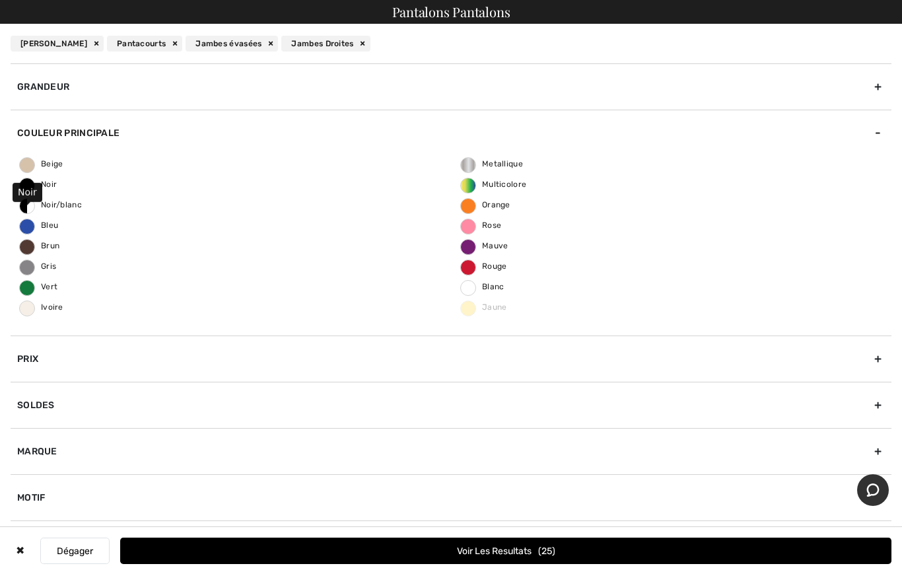
click at [30, 186] on span "Noir" at bounding box center [38, 184] width 37 height 9
click at [0, 0] on input "Noir" at bounding box center [0, 0] width 0 height 0
click at [71, 89] on div "Grandeur" at bounding box center [451, 86] width 881 height 46
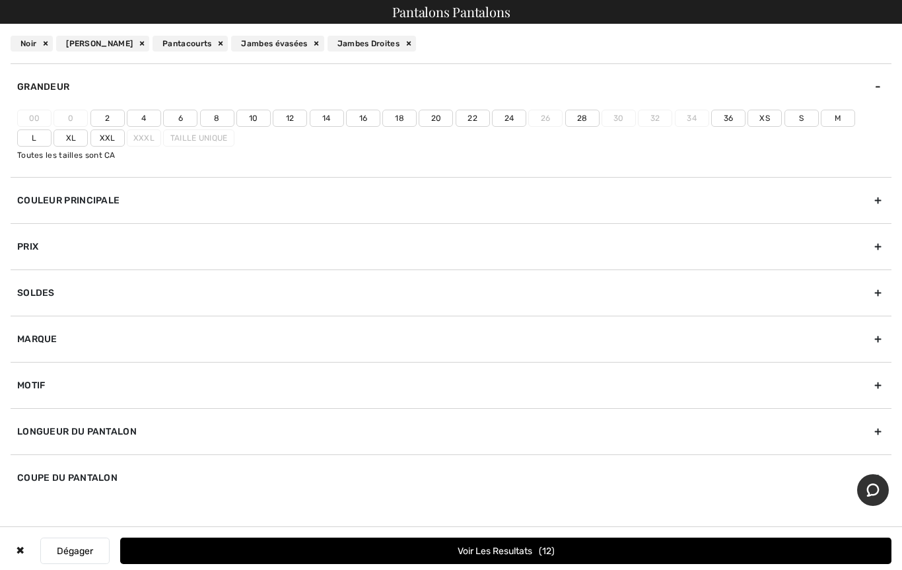
click at [296, 119] on label "12" at bounding box center [290, 118] width 34 height 17
click at [0, 0] on input"] "12" at bounding box center [0, 0] width 0 height 0
click at [482, 551] on button "Voir les resultats 1" at bounding box center [505, 550] width 771 height 26
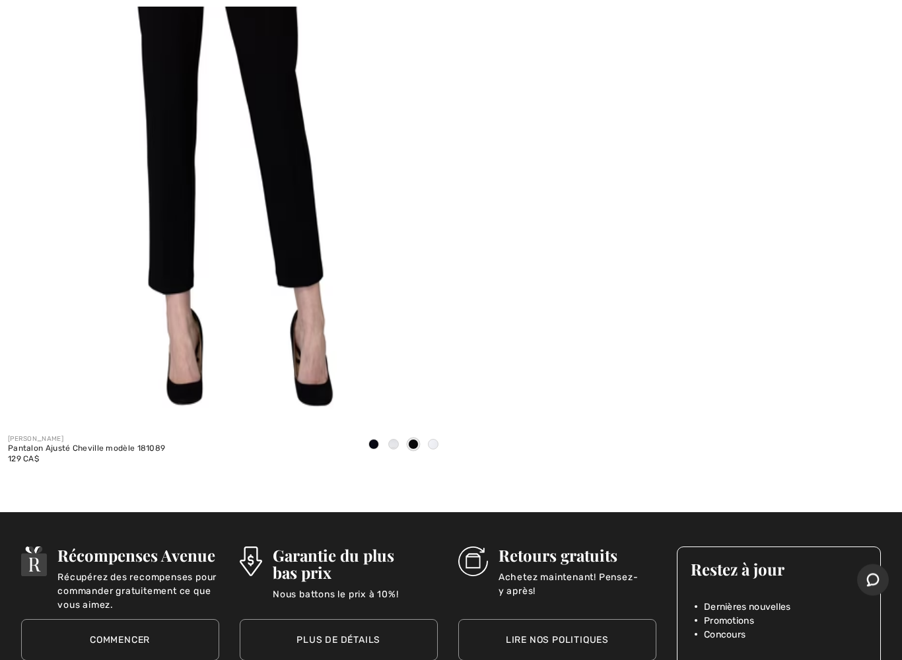
scroll to position [402, 0]
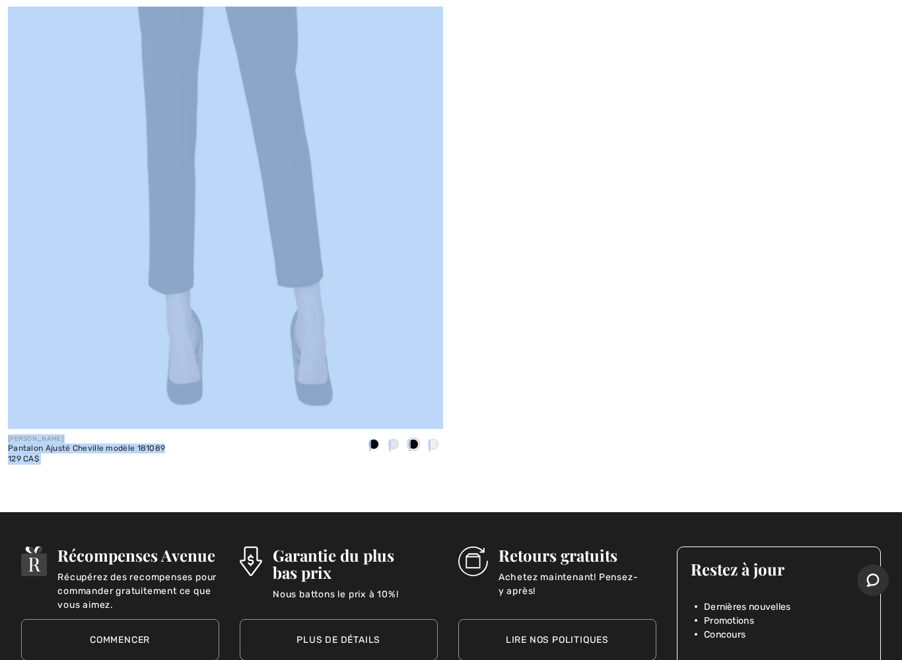
click at [529, 405] on div "[PERSON_NAME] Pantalon Ajusté Cheville modèle 181089 129 CA$" at bounding box center [451, 128] width 902 height 704
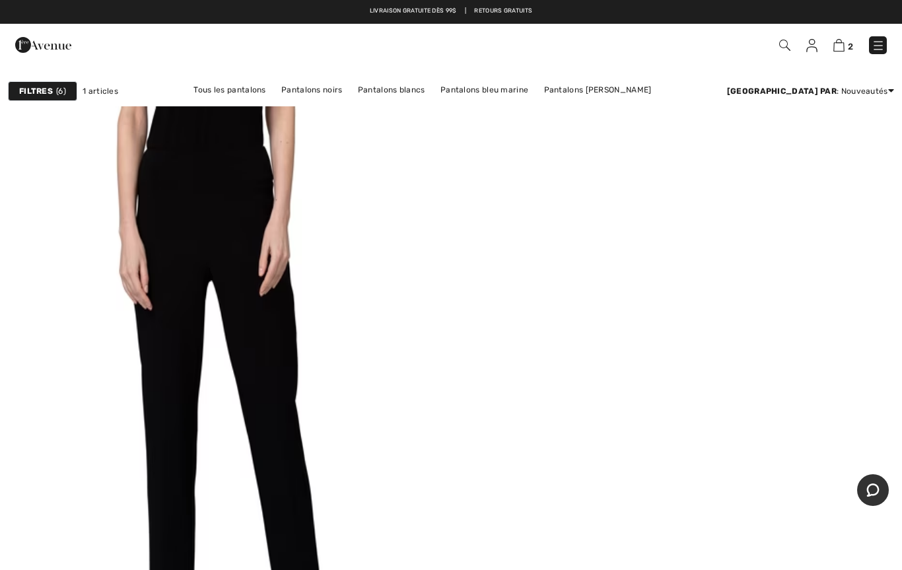
scroll to position [0, 0]
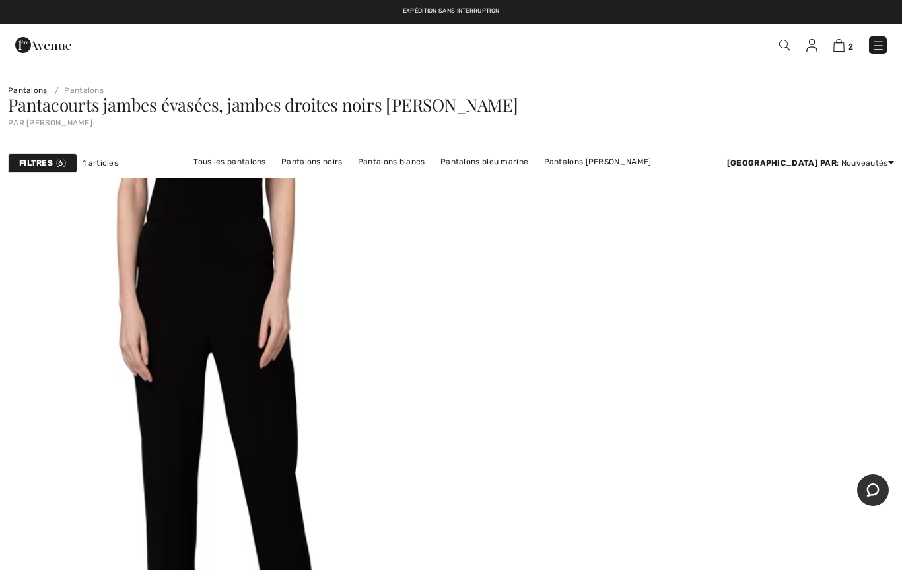
click at [57, 166] on span "6" at bounding box center [61, 163] width 10 height 12
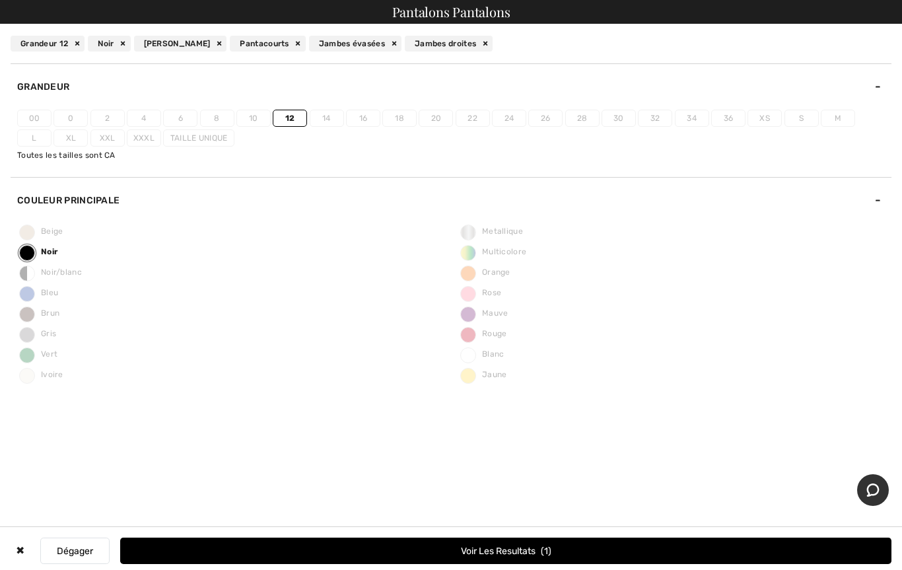
click at [287, 40] on div "Pantacourts" at bounding box center [267, 44] width 75 height 16
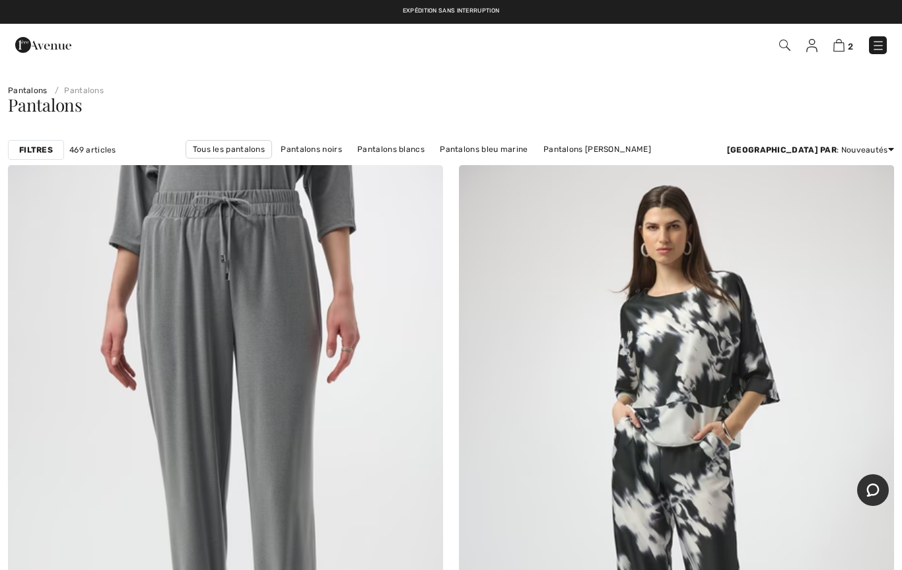
click at [42, 143] on div "Filtres" at bounding box center [36, 150] width 56 height 20
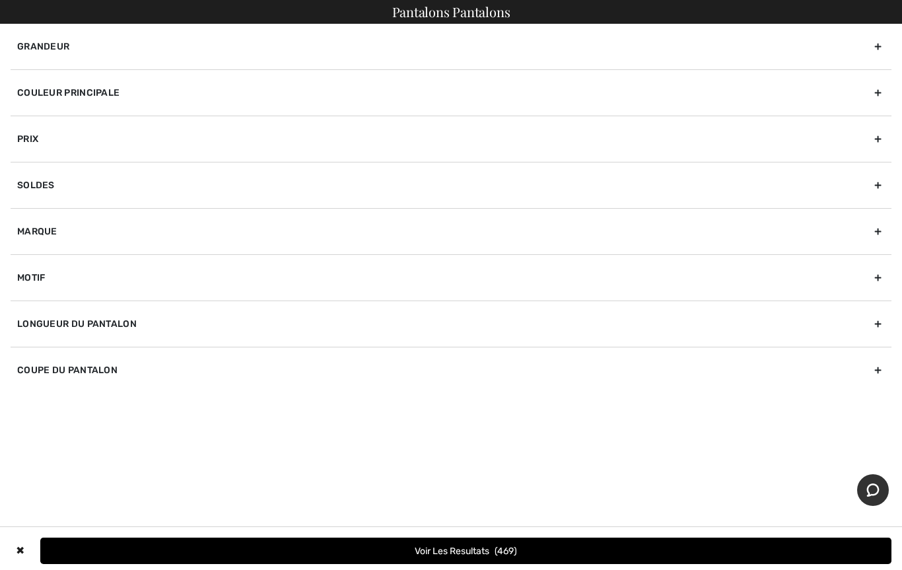
click at [50, 235] on div "Marque" at bounding box center [451, 231] width 881 height 46
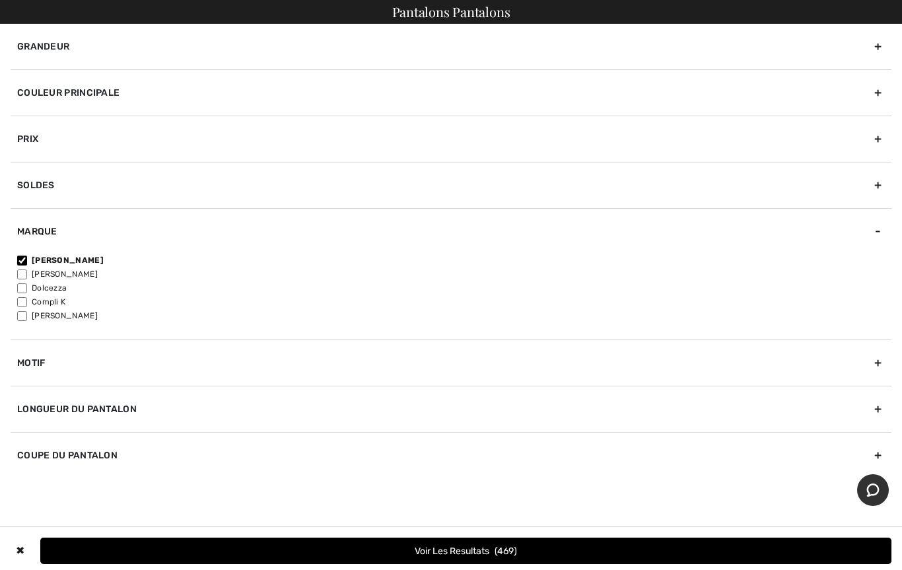
click at [69, 405] on div "Longueur du pantalon" at bounding box center [451, 409] width 881 height 46
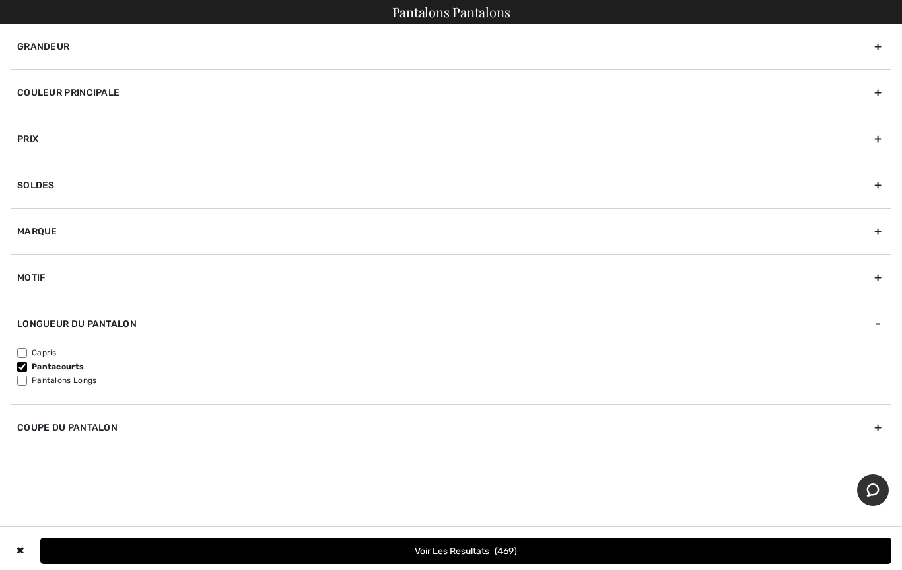
click at [25, 368] on input"] "Pantacourts" at bounding box center [22, 367] width 10 height 10
checkbox input"] "false"
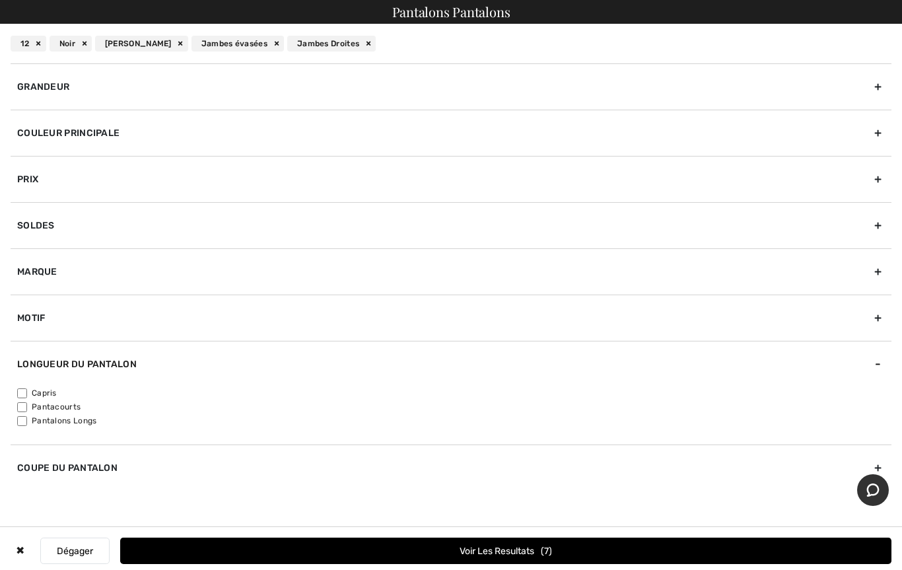
click at [50, 461] on div "Coupe du pantalon" at bounding box center [451, 467] width 881 height 46
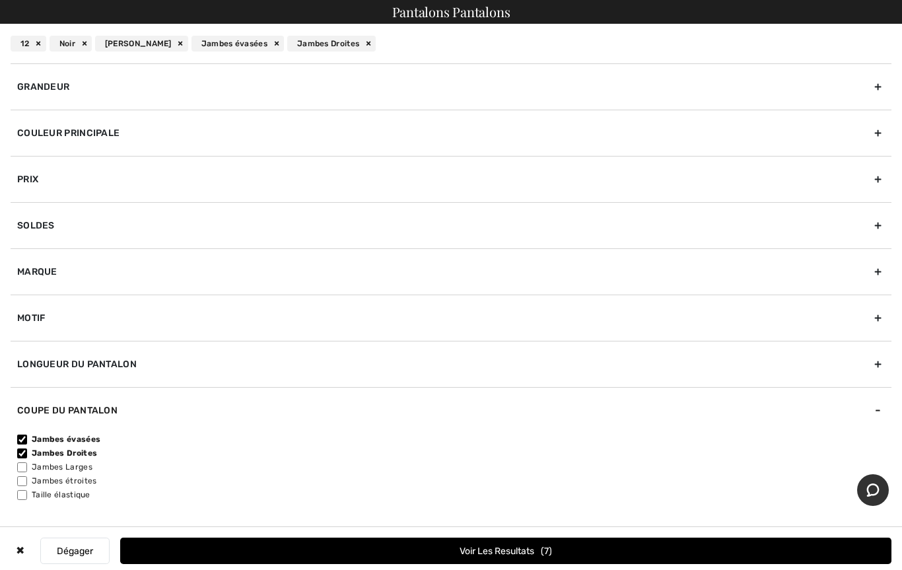
click at [58, 85] on div "Grandeur" at bounding box center [451, 86] width 881 height 46
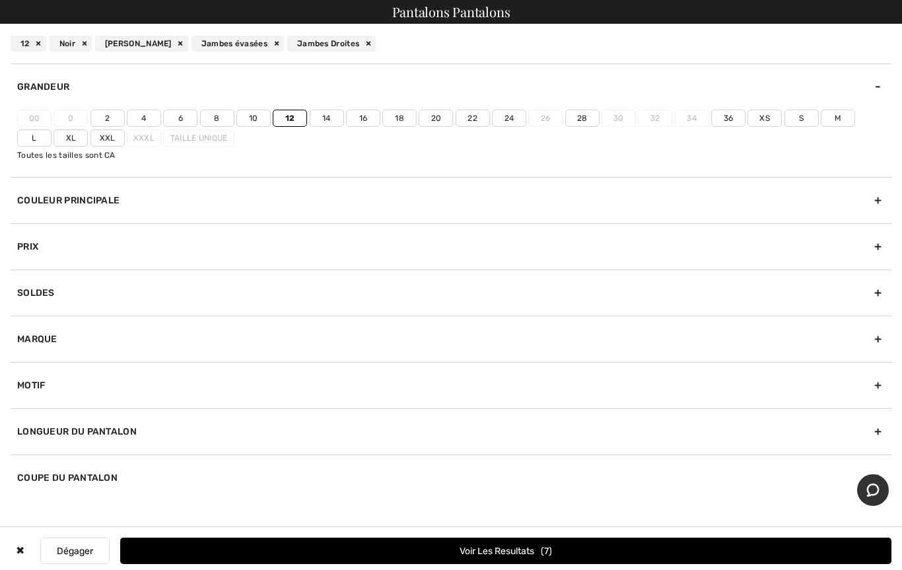
click at [473, 549] on button "Voir les resultats 7" at bounding box center [505, 550] width 771 height 26
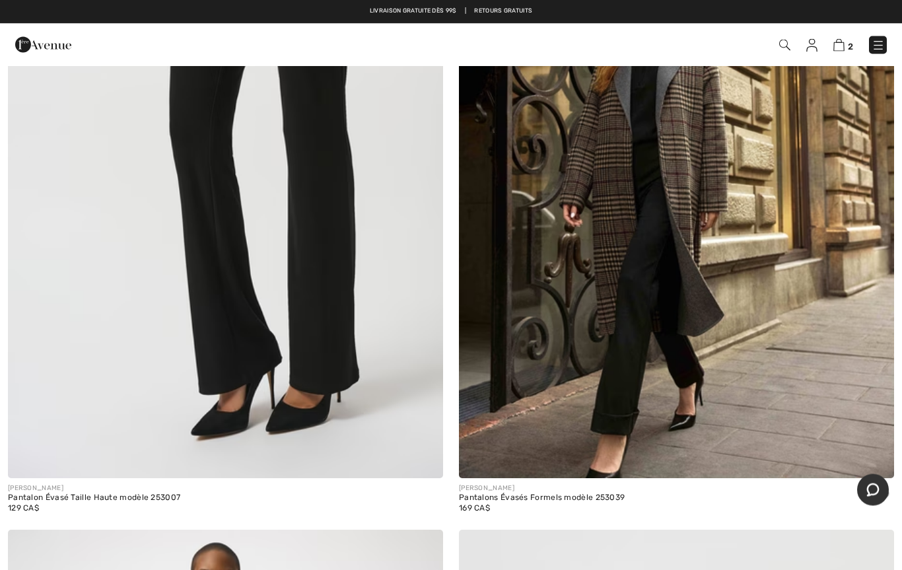
scroll to position [353, 0]
click at [612, 399] on img at bounding box center [676, 151] width 435 height 653
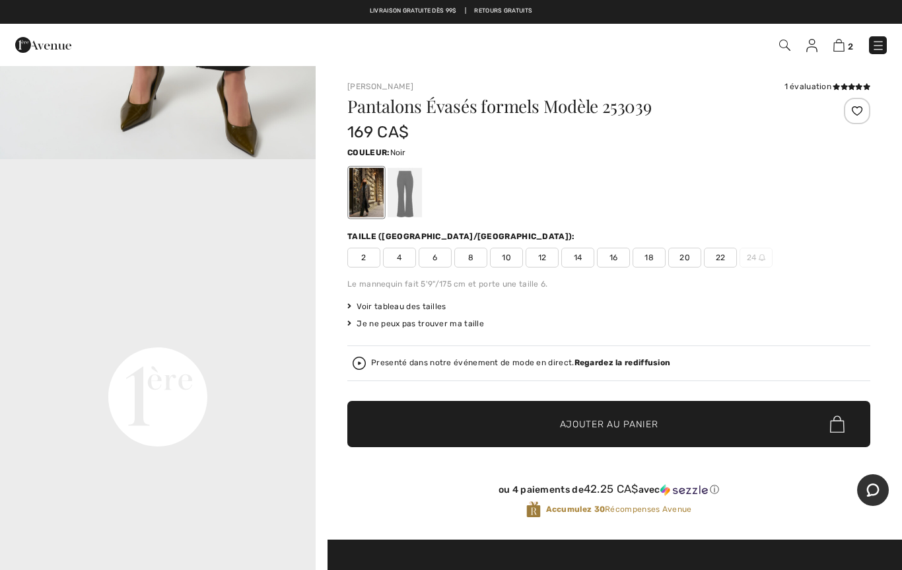
scroll to position [851, 0]
click at [534, 366] on div "Presenté dans notre événement de mode en direct. Regardez la rediffusion" at bounding box center [520, 362] width 299 height 9
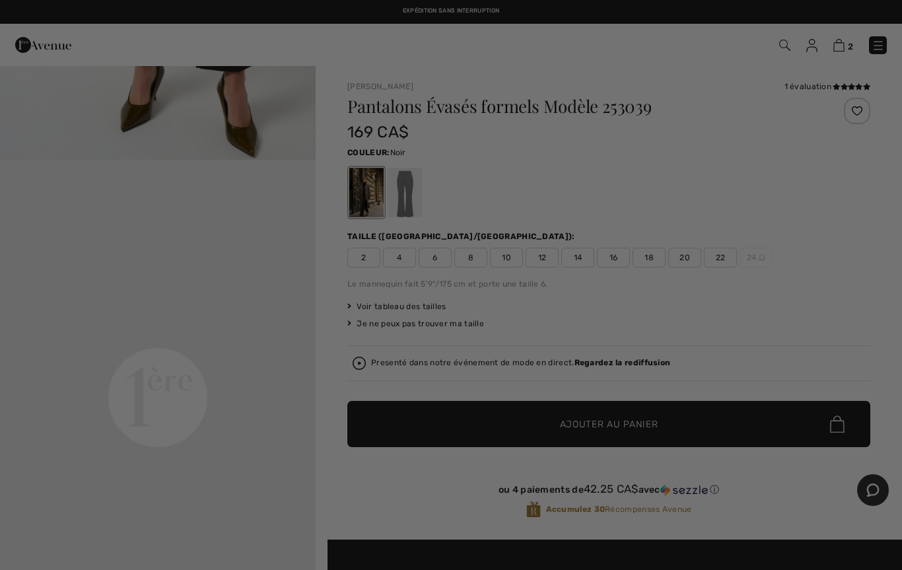
scroll to position [0, 0]
